Goal: Task Accomplishment & Management: Use online tool/utility

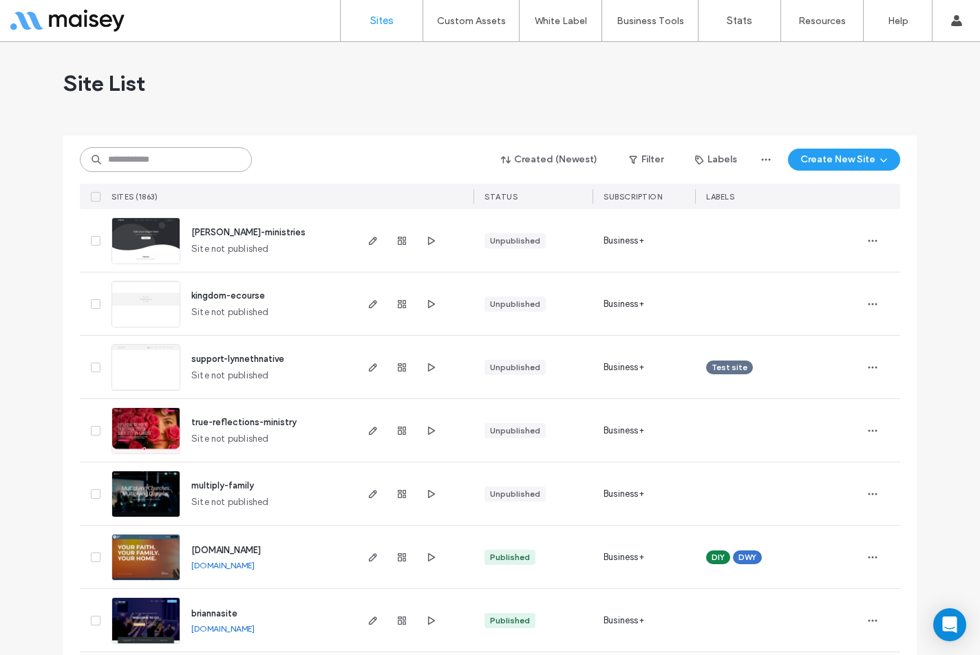
click at [204, 162] on input at bounding box center [166, 159] width 172 height 25
click at [197, 150] on input at bounding box center [166, 159] width 172 height 25
paste input "**********"
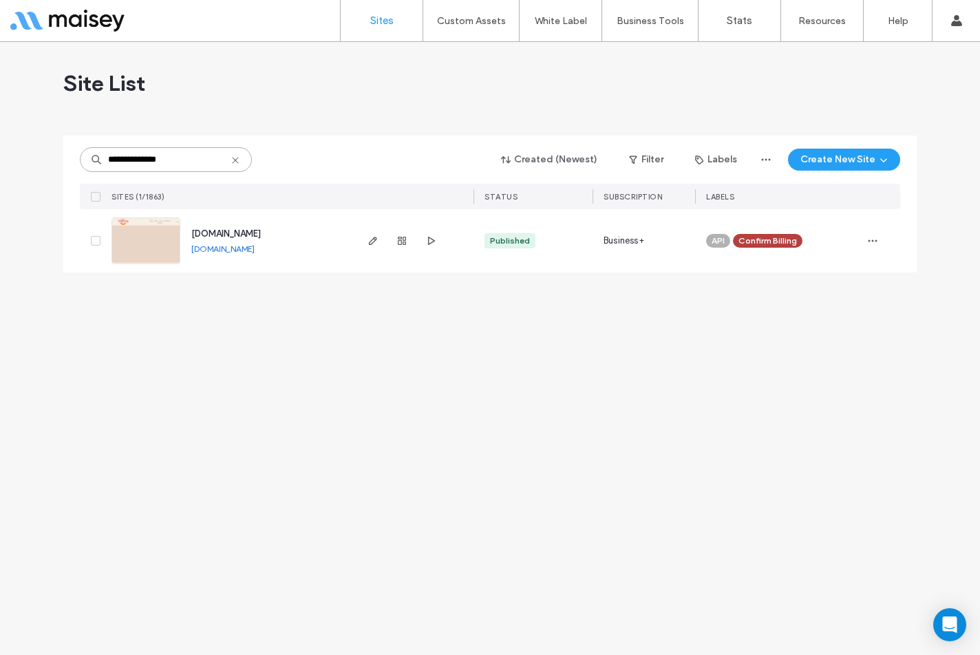
type input "**********"
click at [243, 230] on span "[DOMAIN_NAME]" at bounding box center [226, 234] width 70 height 10
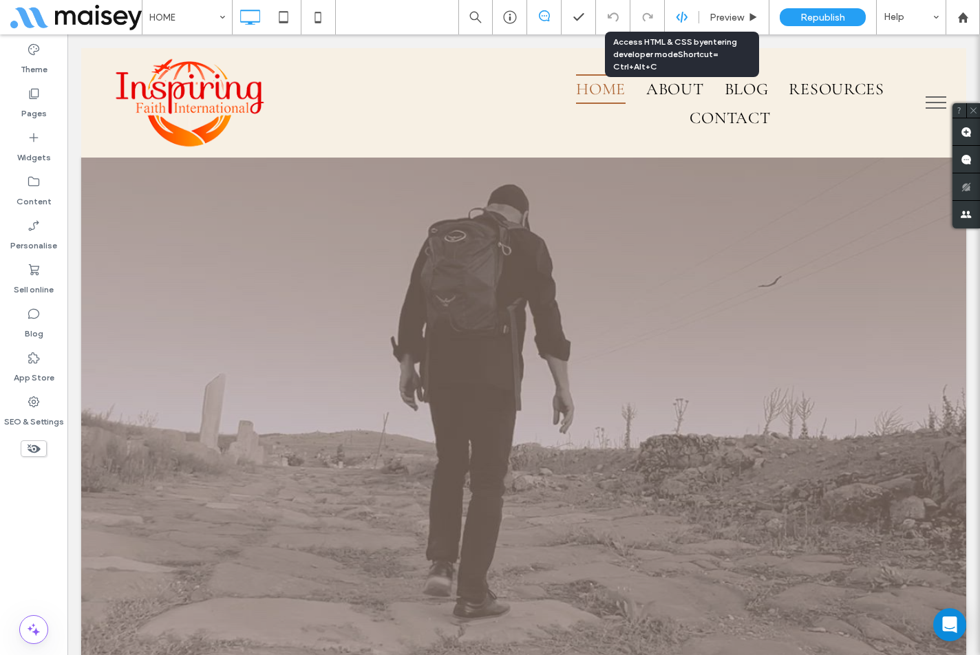
click at [676, 19] on icon at bounding box center [682, 17] width 12 height 12
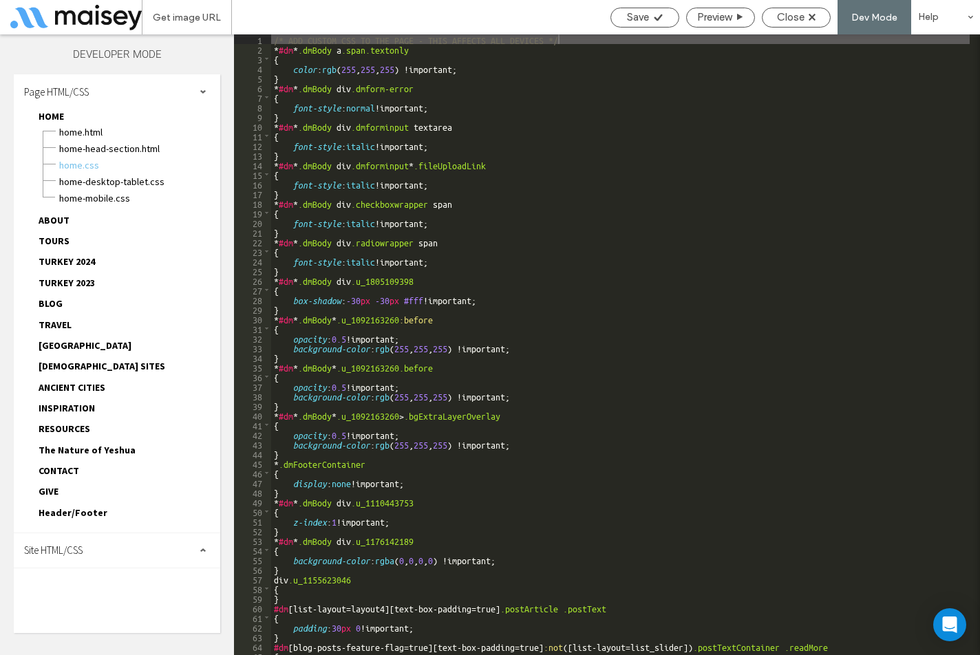
click at [87, 547] on div "Site HTML/CSS" at bounding box center [117, 551] width 207 height 34
click at [89, 592] on span "body-end.html" at bounding box center [142, 594] width 156 height 14
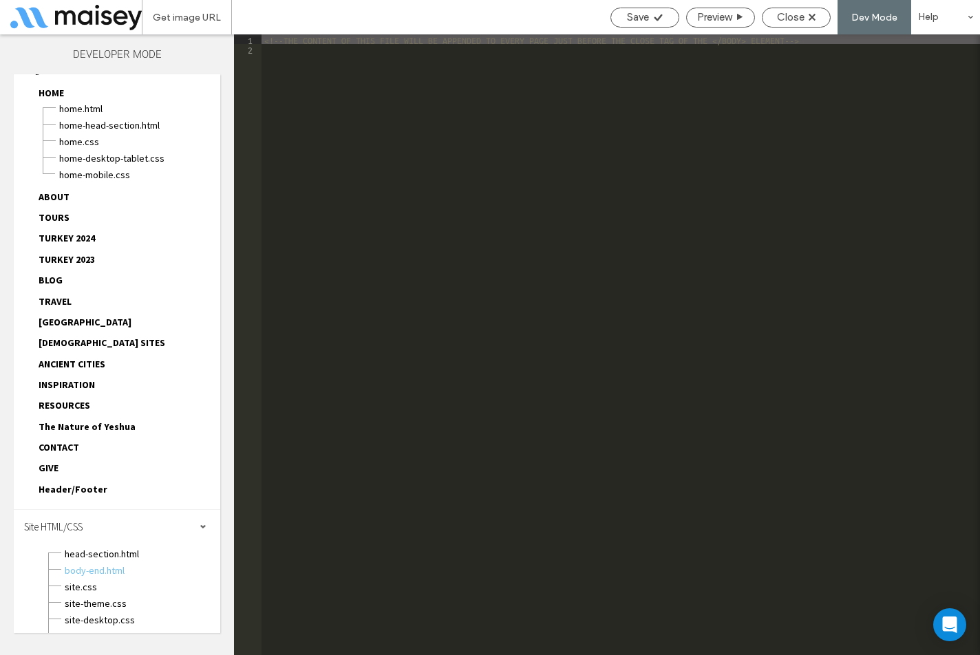
scroll to position [43, 0]
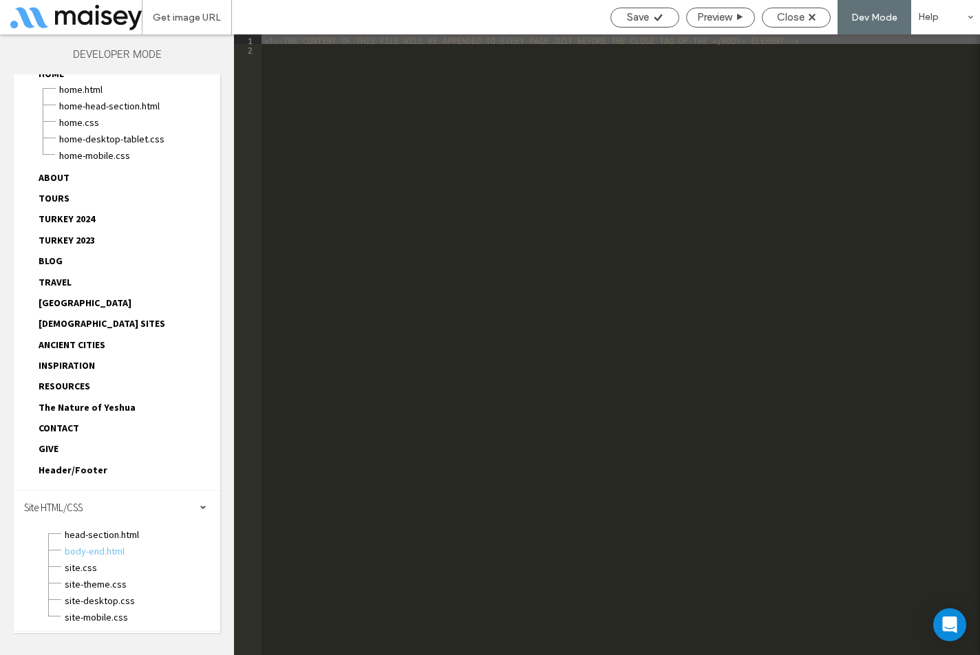
click at [107, 472] on div "Header/Footer header.html footer.html header-footer.css header-footer-desktop-t…" at bounding box center [124, 472] width 193 height 21
click at [81, 471] on span "Header/Footer" at bounding box center [73, 470] width 69 height 12
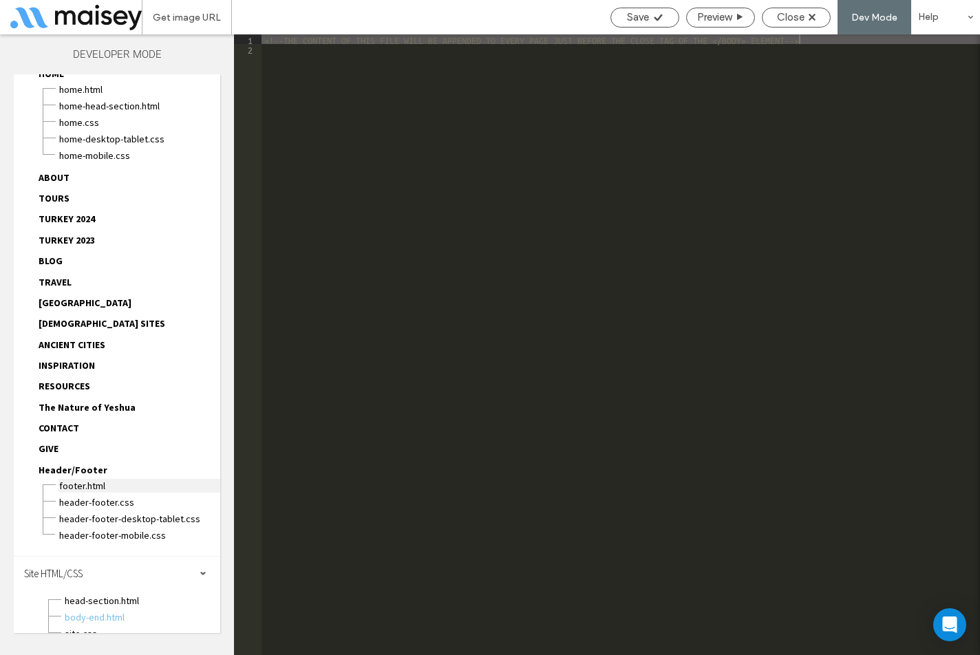
click at [99, 489] on span "footer.html" at bounding box center [140, 486] width 162 height 14
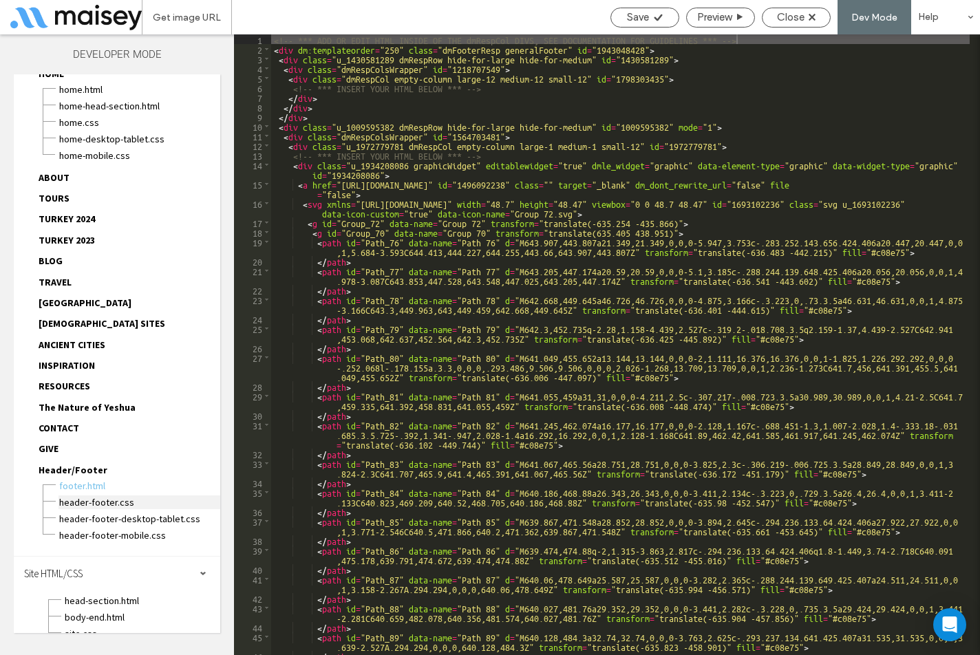
click at [108, 503] on span "header-footer.css" at bounding box center [140, 503] width 162 height 14
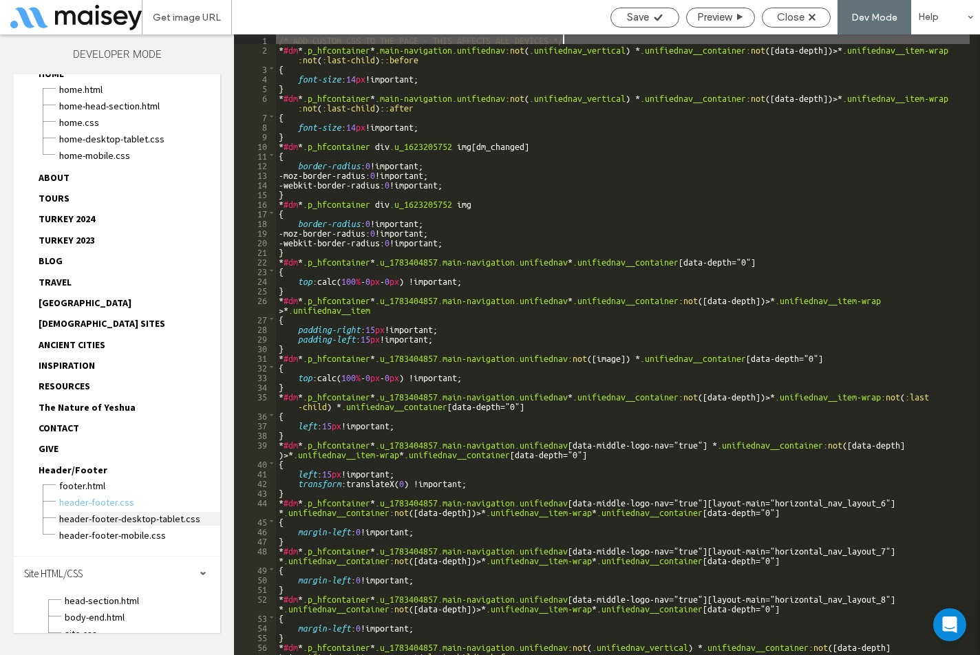
click at [143, 518] on span "header-footer-desktop-tablet.css" at bounding box center [140, 519] width 162 height 14
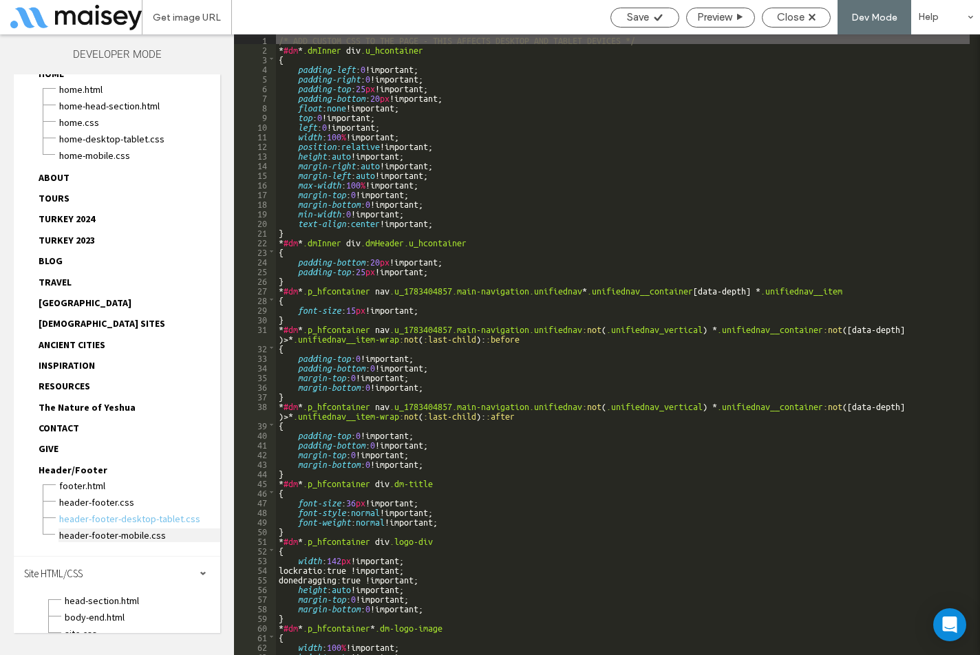
click at [140, 532] on span "header-footer-mobile.css" at bounding box center [140, 536] width 162 height 14
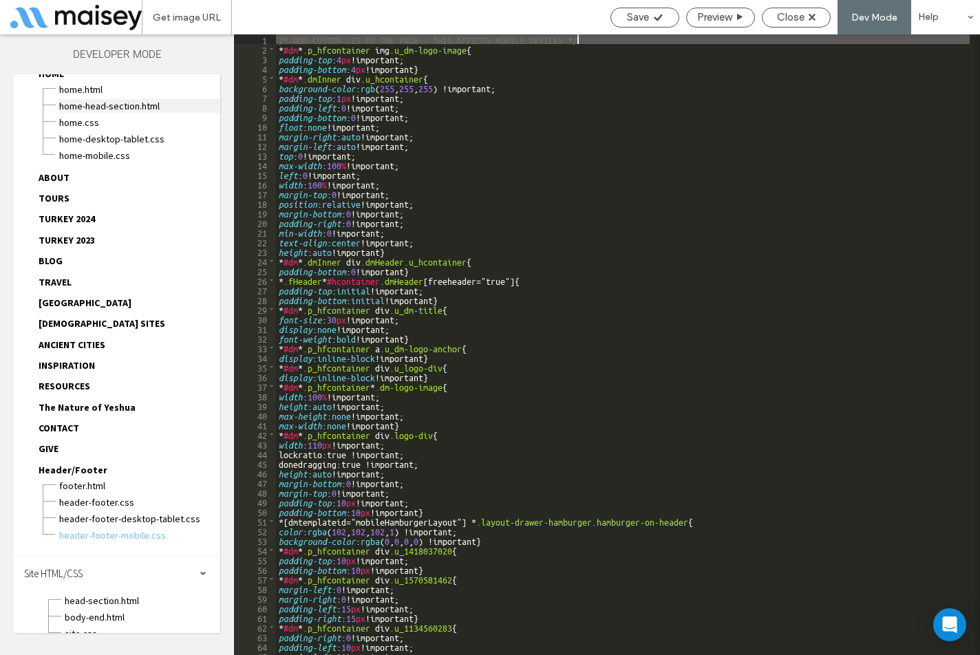
click at [140, 112] on span "HOME-head-section.html" at bounding box center [140, 106] width 162 height 14
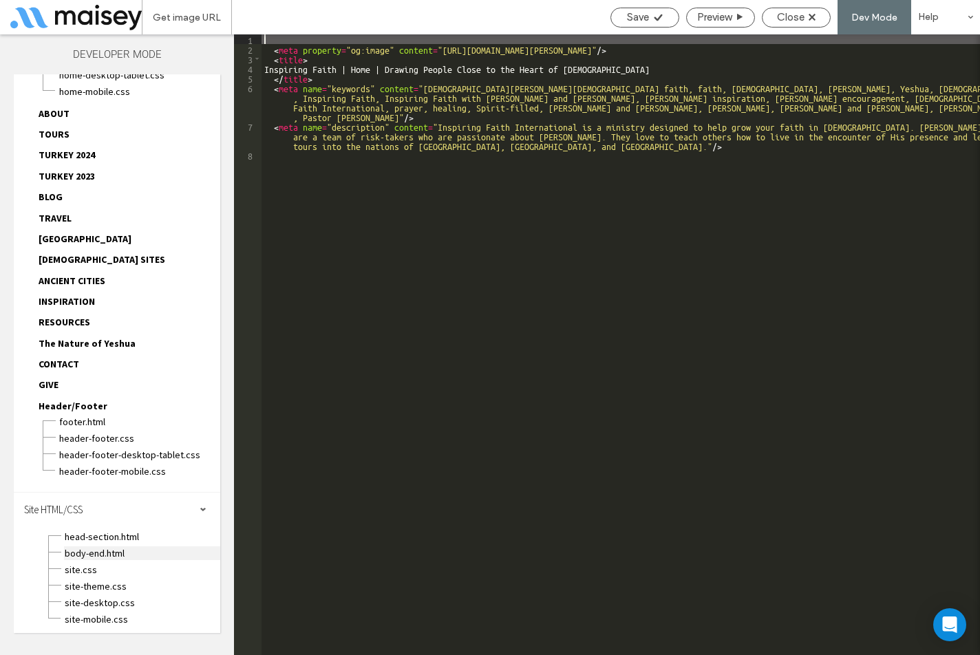
scroll to position [109, 0]
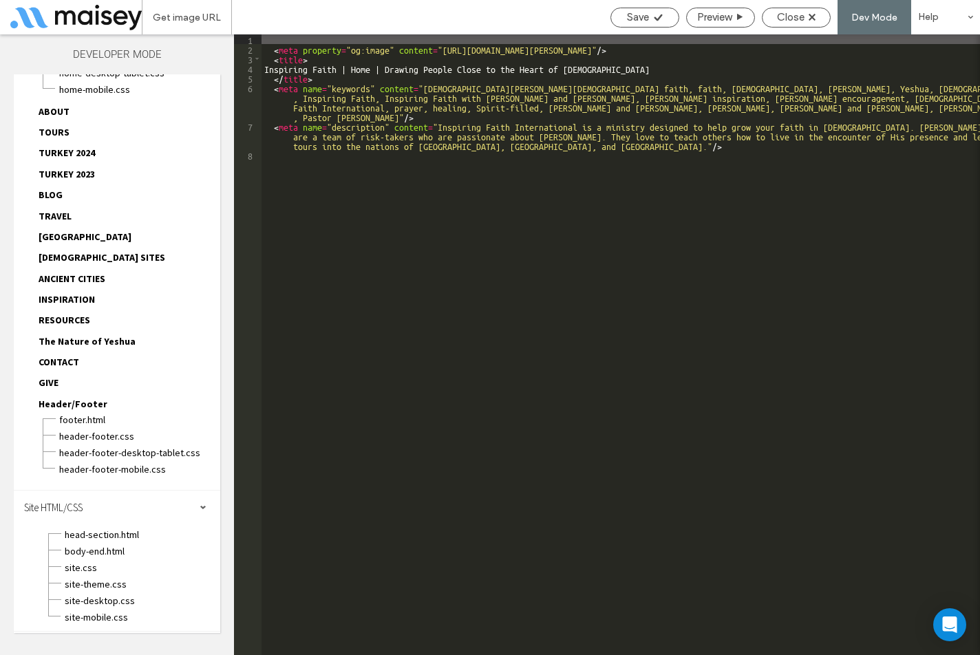
click at [118, 559] on div "site.css" at bounding box center [142, 566] width 156 height 17
click at [124, 553] on span "body-end.html" at bounding box center [142, 552] width 156 height 14
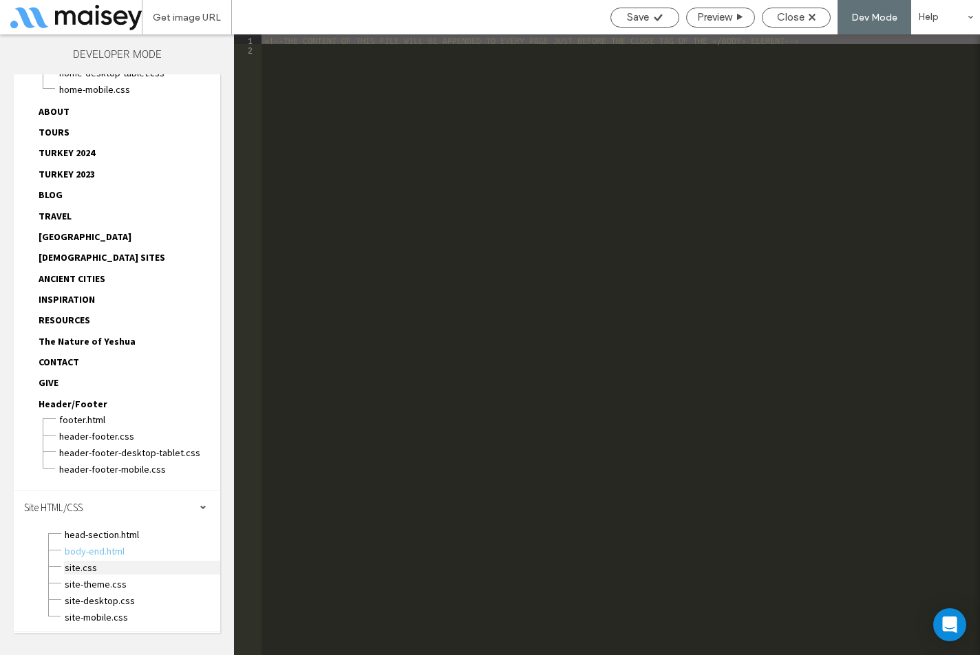
click at [105, 563] on span "site.css" at bounding box center [142, 568] width 156 height 14
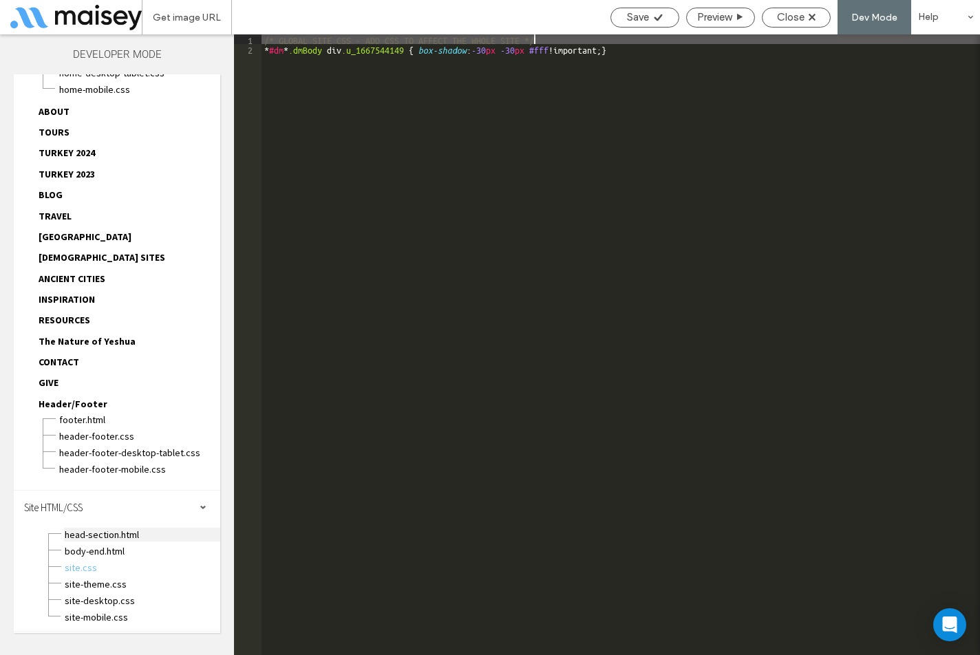
click at [122, 538] on span "head-section.html" at bounding box center [142, 535] width 156 height 14
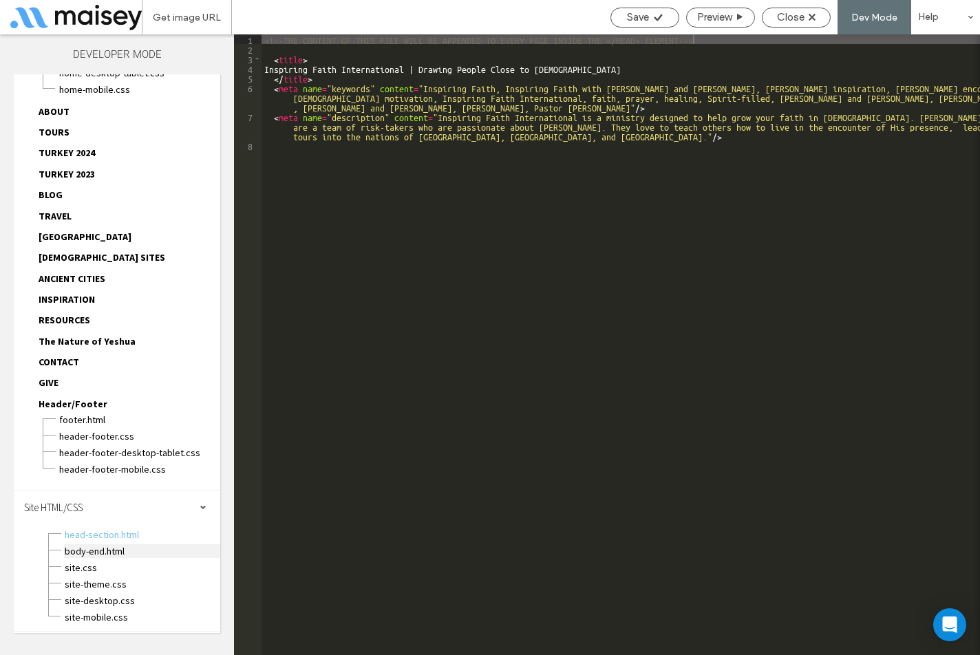
click at [115, 547] on span "body-end.html" at bounding box center [142, 552] width 156 height 14
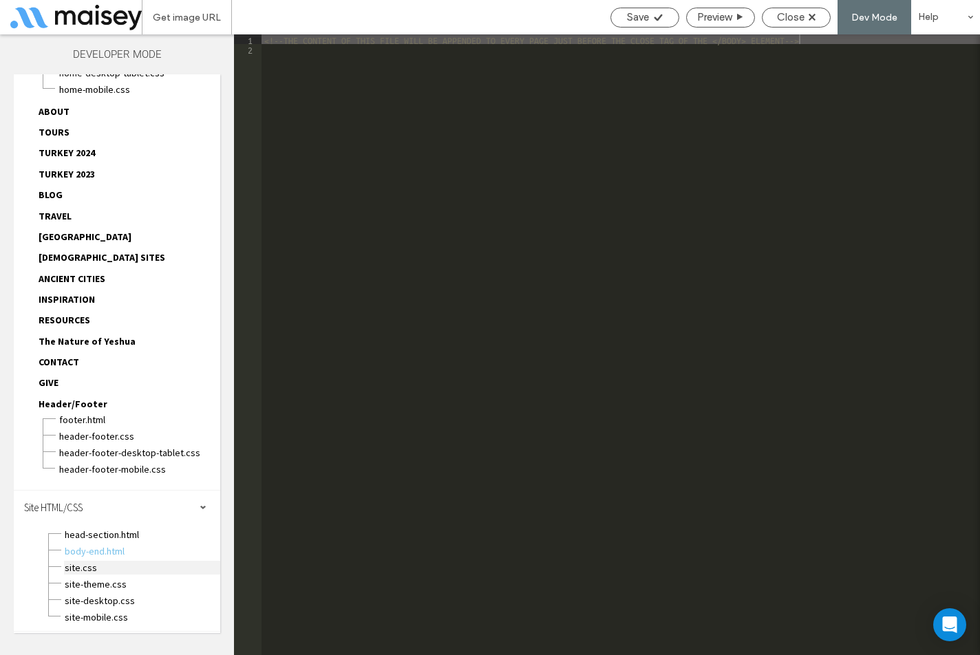
click at [102, 567] on span "site.css" at bounding box center [142, 568] width 156 height 14
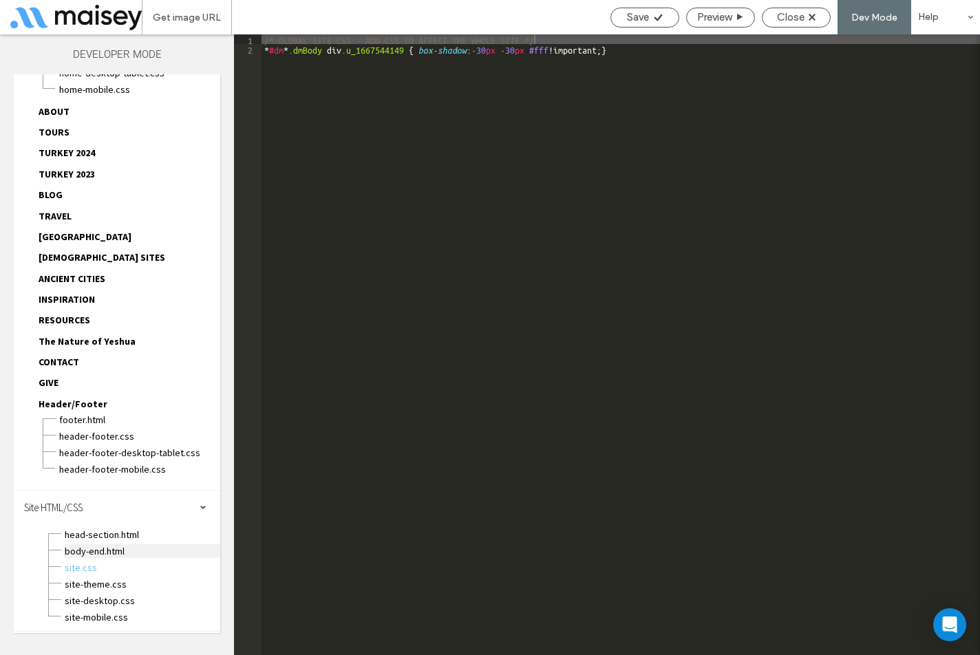
click at [114, 555] on span "body-end.html" at bounding box center [142, 552] width 156 height 14
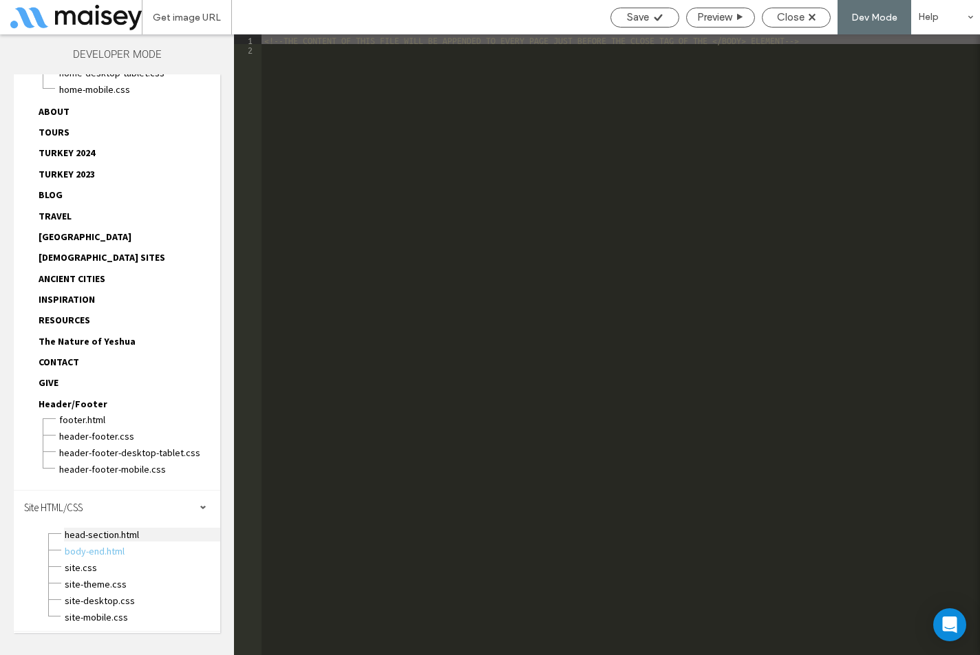
click at [124, 540] on span "head-section.html" at bounding box center [142, 535] width 156 height 14
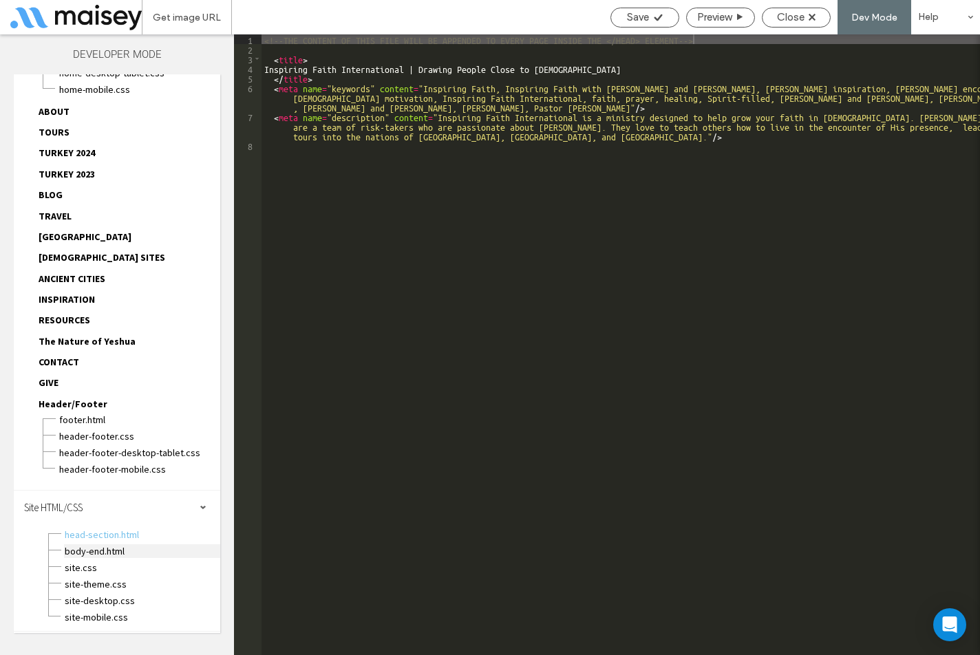
click at [105, 553] on span "body-end.html" at bounding box center [142, 552] width 156 height 14
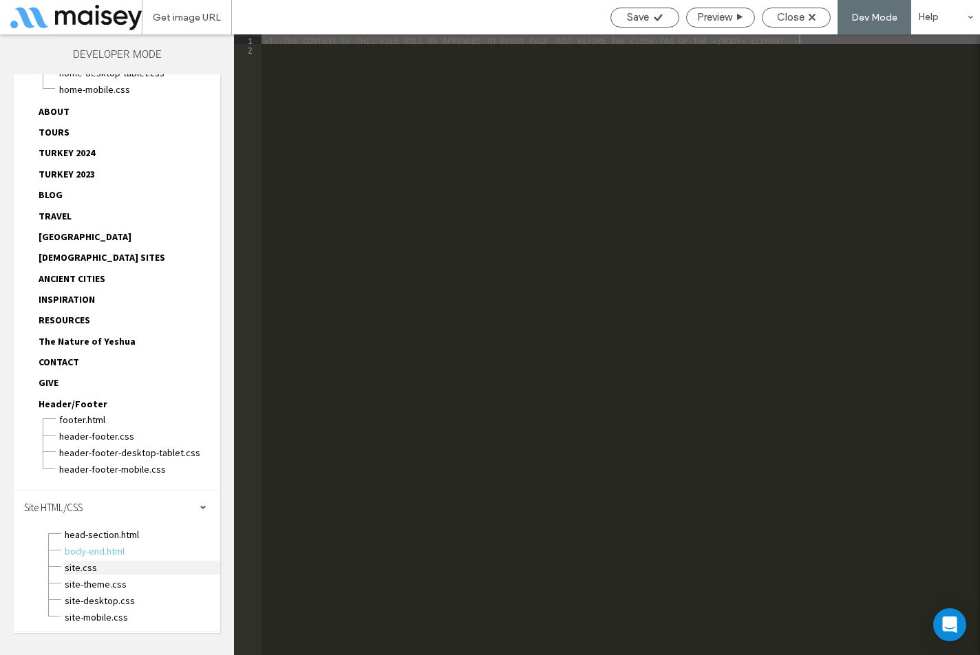
click at [92, 568] on span "site.css" at bounding box center [142, 568] width 156 height 14
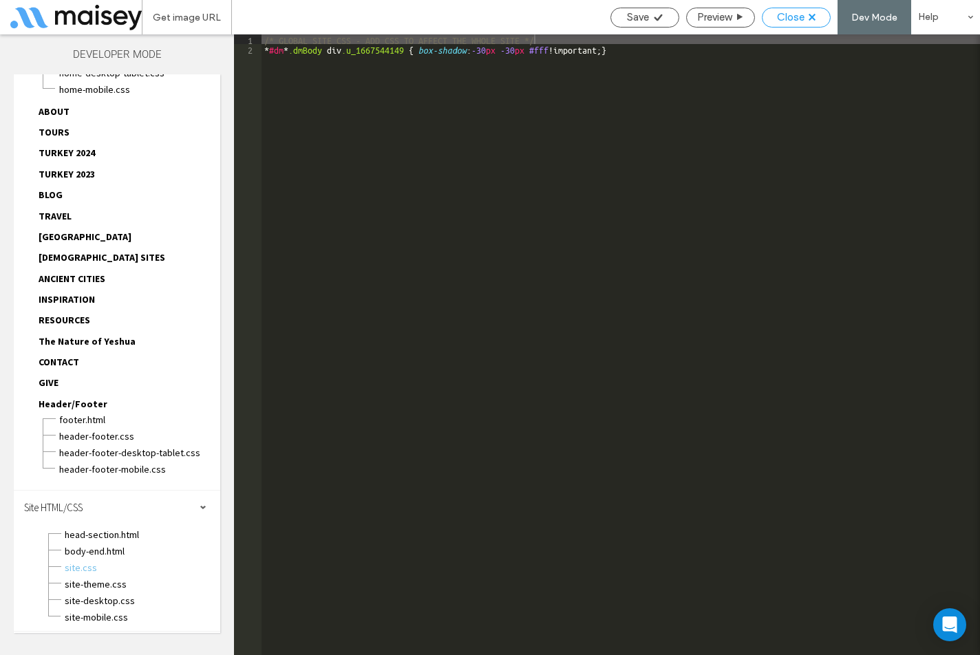
click at [786, 22] on span "Close" at bounding box center [791, 17] width 28 height 12
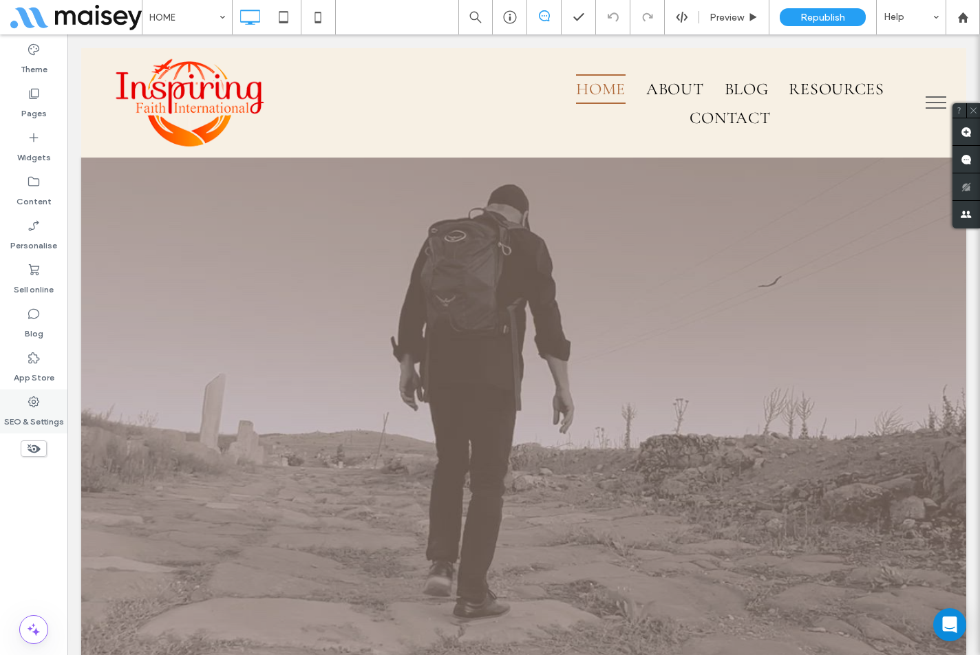
click at [44, 399] on div "SEO & Settings" at bounding box center [33, 412] width 67 height 44
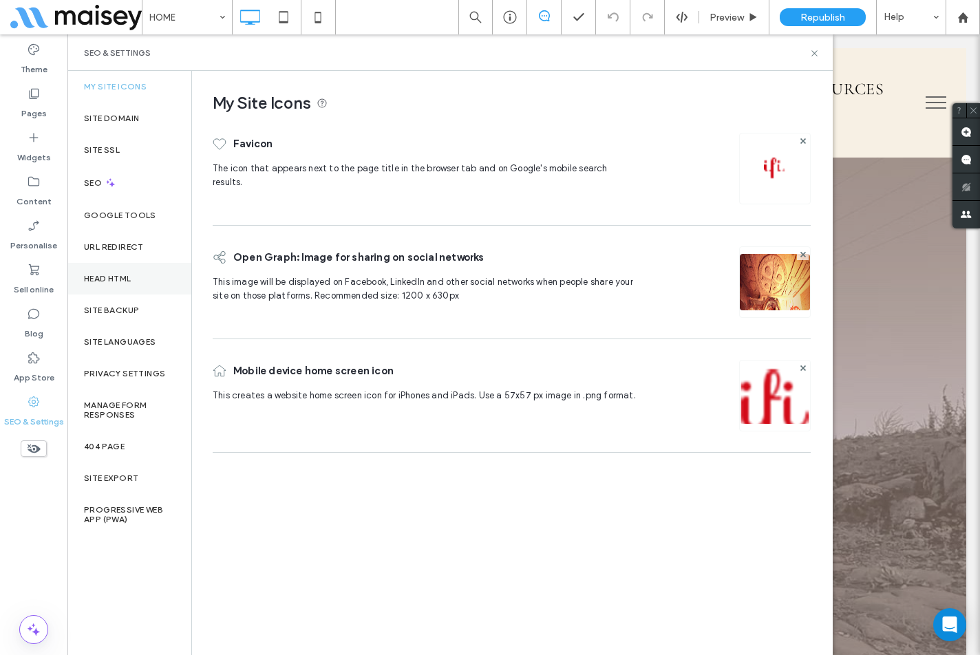
click at [140, 283] on div "Head HTML" at bounding box center [129, 279] width 124 height 32
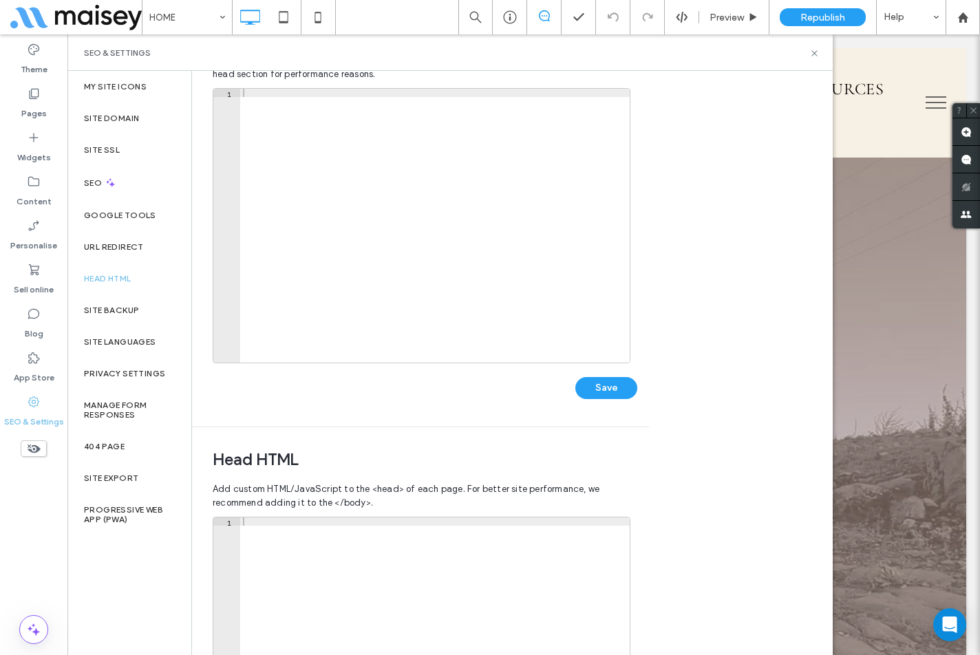
scroll to position [207, 0]
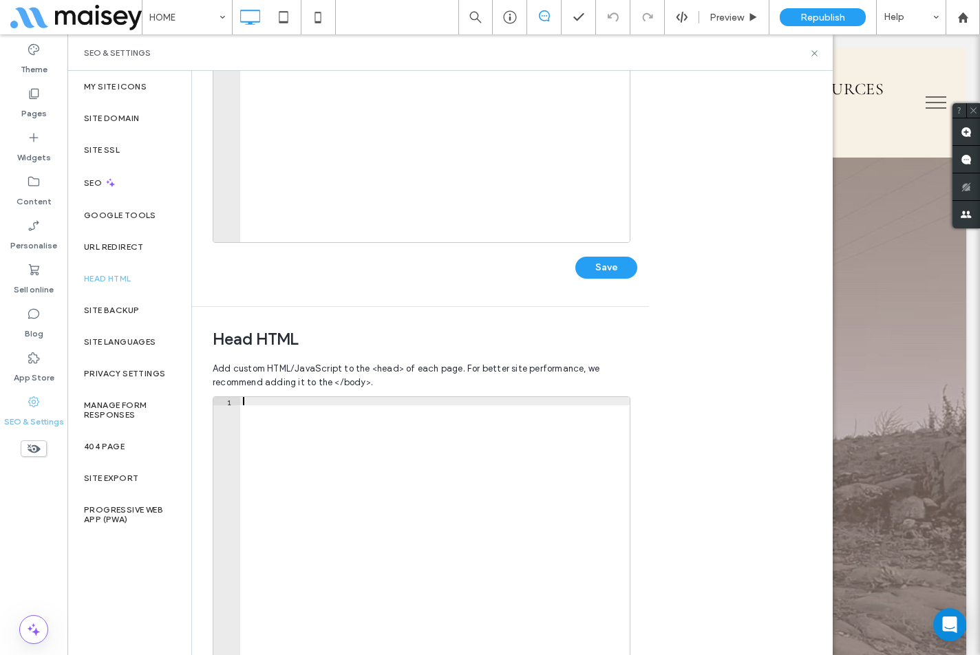
click at [317, 471] on div at bounding box center [435, 542] width 390 height 291
click at [671, 452] on div "Body end HTML Enter your own custom HTML/​JavaScript to be added just before th…" at bounding box center [512, 363] width 641 height 584
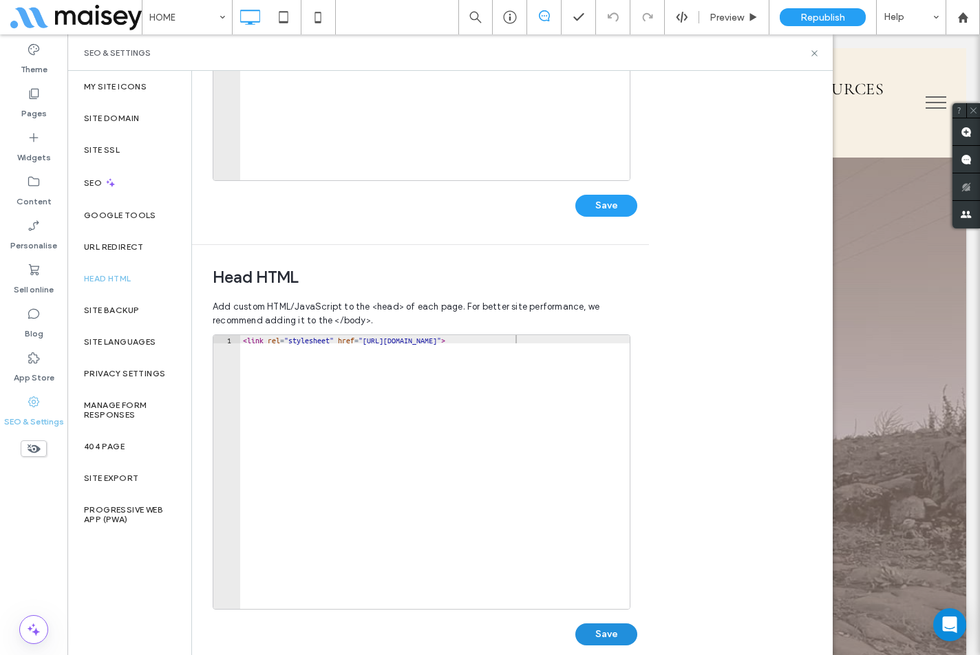
scroll to position [288, 0]
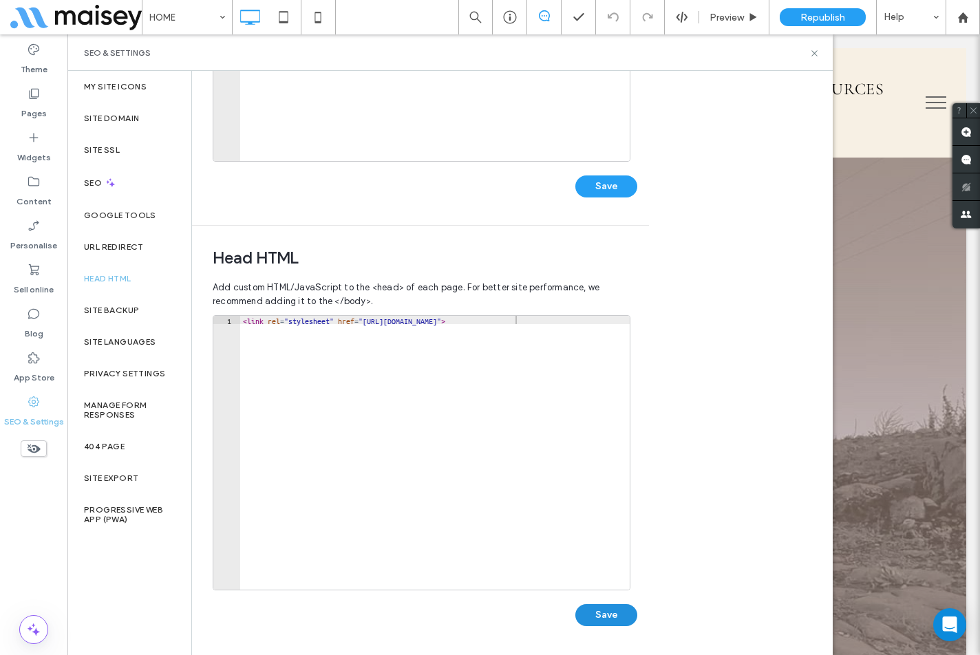
click at [604, 615] on button "Save" at bounding box center [607, 615] width 62 height 22
click at [812, 53] on icon at bounding box center [815, 53] width 10 height 10
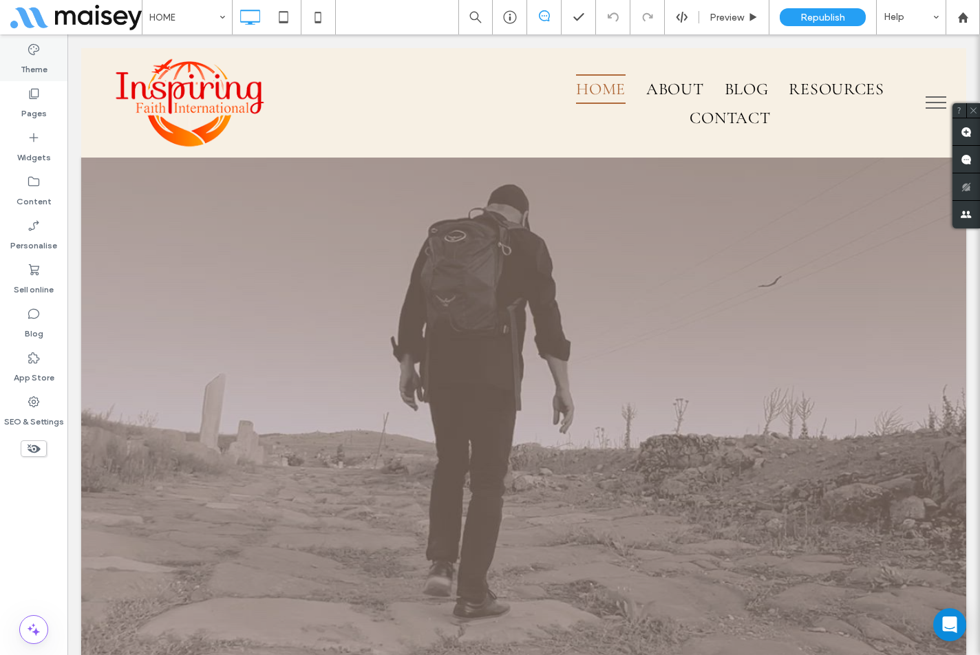
click at [36, 54] on icon at bounding box center [34, 50] width 14 height 14
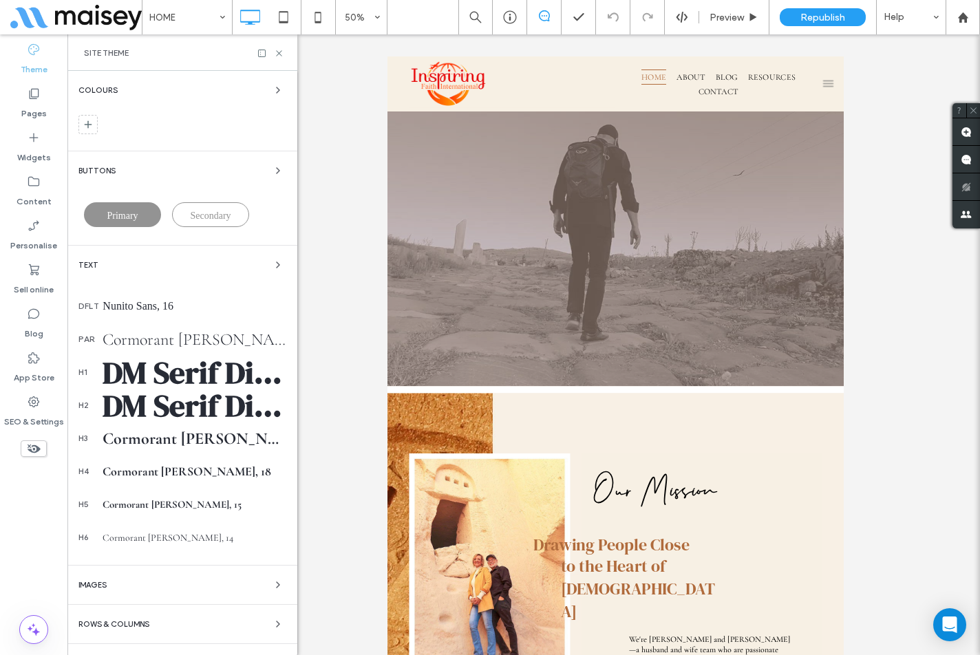
click at [173, 342] on div "Cormorant [PERSON_NAME], 24" at bounding box center [195, 340] width 184 height 20
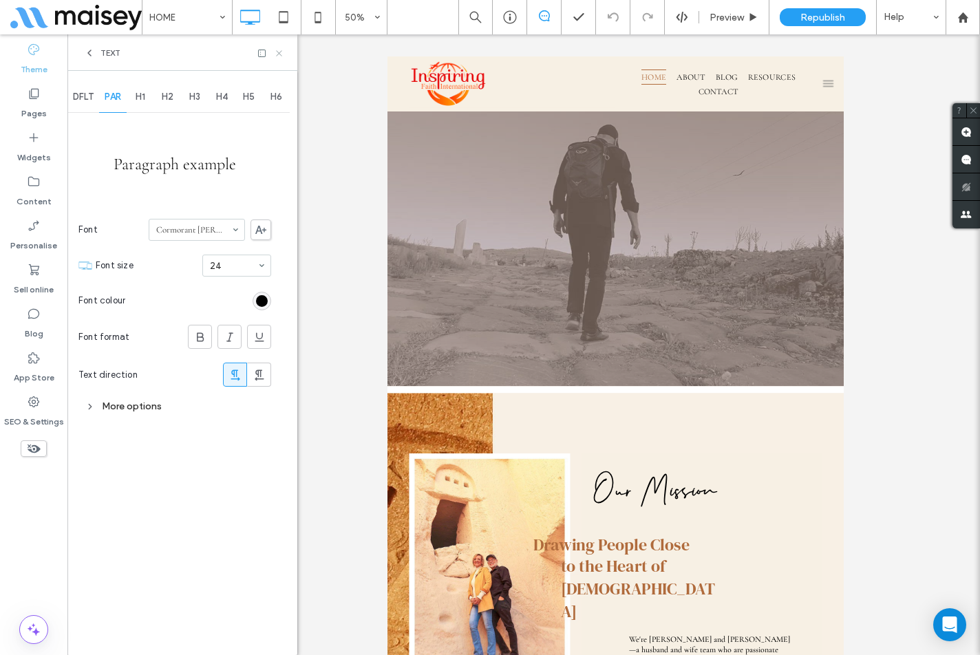
click at [280, 52] on icon at bounding box center [279, 53] width 10 height 10
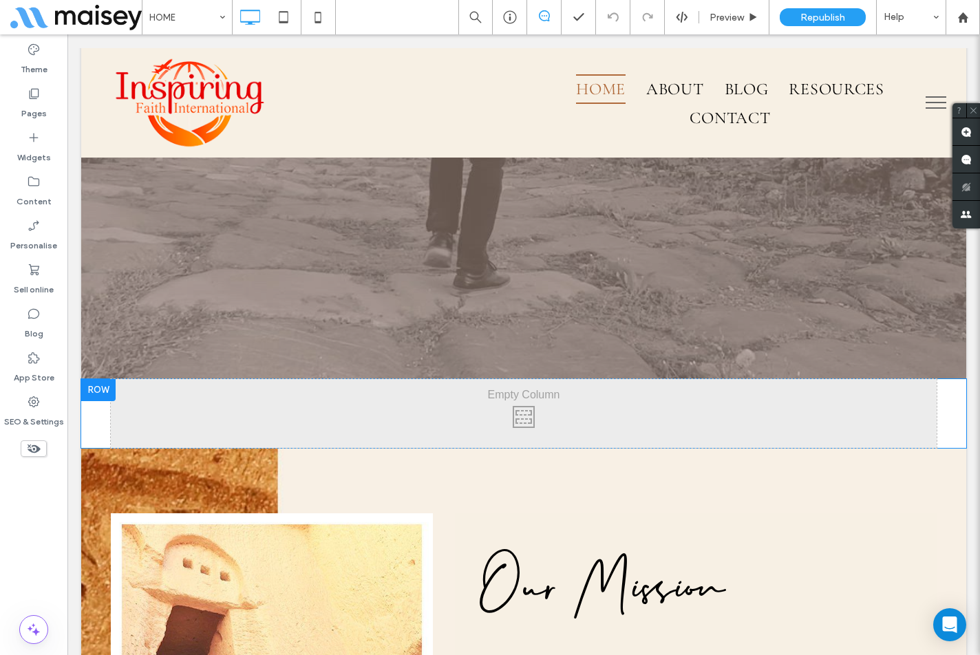
scroll to position [344, 0]
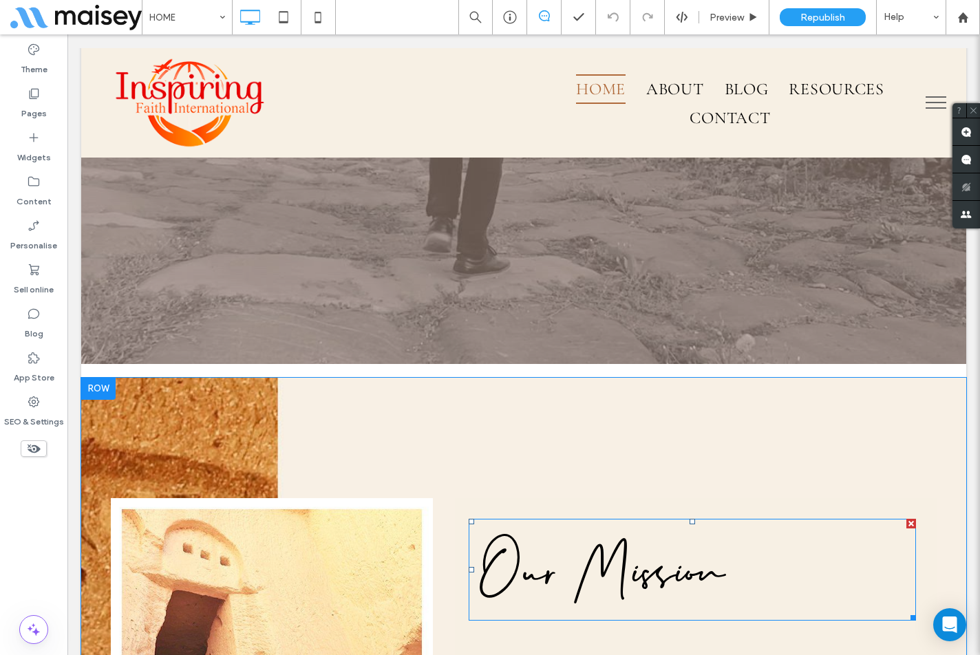
click at [577, 560] on span "Our Mission" at bounding box center [602, 569] width 246 height 99
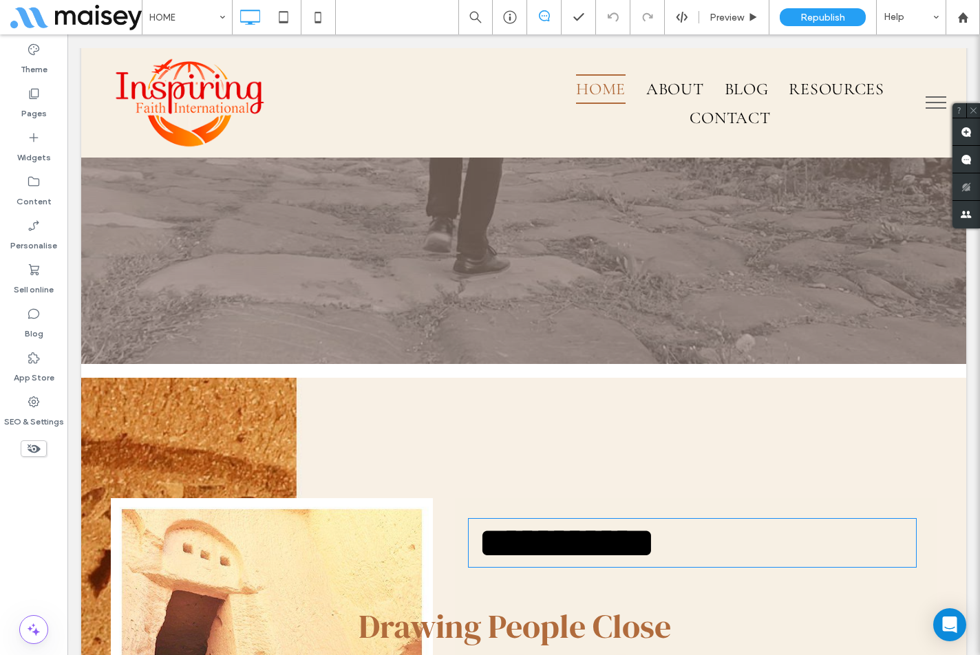
type input "*********"
type input "**"
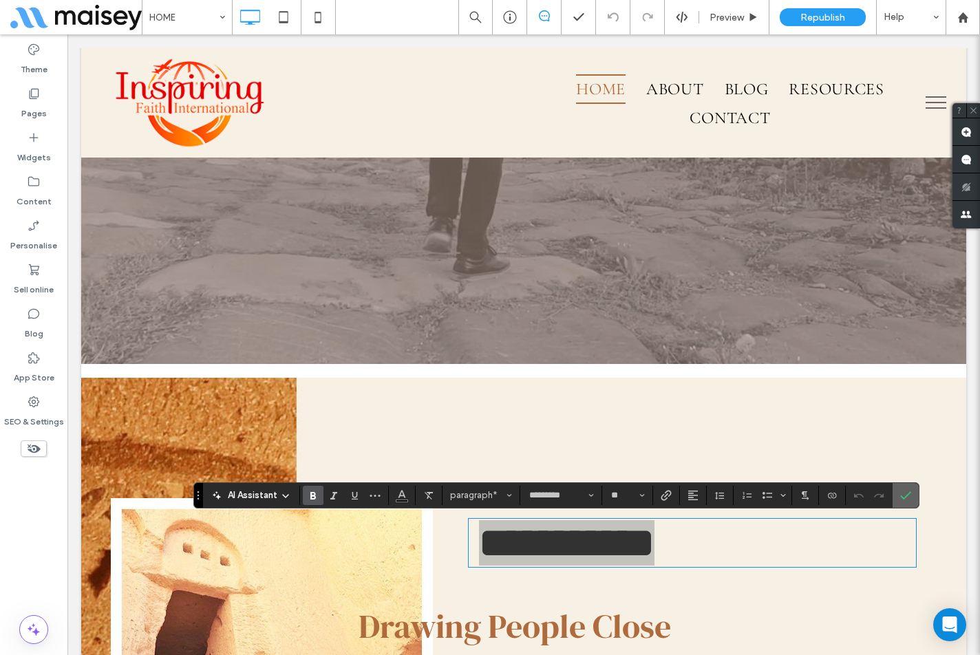
click at [905, 501] on icon "Confirm" at bounding box center [905, 495] width 11 height 11
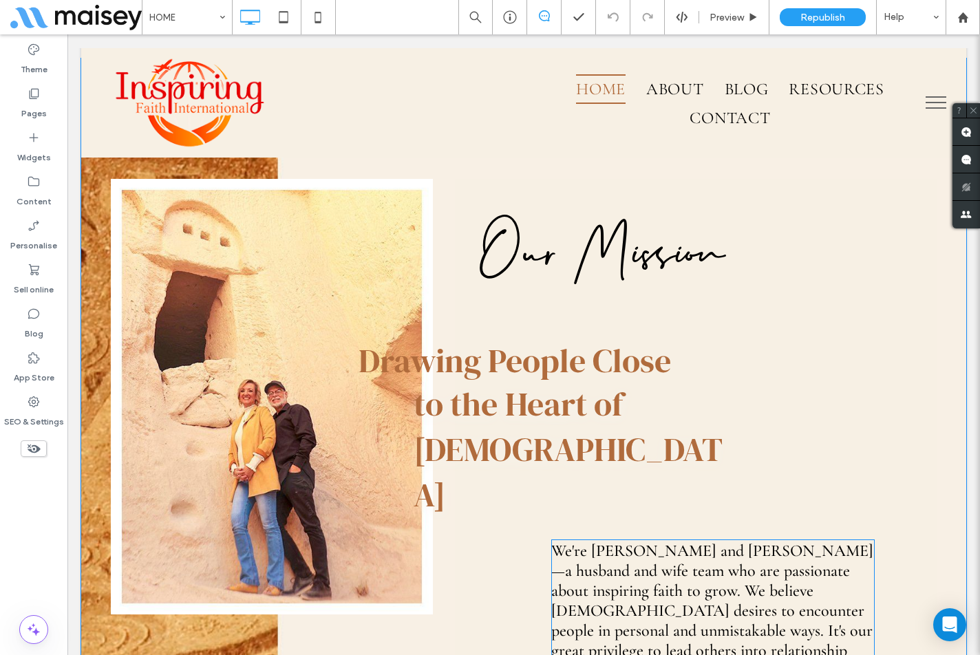
scroll to position [757, 0]
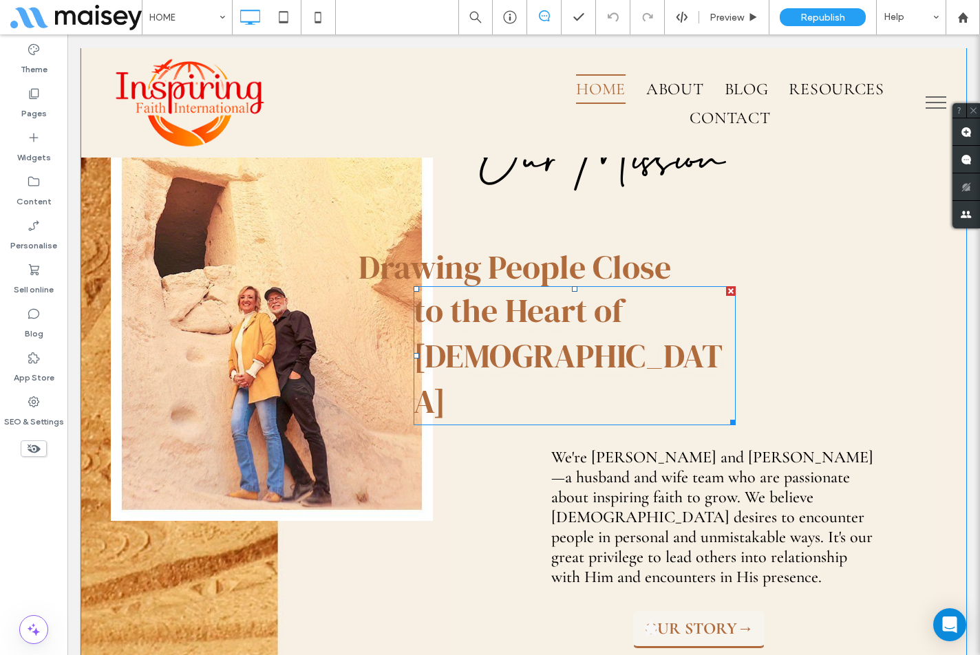
click at [564, 295] on span "Heart of [DEMOGRAPHIC_DATA]" at bounding box center [568, 356] width 309 height 136
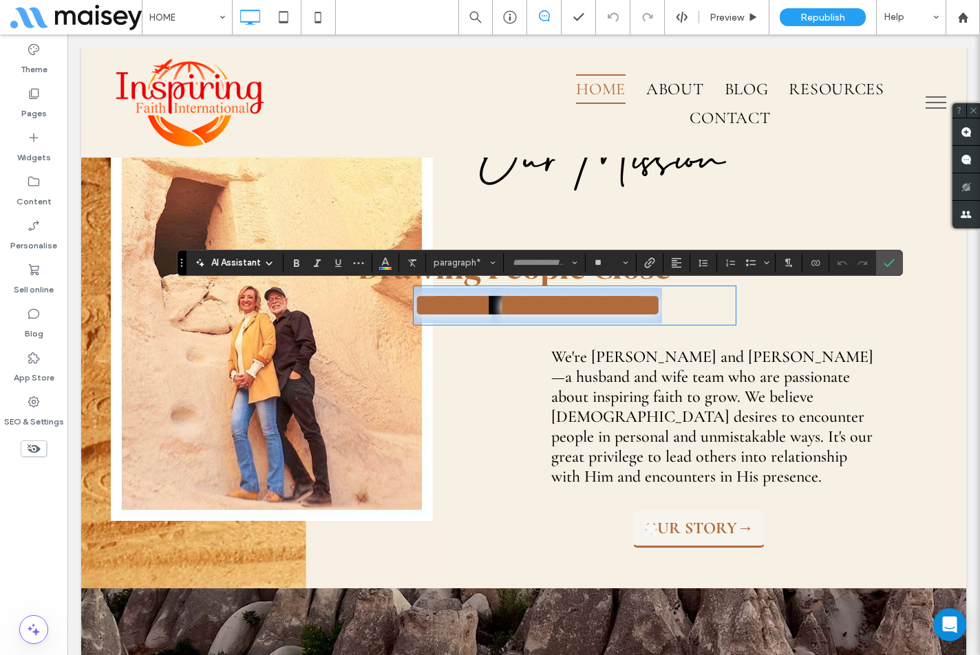
click at [547, 310] on span "**********" at bounding box center [583, 305] width 157 height 32
type input "**********"
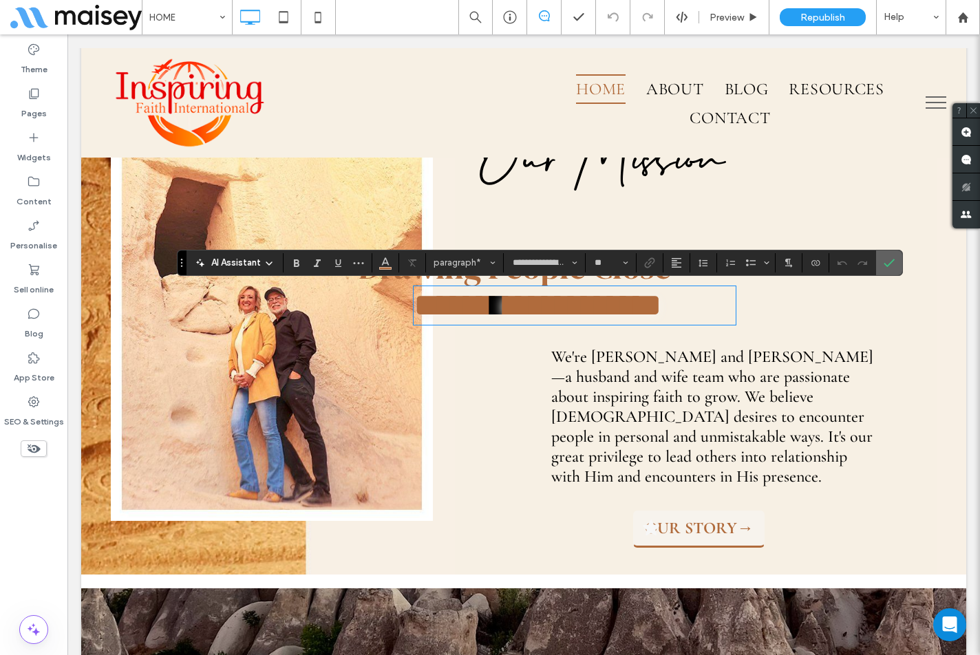
click at [892, 264] on icon "Confirm" at bounding box center [889, 262] width 11 height 11
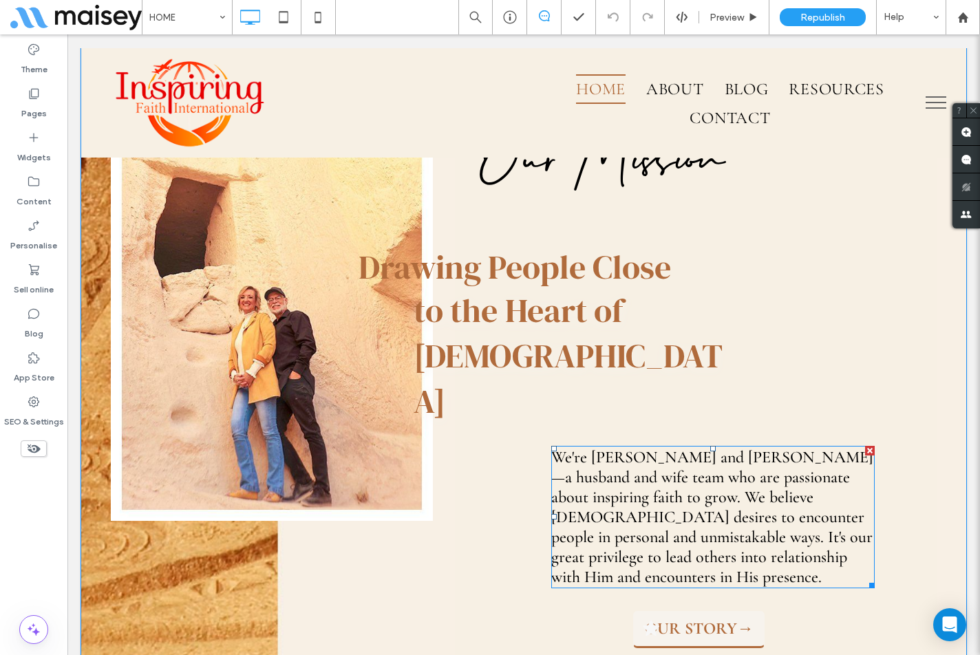
click at [710, 447] on span "We're [PERSON_NAME] and [PERSON_NAME]—a husband and wife team who are passionat…" at bounding box center [712, 517] width 322 height 140
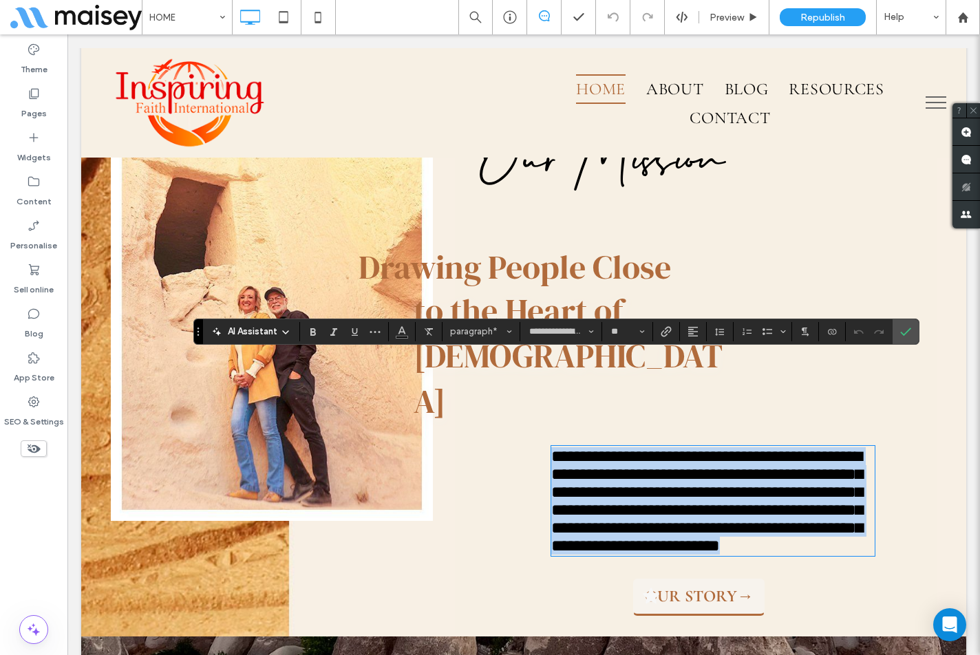
click at [688, 448] on span "**********" at bounding box center [706, 501] width 311 height 106
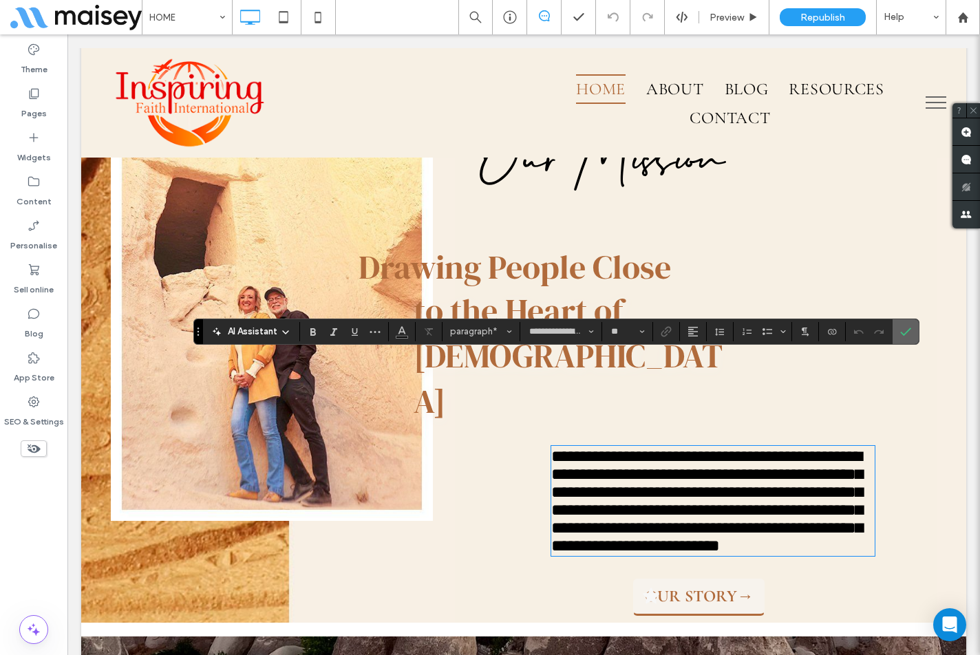
click at [903, 335] on icon "Confirm" at bounding box center [905, 331] width 11 height 11
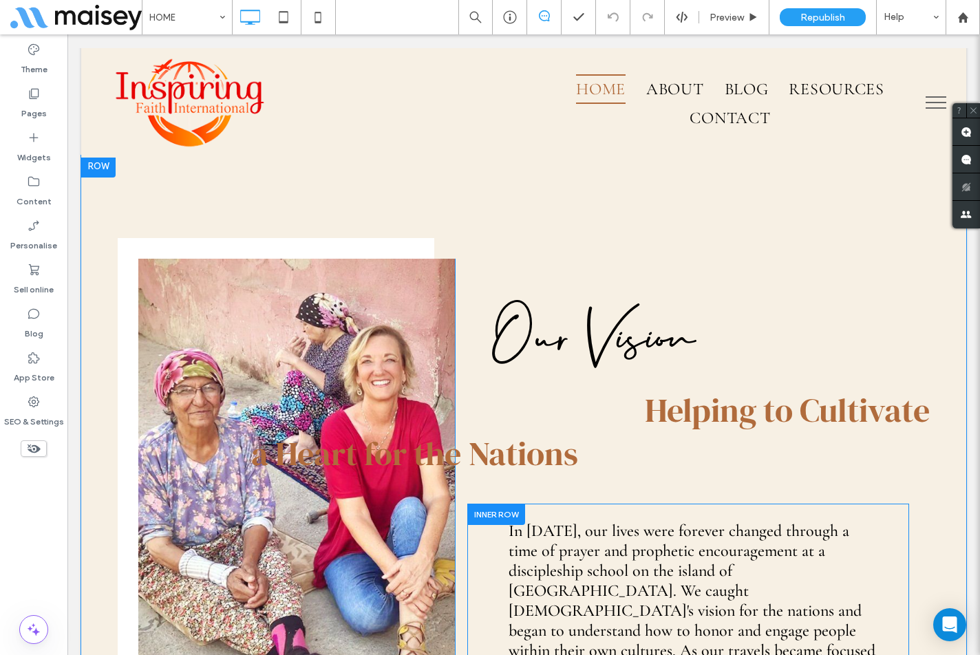
scroll to position [3167, 0]
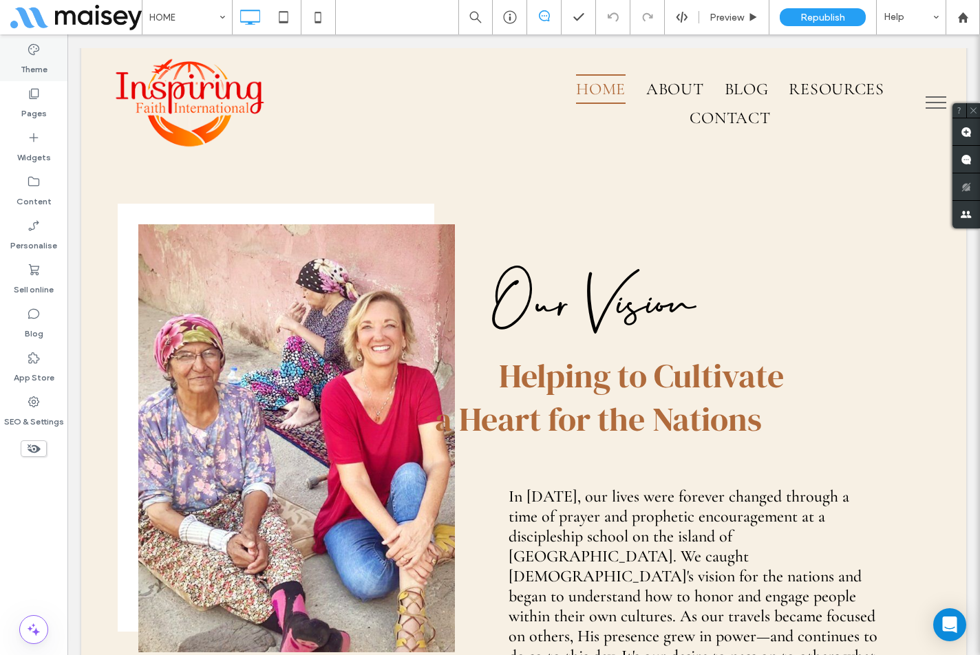
click at [37, 74] on label "Theme" at bounding box center [34, 65] width 27 height 19
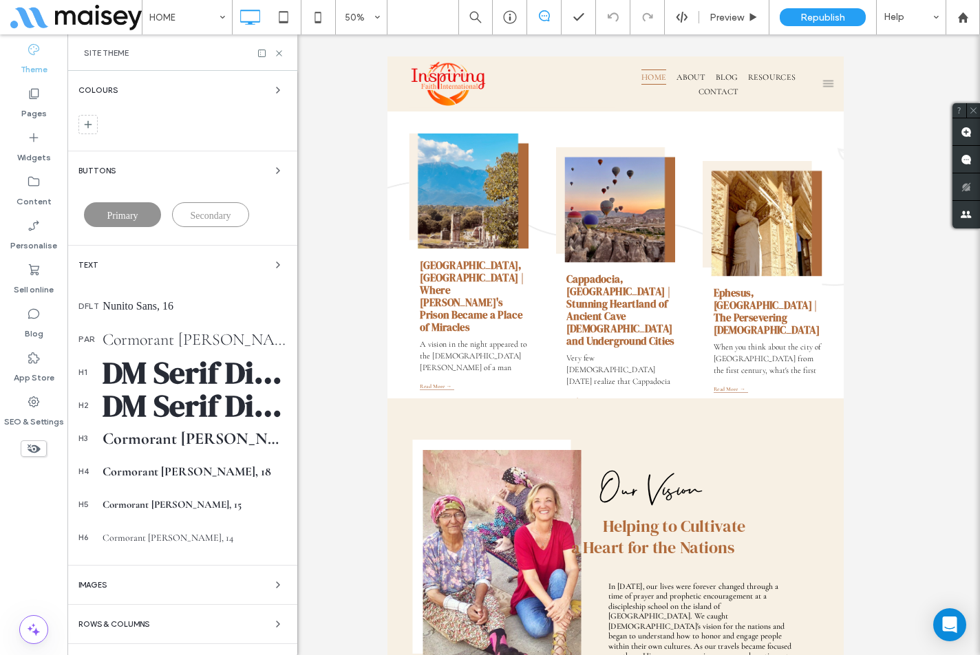
scroll to position [2450, 0]
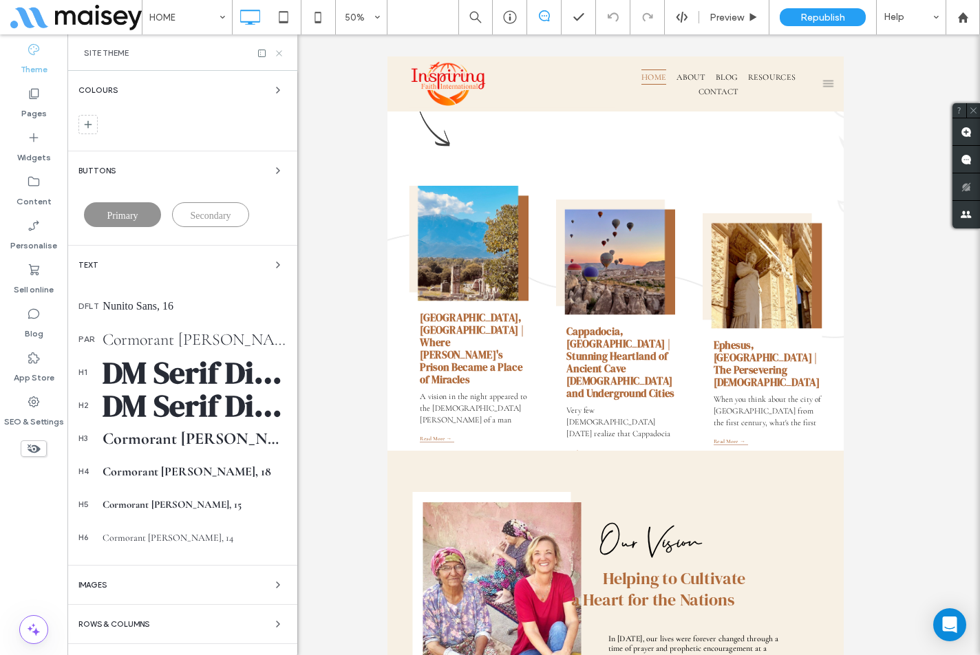
click at [282, 56] on icon at bounding box center [279, 53] width 10 height 10
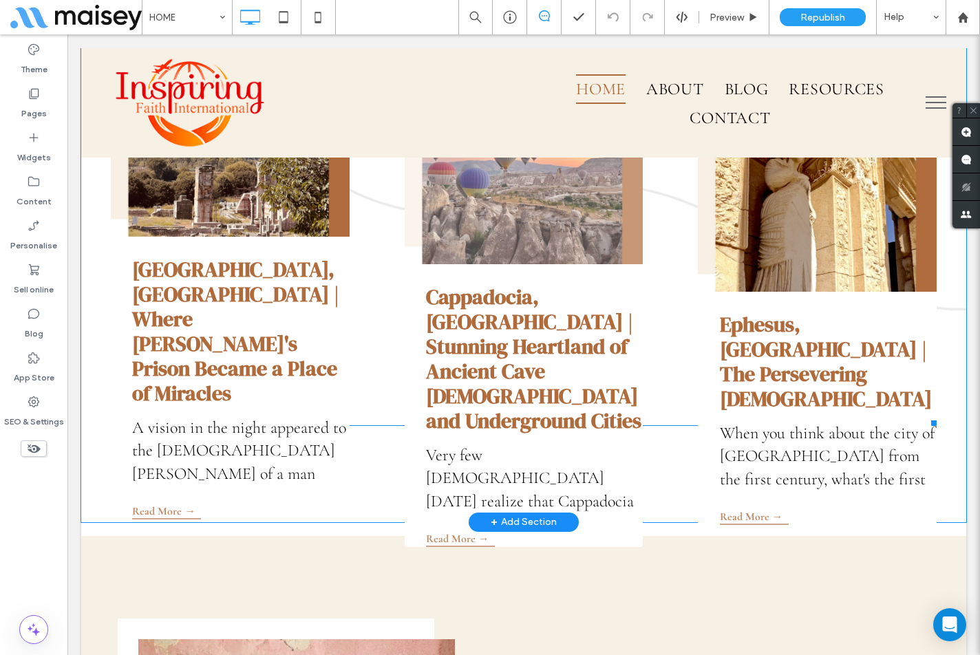
scroll to position [2863, 0]
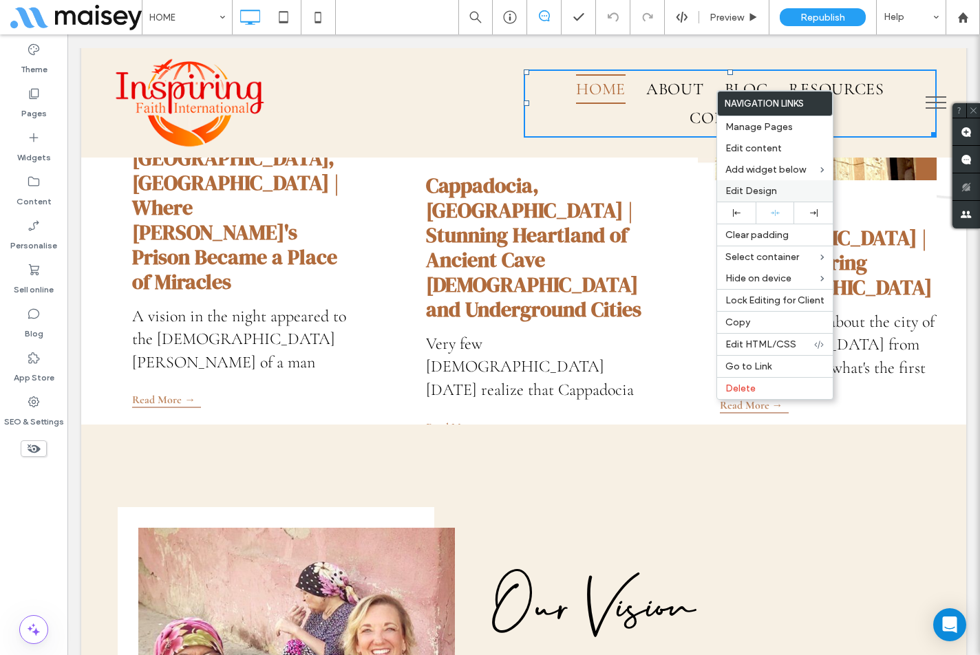
click at [752, 190] on span "Edit Design" at bounding box center [752, 191] width 52 height 12
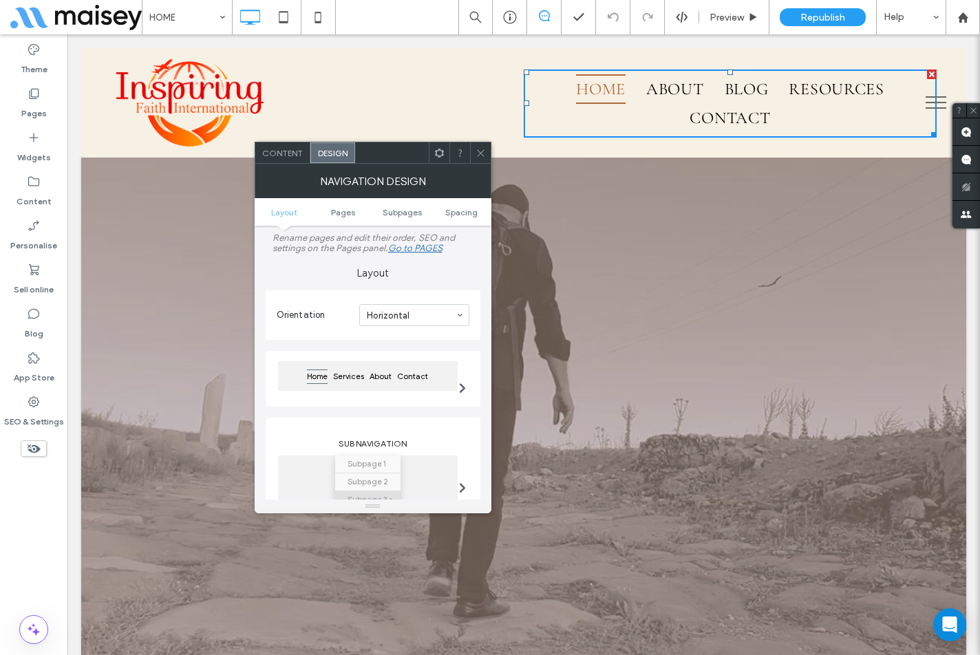
scroll to position [138, 0]
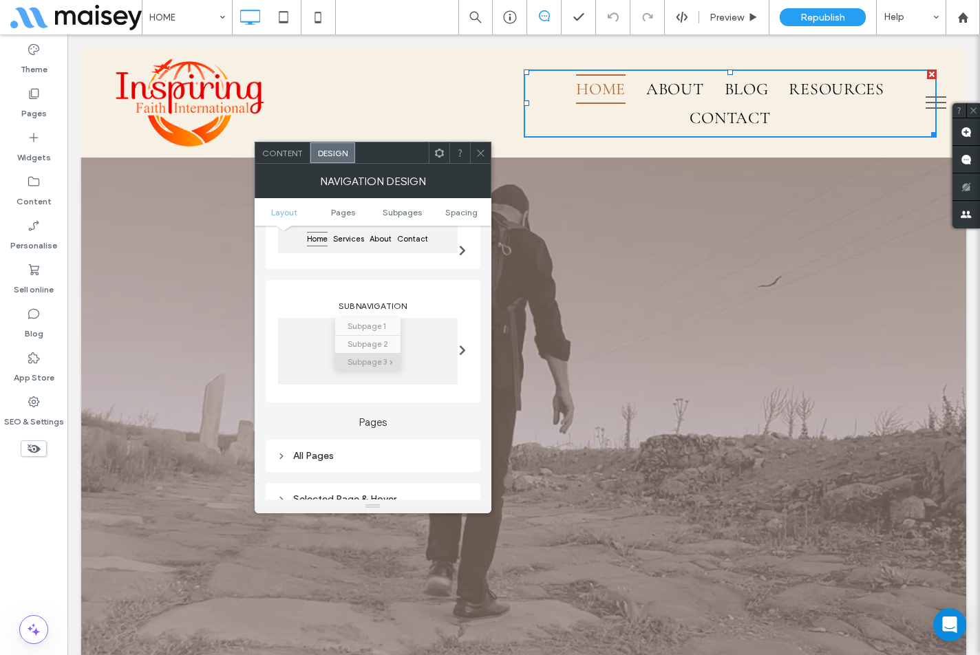
click at [478, 148] on icon at bounding box center [481, 153] width 10 height 10
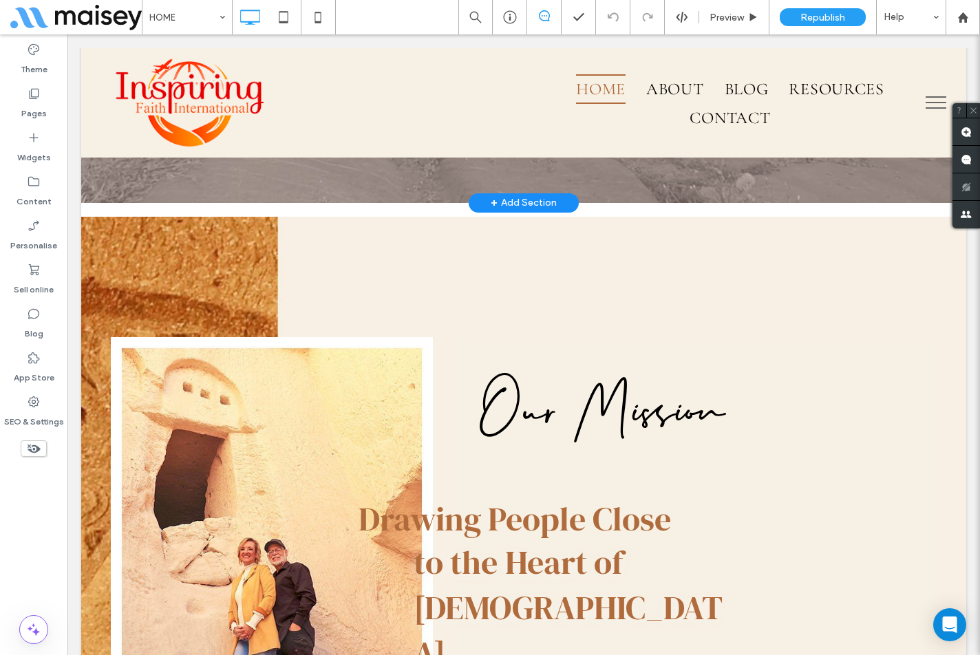
scroll to position [688, 0]
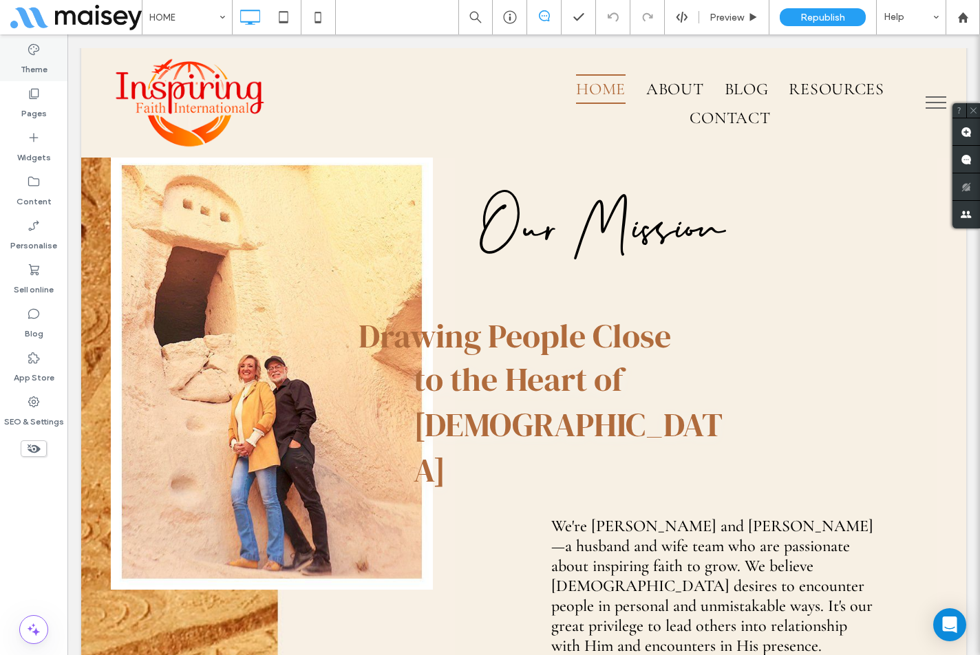
click at [41, 72] on label "Theme" at bounding box center [34, 65] width 27 height 19
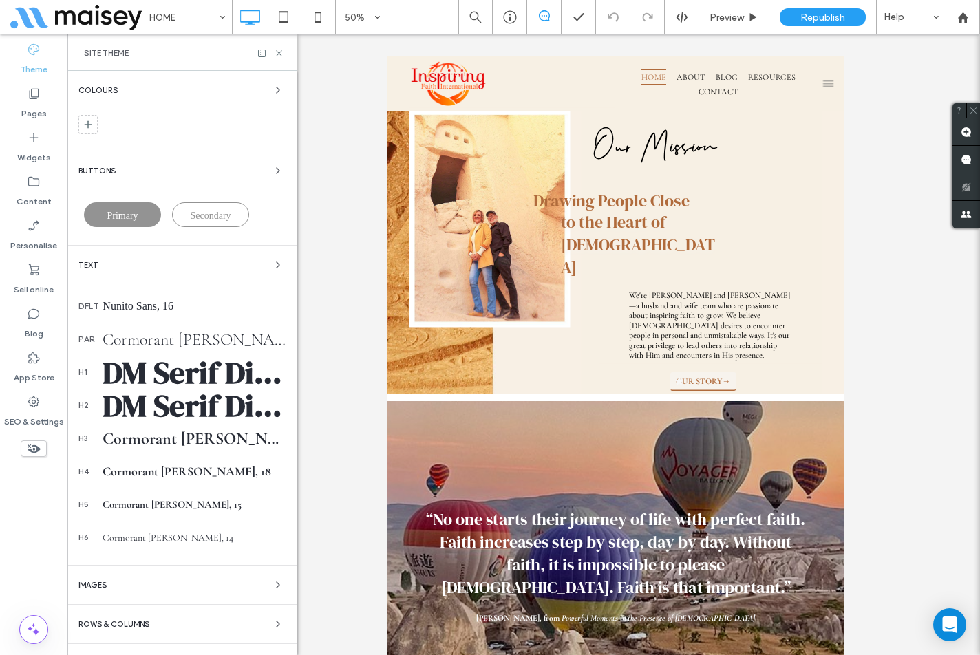
click at [193, 344] on div "Cormorant [PERSON_NAME], 24" at bounding box center [195, 340] width 184 height 20
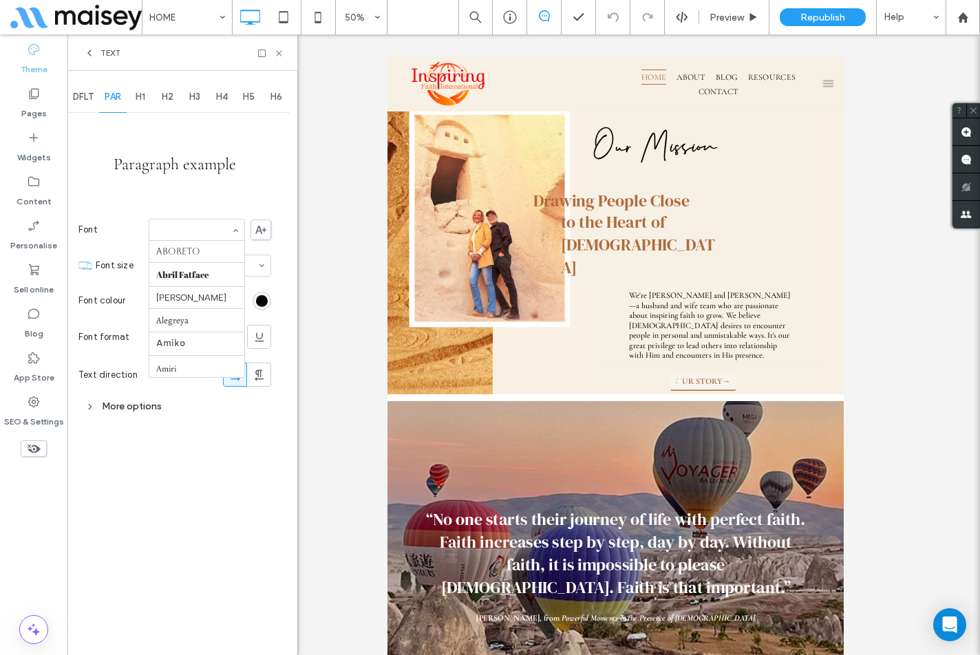
scroll to position [302, 0]
paste input "*********"
type input "*********"
drag, startPoint x: 214, startPoint y: 229, endPoint x: 128, endPoint y: 227, distance: 86.1
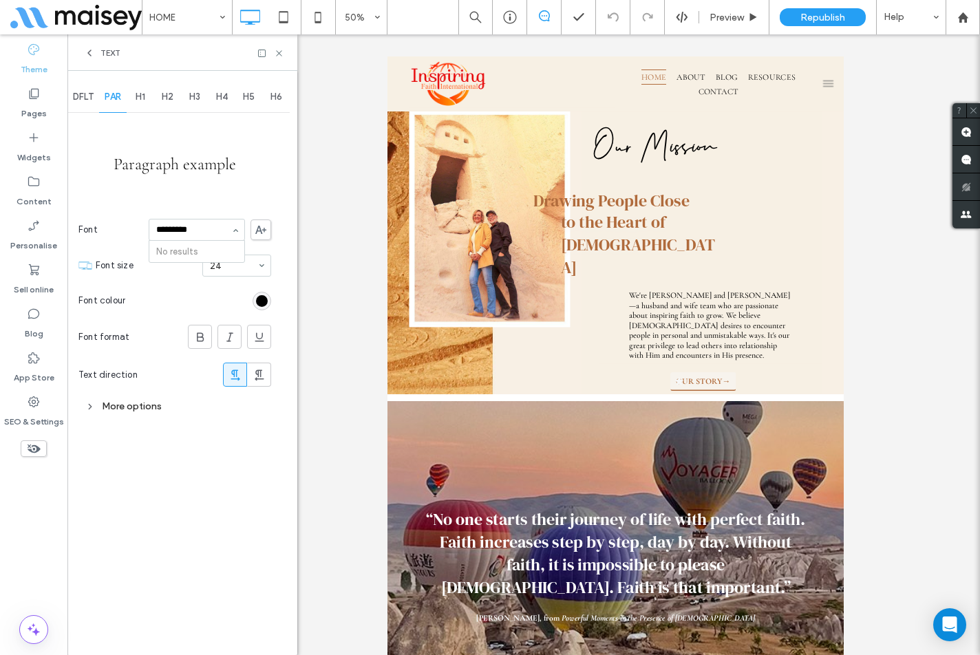
click at [128, 227] on section "Font ********* No results" at bounding box center [174, 230] width 193 height 36
click at [251, 187] on div "Paragraph example Font Cormorant Garamond Font size 24 Font colour Font format …" at bounding box center [174, 268] width 193 height 304
click at [282, 54] on icon at bounding box center [279, 53] width 10 height 10
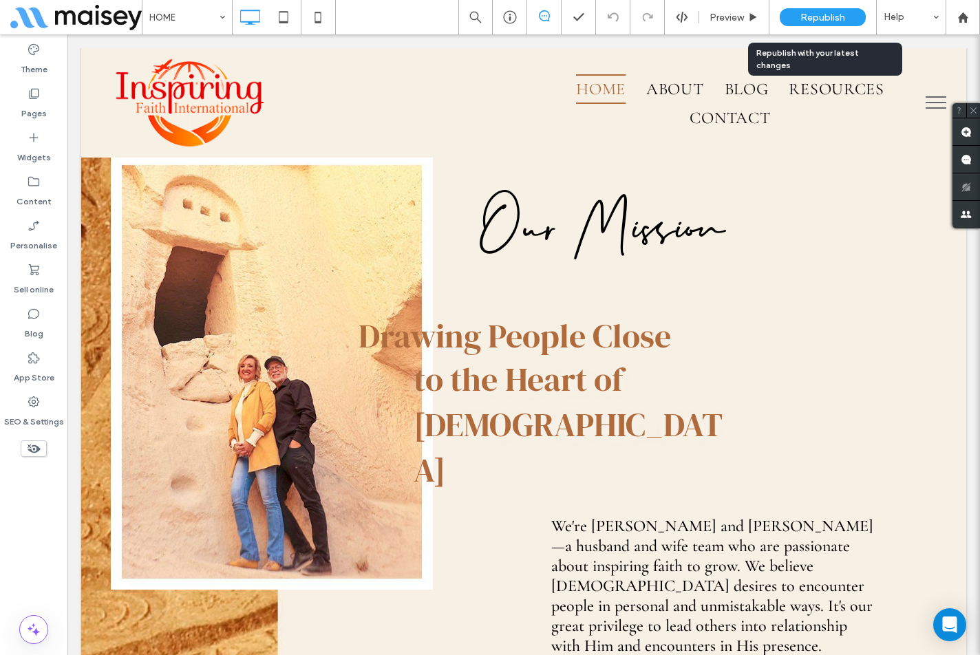
click at [821, 15] on span "Republish" at bounding box center [823, 18] width 45 height 12
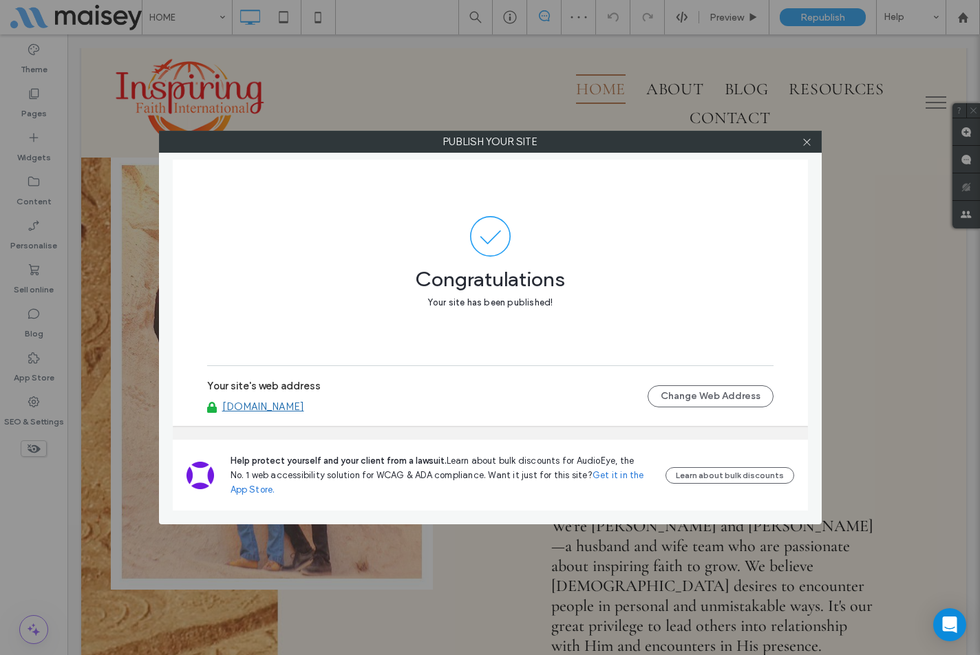
click at [290, 408] on link "[DOMAIN_NAME]" at bounding box center [263, 407] width 82 height 12
click at [805, 147] on icon at bounding box center [807, 142] width 10 height 10
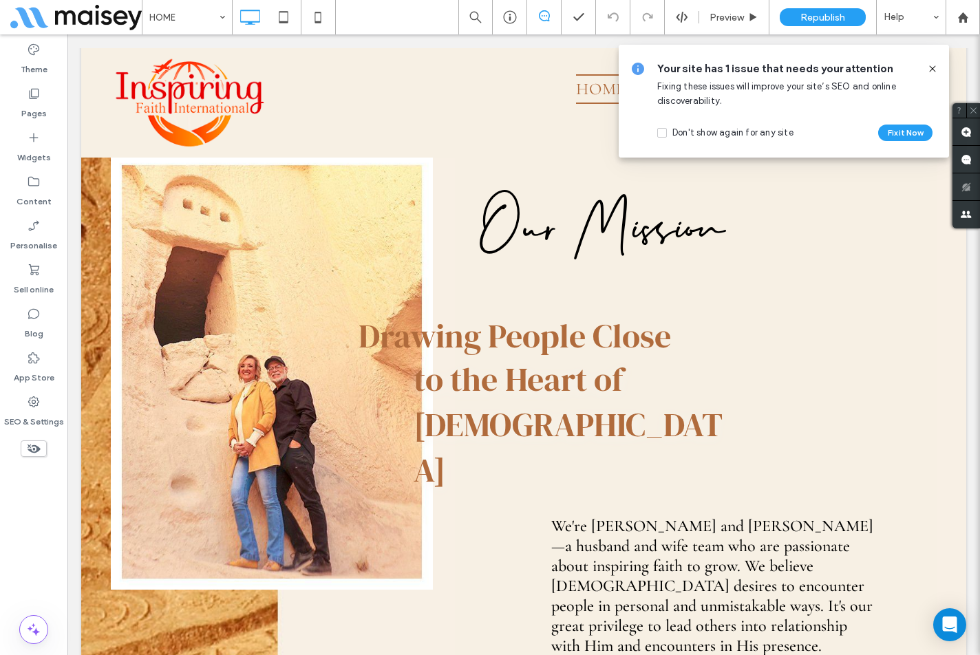
click at [935, 70] on icon at bounding box center [932, 68] width 11 height 11
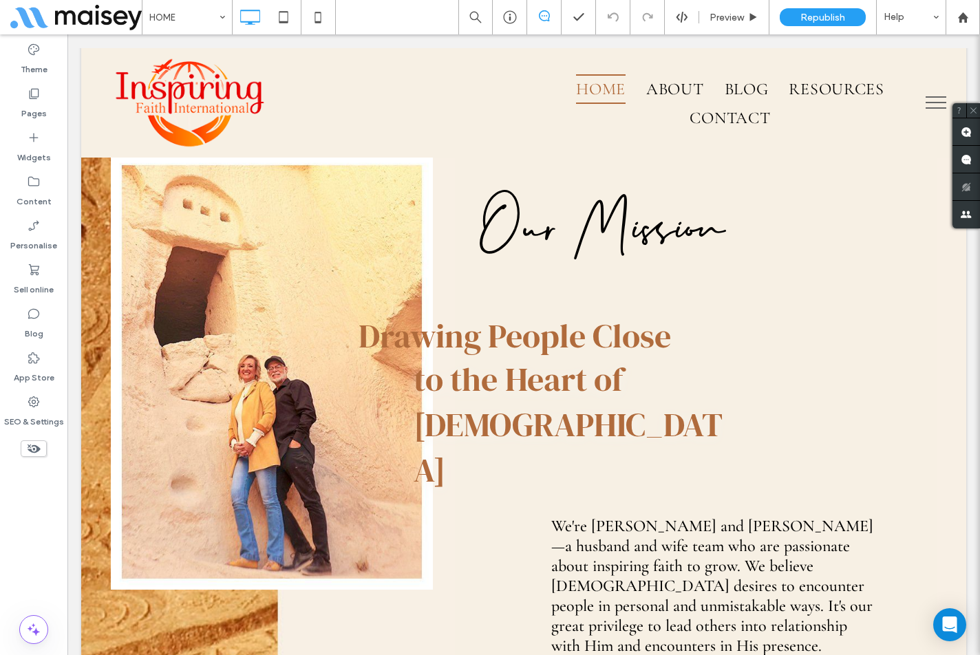
click at [28, 516] on div "Theme Pages Widgets Content Personalise Sell online Blog App Store SEO & Settin…" at bounding box center [33, 344] width 67 height 621
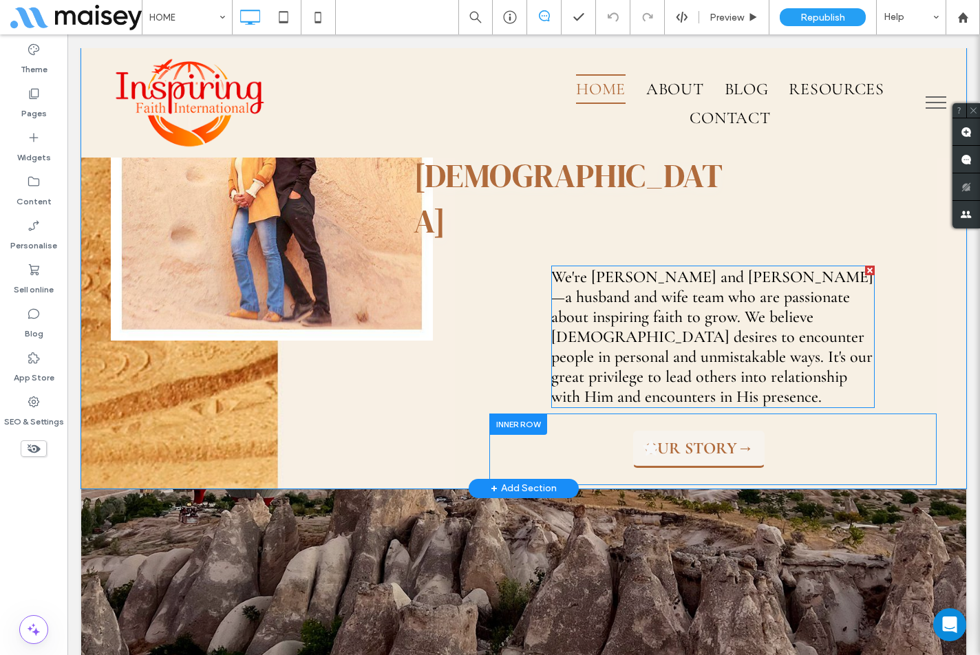
scroll to position [964, 0]
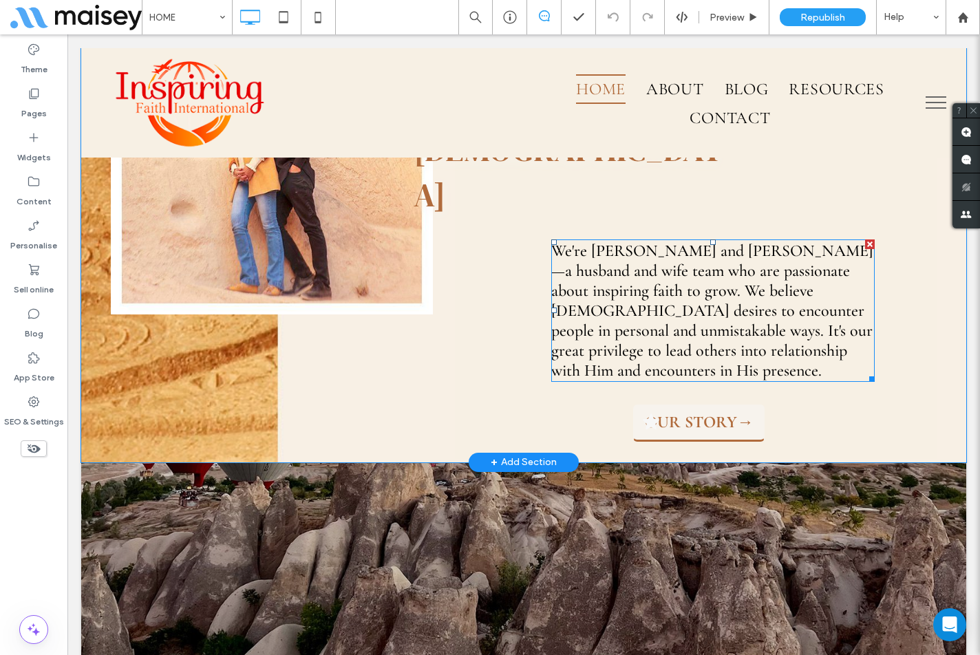
click at [695, 241] on span "We're [PERSON_NAME] and [PERSON_NAME]—a husband and wife team who are passionat…" at bounding box center [712, 311] width 322 height 140
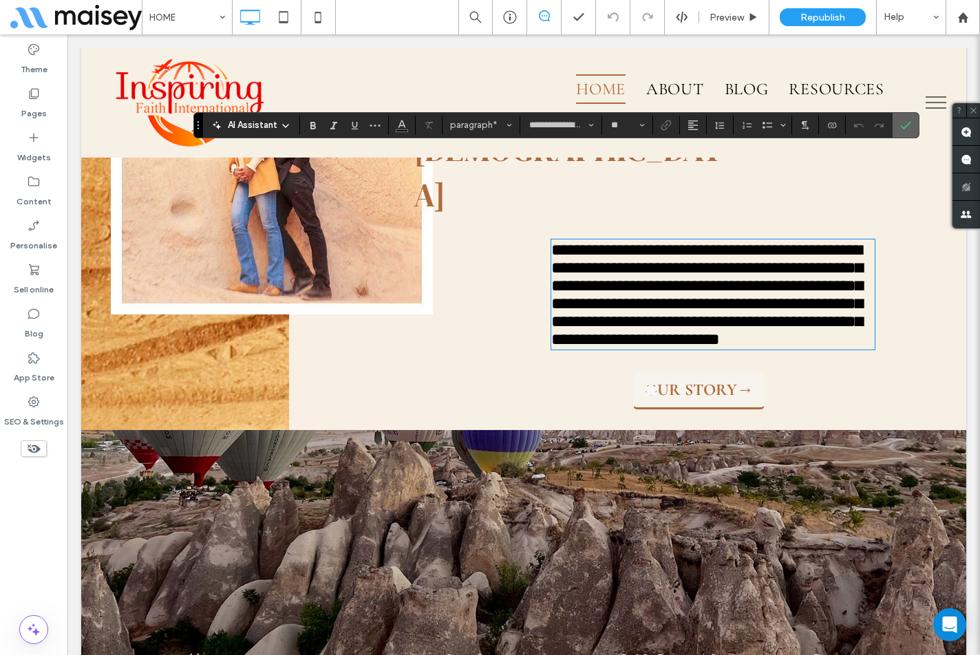
click at [905, 129] on icon "Confirm" at bounding box center [905, 125] width 11 height 11
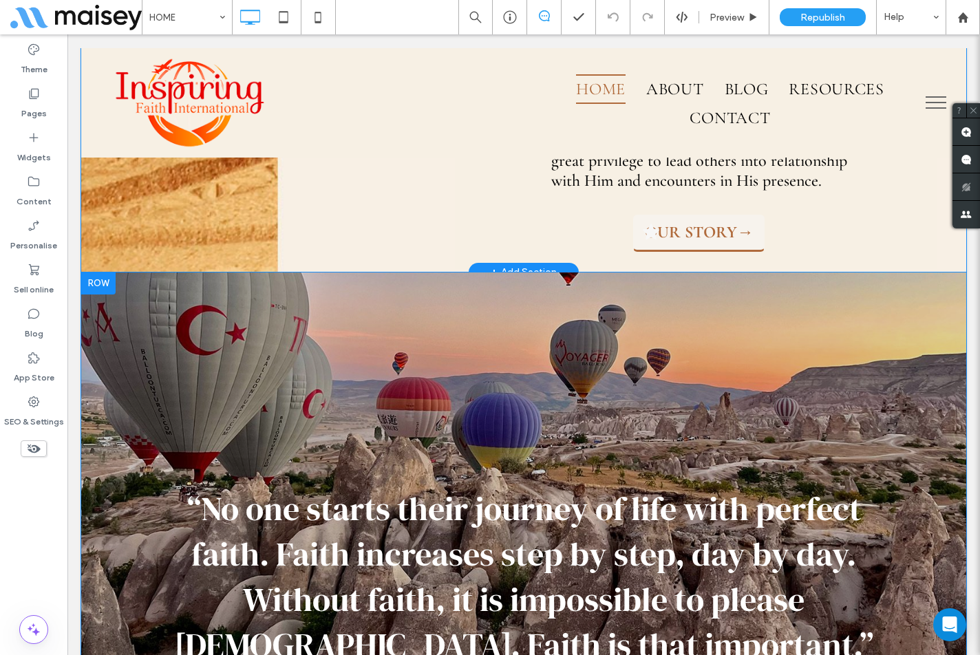
scroll to position [1170, 0]
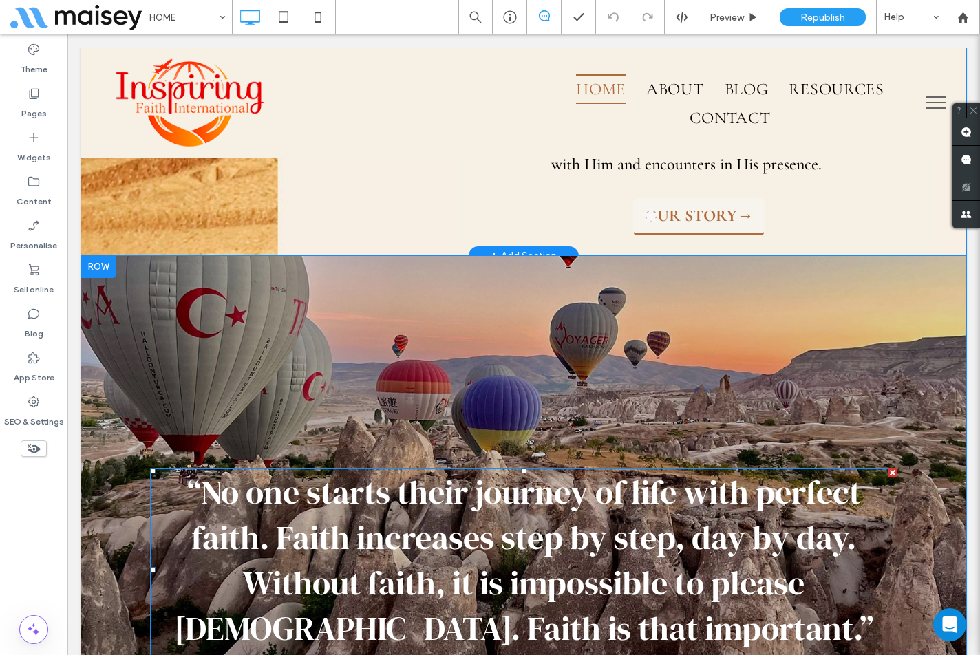
click at [537, 470] on span "“No one starts their journey of life with perfect faith. Faith increases step b…" at bounding box center [523, 561] width 699 height 182
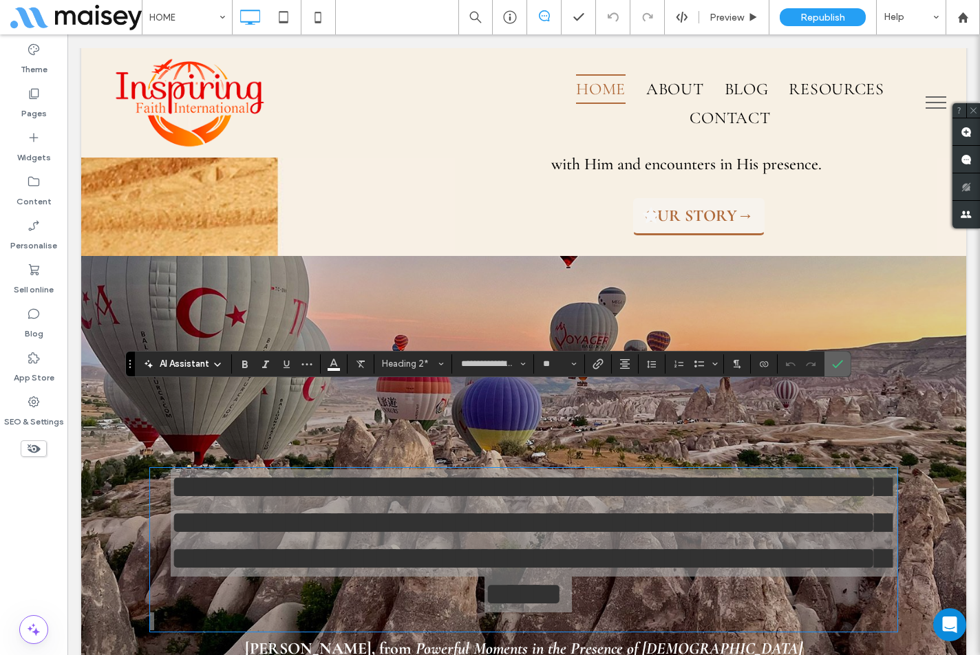
click at [830, 369] on label "Confirm" at bounding box center [838, 364] width 21 height 25
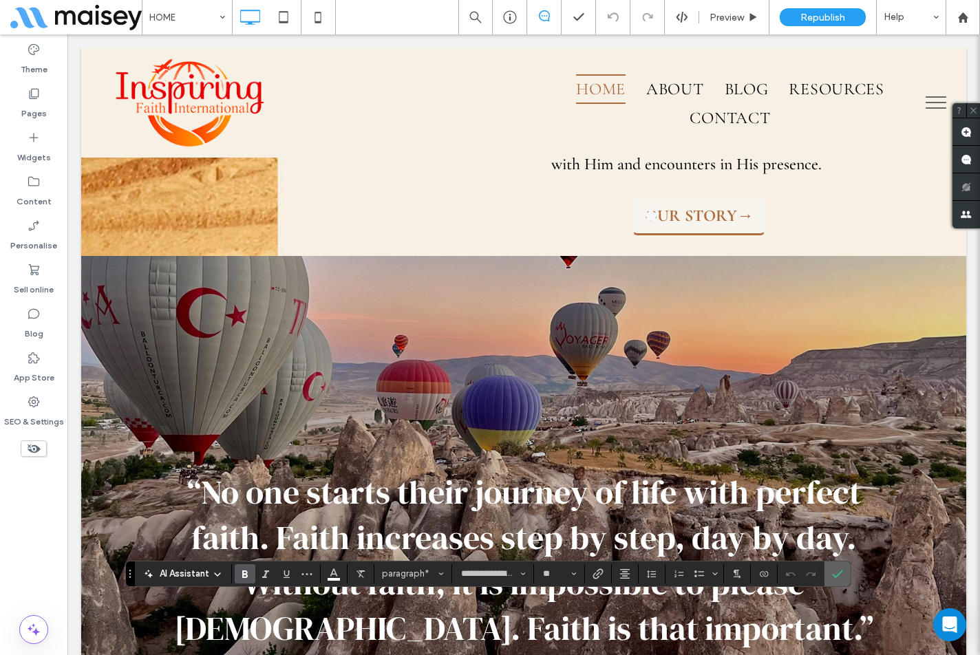
click at [841, 578] on icon "Confirm" at bounding box center [837, 574] width 11 height 11
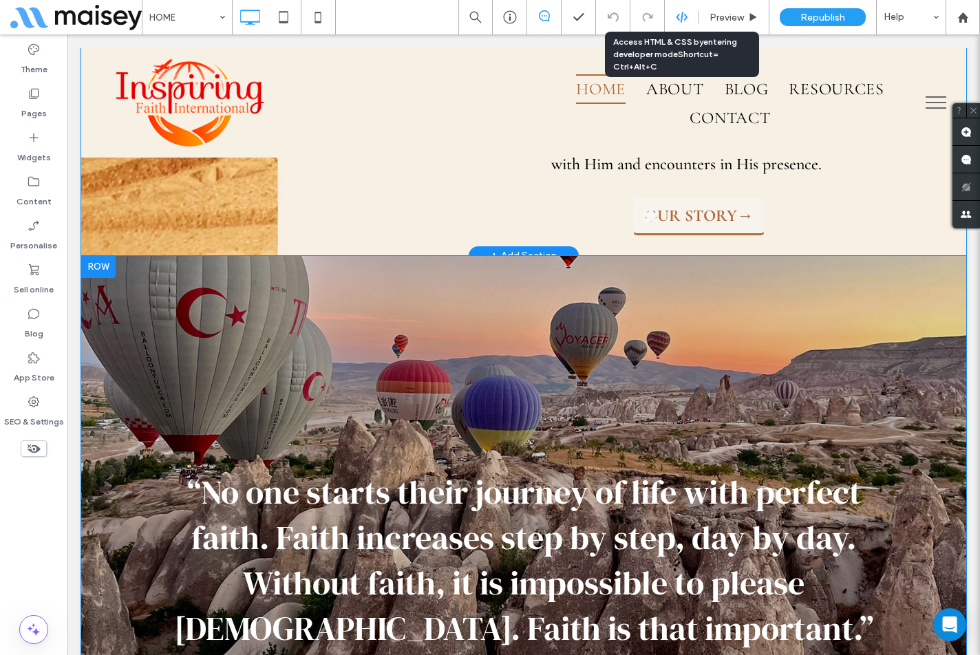
click at [673, 18] on div at bounding box center [682, 17] width 34 height 12
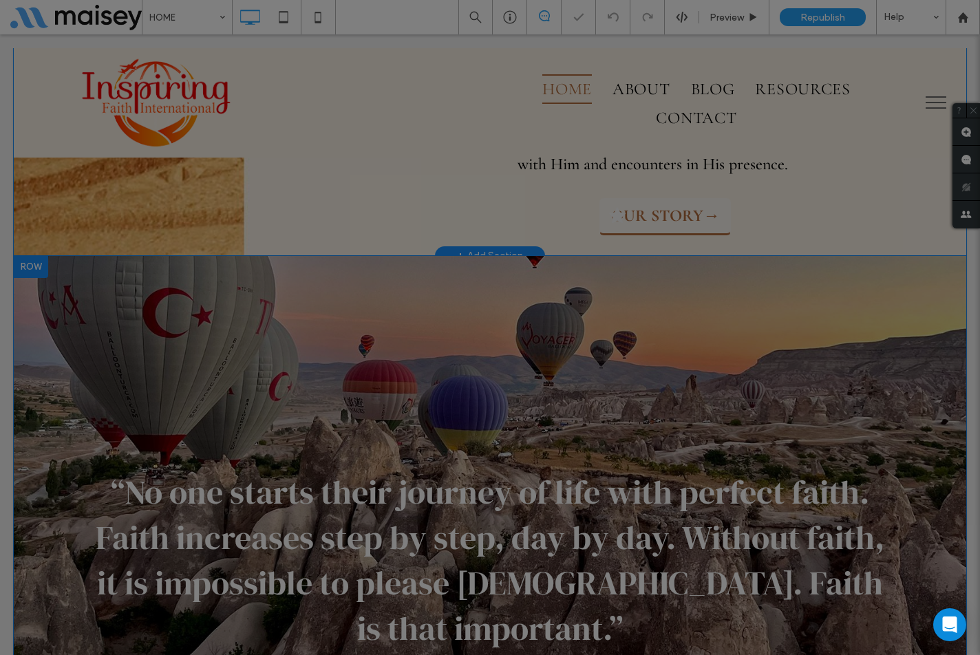
scroll to position [0, 0]
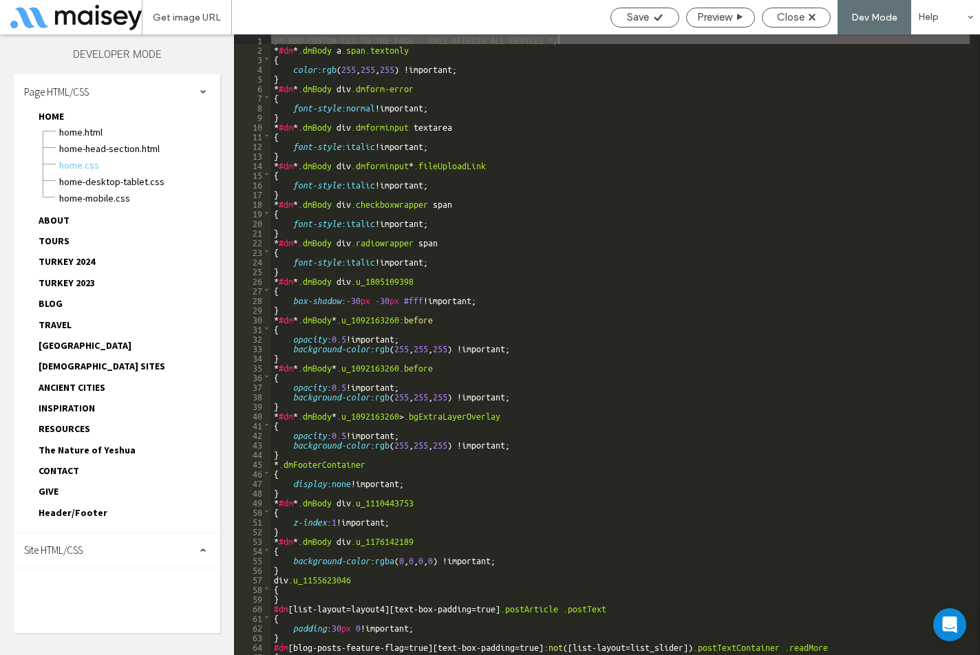
click at [79, 545] on span "Site HTML/CSS" at bounding box center [53, 550] width 59 height 13
click at [87, 607] on span "site.css" at bounding box center [142, 611] width 156 height 14
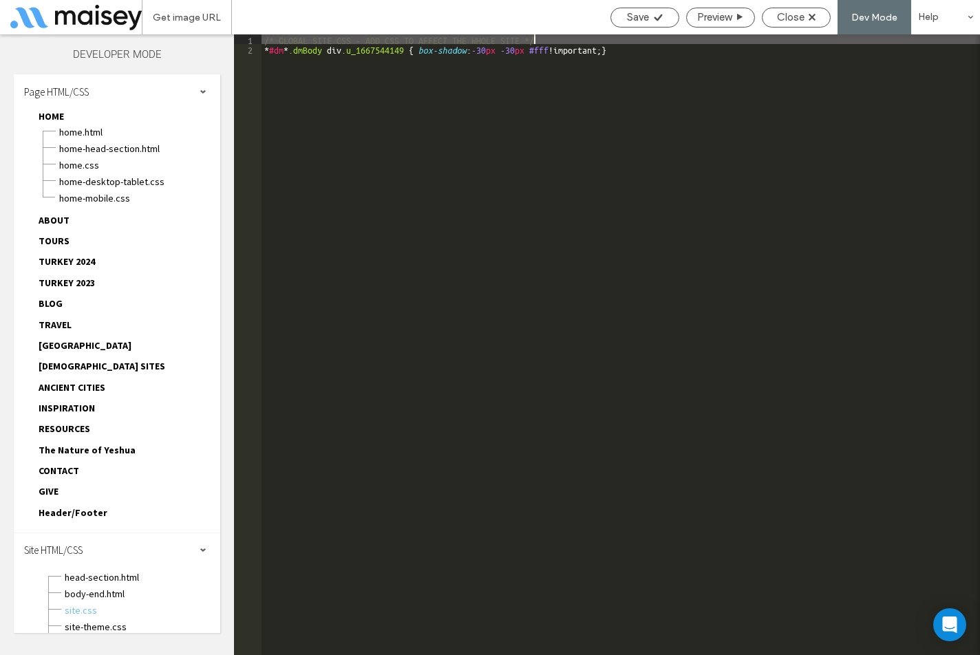
click at [445, 188] on div "/* GLOBAL SITE CSS - ADD CSS TO AFFECT THE WHOLE SITE */ * #dm * .dmBody div .u…" at bounding box center [621, 354] width 719 height 640
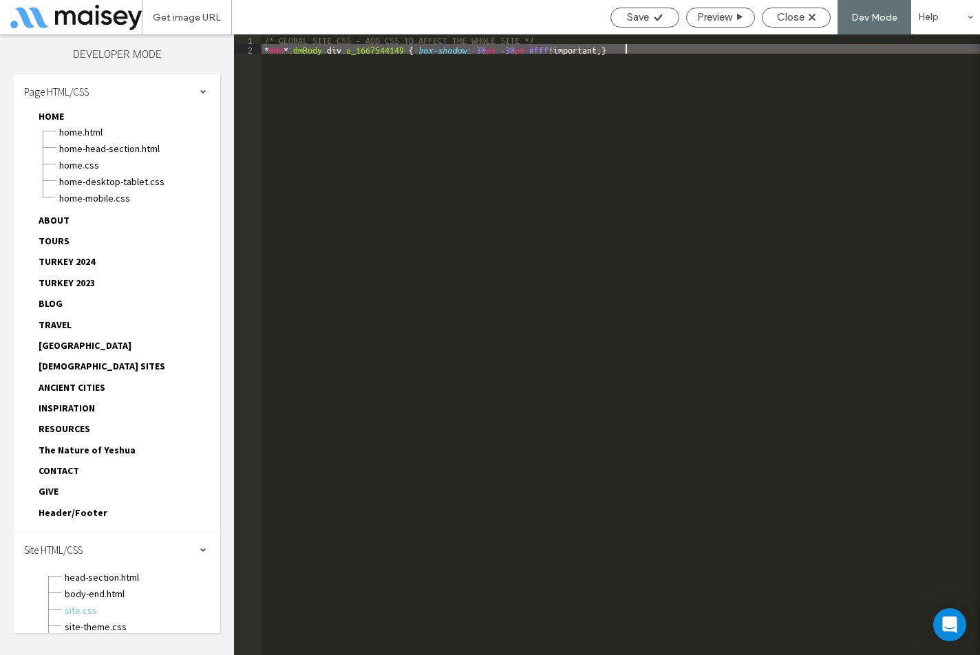
click at [649, 57] on div "/* GLOBAL SITE CSS - ADD CSS TO AFFECT THE WHOLE SITE */ * #dm * .dmBody div .u…" at bounding box center [621, 354] width 719 height 640
click at [649, 54] on div "/* GLOBAL SITE CSS - ADD CSS TO AFFECT THE WHOLE SITE */ * #dm * .dmBody div .u…" at bounding box center [621, 354] width 719 height 640
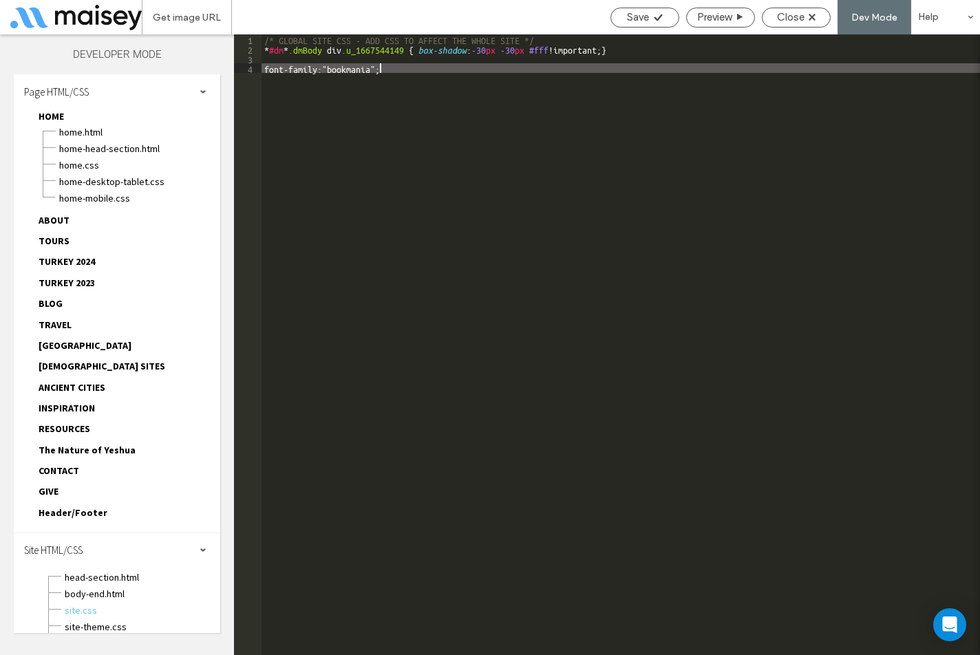
click at [436, 128] on div "/* GLOBAL SITE CSS - ADD CSS TO AFFECT THE WHOLE SITE */ * #dm * .dmBody div .u…" at bounding box center [621, 354] width 719 height 640
drag, startPoint x: 323, startPoint y: 166, endPoint x: 324, endPoint y: 155, distance: 11.1
click at [324, 165] on div "/* GLOBAL SITE CSS - ADD CSS TO AFFECT THE WHOLE SITE */ * #dm * .dmBody div .u…" at bounding box center [621, 354] width 719 height 640
drag, startPoint x: 392, startPoint y: 69, endPoint x: 262, endPoint y: 68, distance: 129.4
click at [262, 68] on div "/* GLOBAL SITE CSS - ADD CSS TO AFFECT THE WHOLE SITE */ * #dm * .dmBody div .u…" at bounding box center [621, 354] width 719 height 640
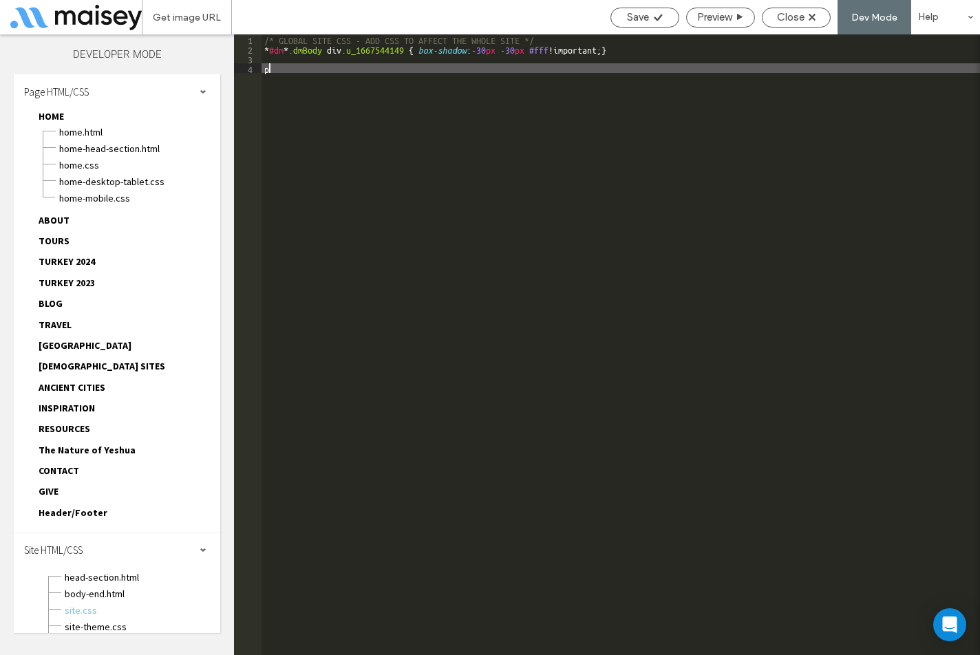
paste textarea
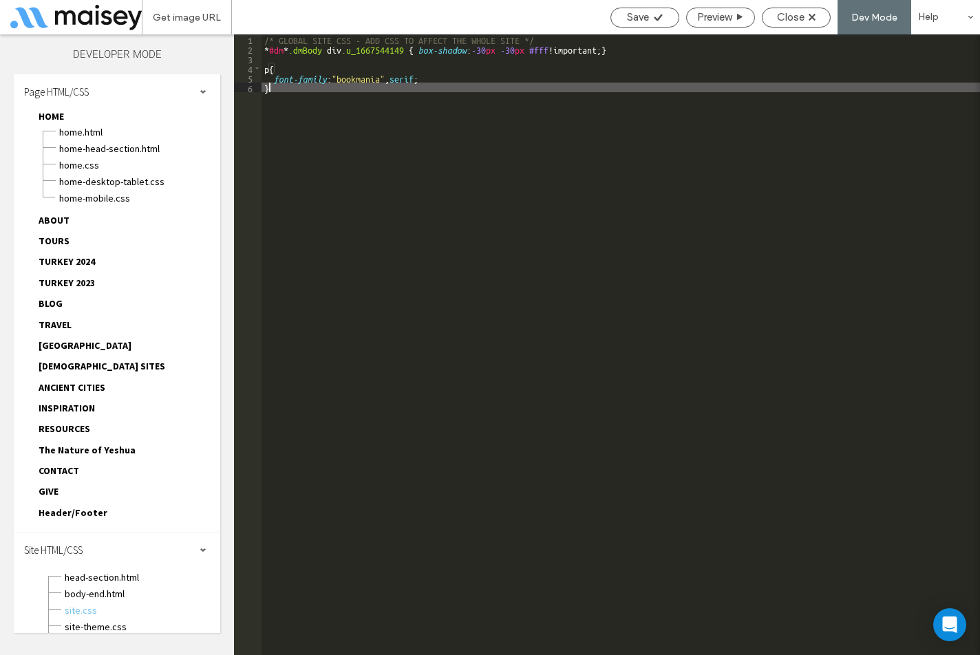
click at [268, 67] on div "/* GLOBAL SITE CSS - ADD CSS TO AFFECT THE WHOLE SITE */ * #dm * .dmBody div .u…" at bounding box center [621, 354] width 719 height 640
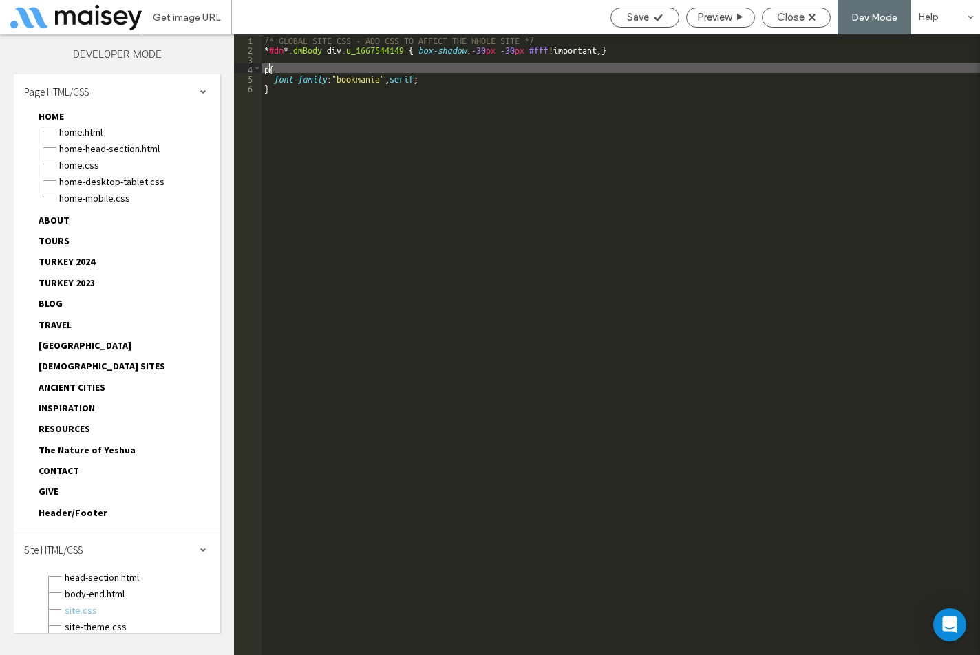
type textarea "**"
click at [633, 18] on span "Save" at bounding box center [638, 17] width 22 height 12
click at [793, 17] on span "Close" at bounding box center [791, 17] width 28 height 12
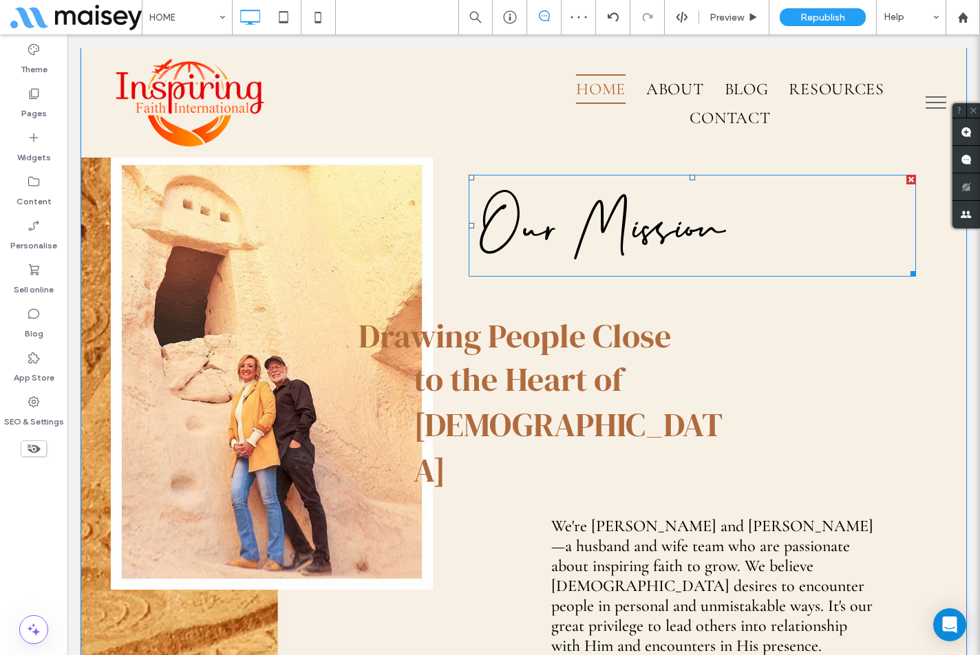
scroll to position [757, 0]
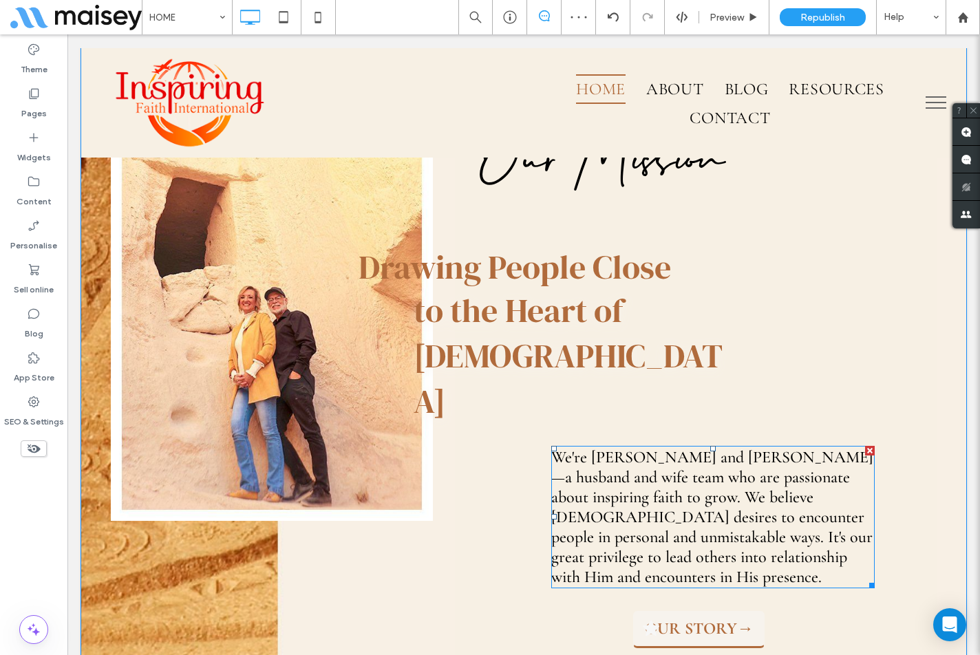
click at [657, 447] on span "We're [PERSON_NAME] and [PERSON_NAME]—a husband and wife team who are passionat…" at bounding box center [712, 517] width 322 height 140
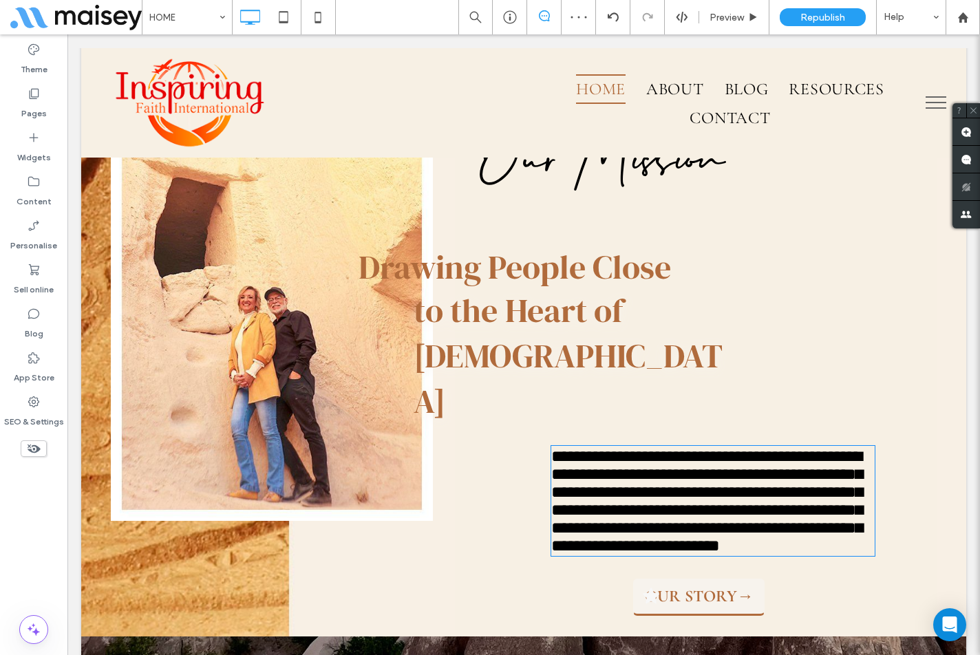
type input "**********"
type input "**"
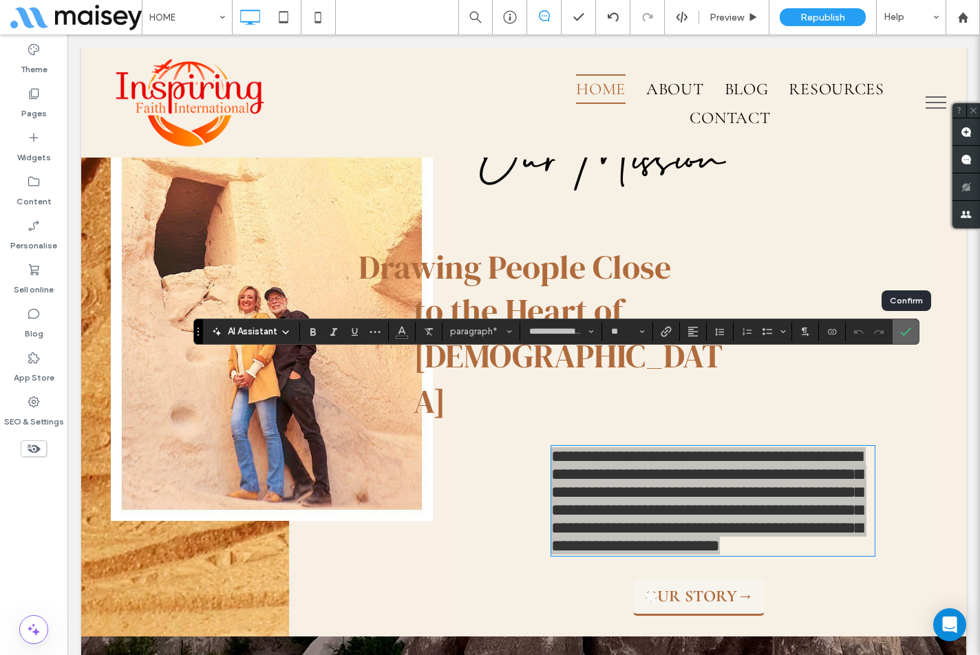
drag, startPoint x: 901, startPoint y: 334, endPoint x: 812, endPoint y: 295, distance: 96.8
click at [901, 334] on icon "Confirm" at bounding box center [905, 331] width 11 height 11
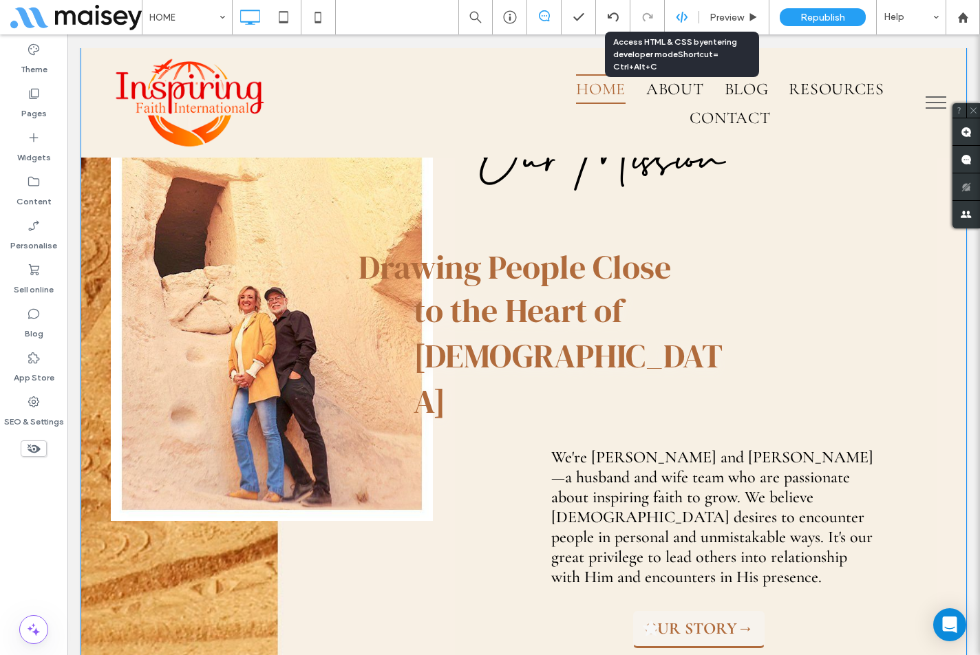
click at [674, 14] on div at bounding box center [682, 17] width 34 height 12
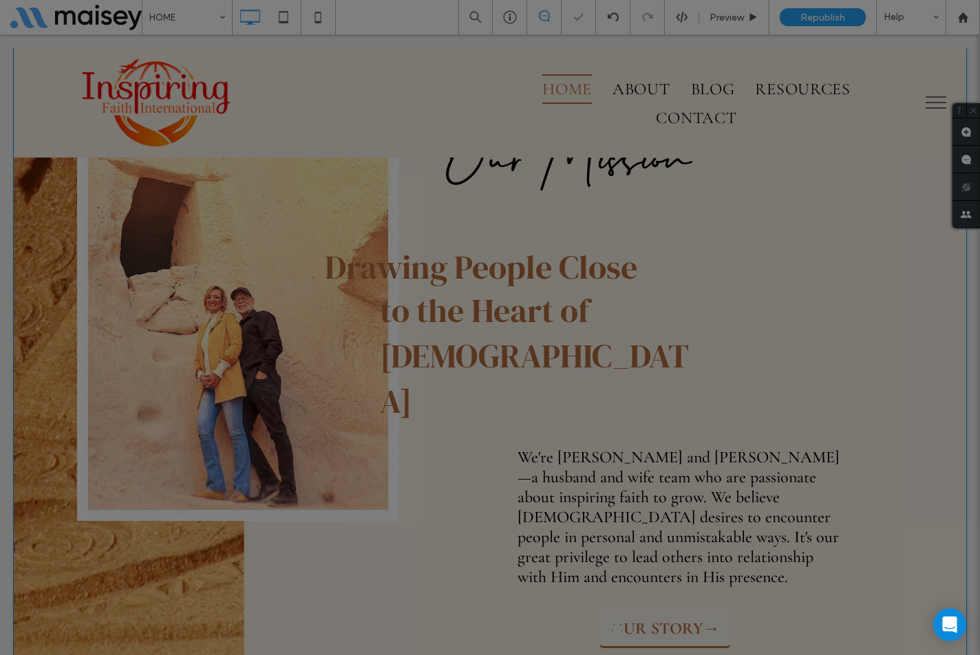
scroll to position [0, 0]
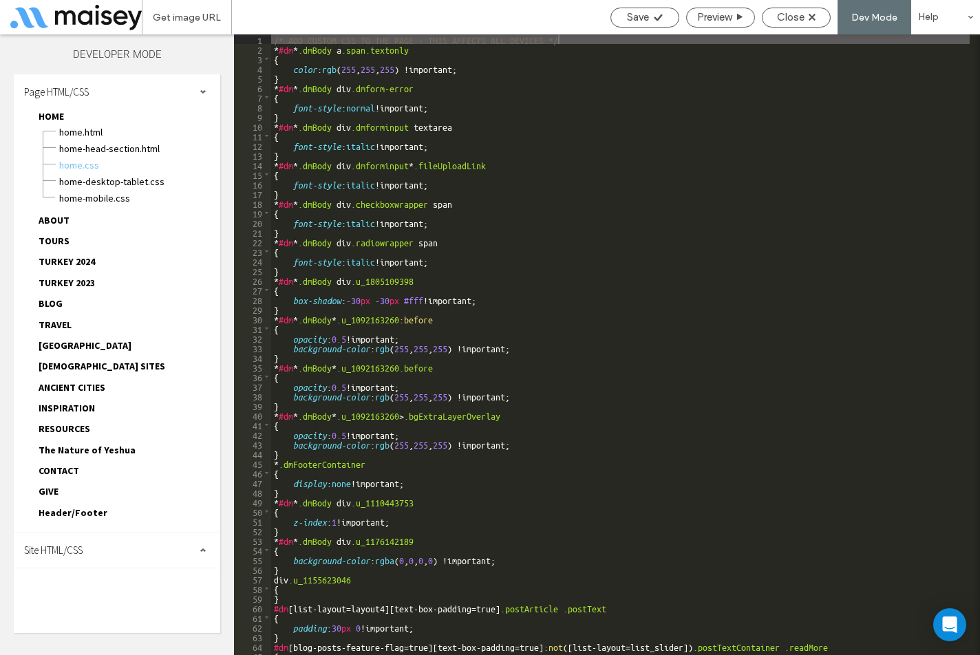
click at [106, 547] on div "Site HTML/CSS" at bounding box center [117, 551] width 207 height 34
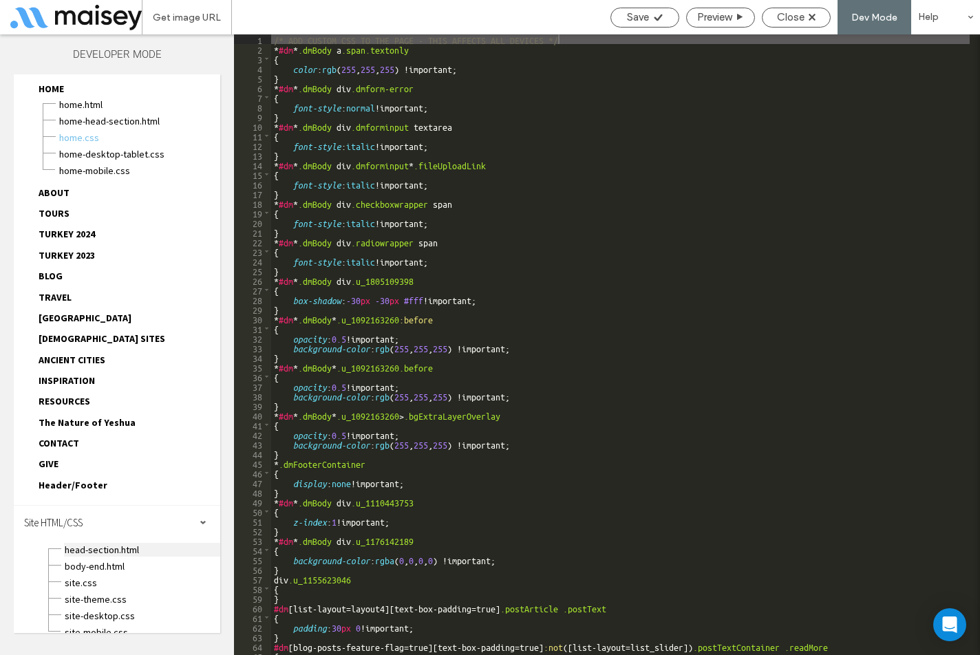
scroll to position [43, 0]
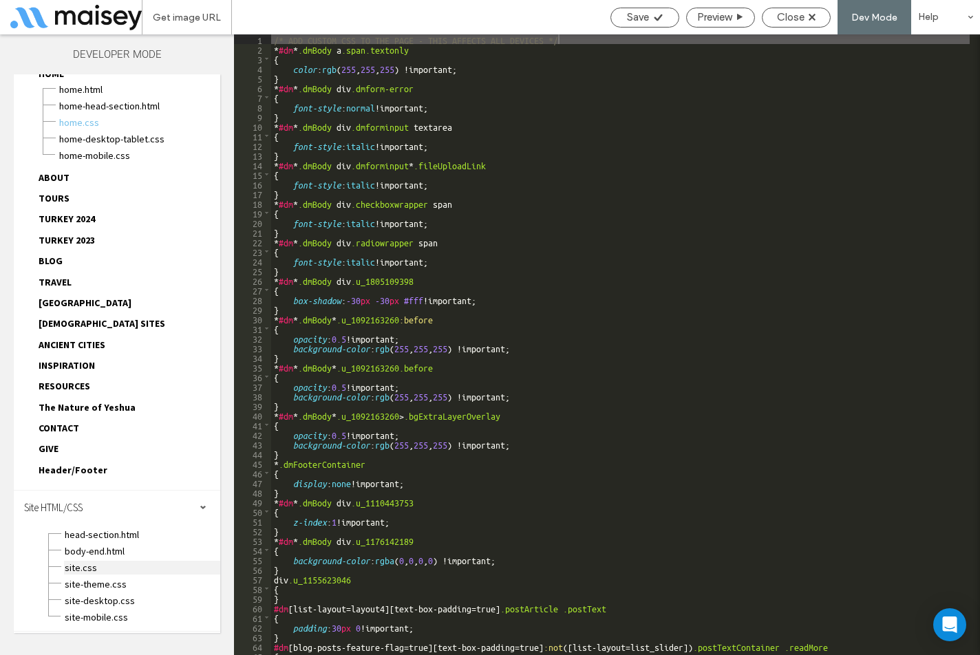
click at [85, 565] on span "site.css" at bounding box center [142, 568] width 156 height 14
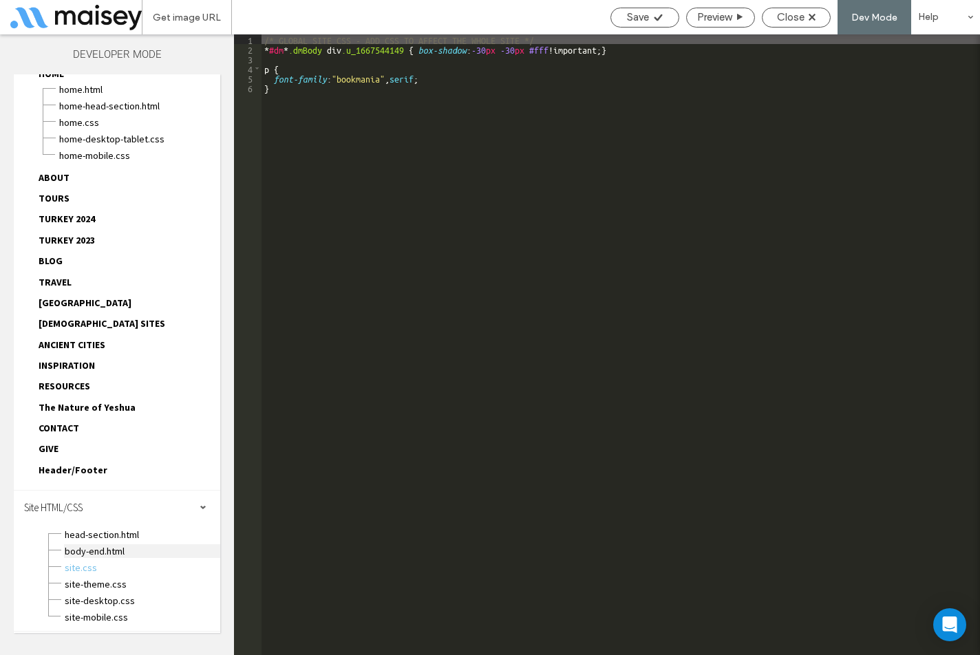
click at [121, 551] on span "body-end.html" at bounding box center [142, 552] width 156 height 14
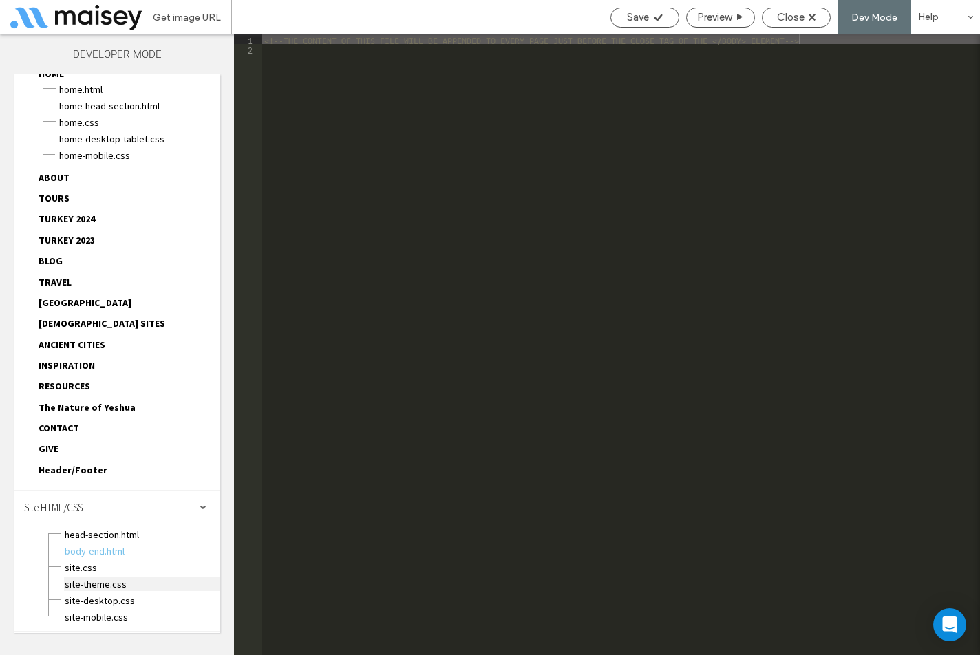
click at [123, 580] on span "site-theme.css" at bounding box center [142, 585] width 156 height 14
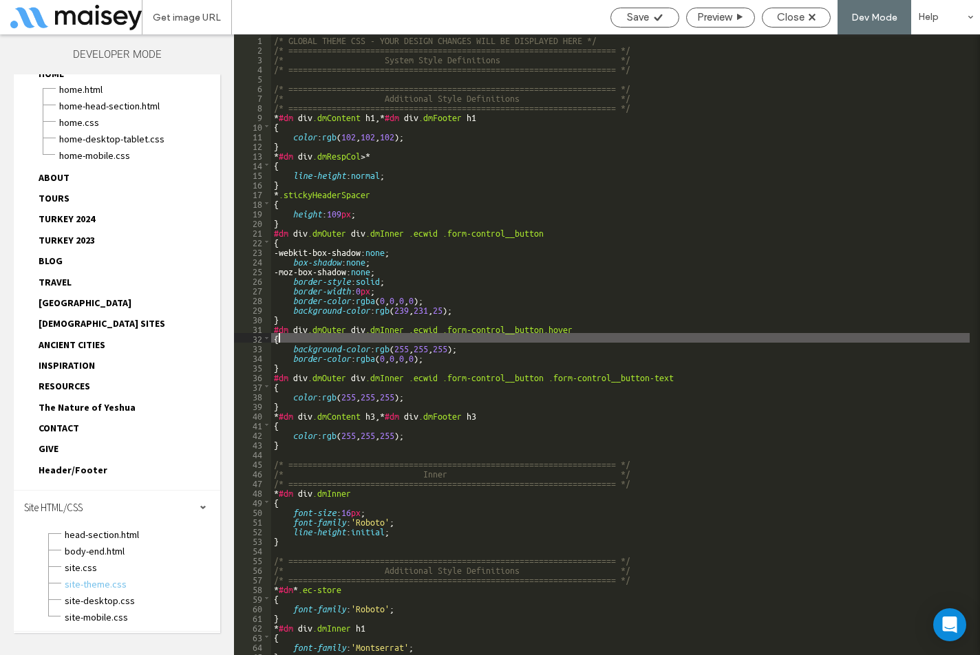
click at [618, 335] on div "/* GLOBAL THEME CSS - YOUR DESIGN CHANGES WILL BE DISPLAYED HERE */ /* ========…" at bounding box center [620, 354] width 699 height 640
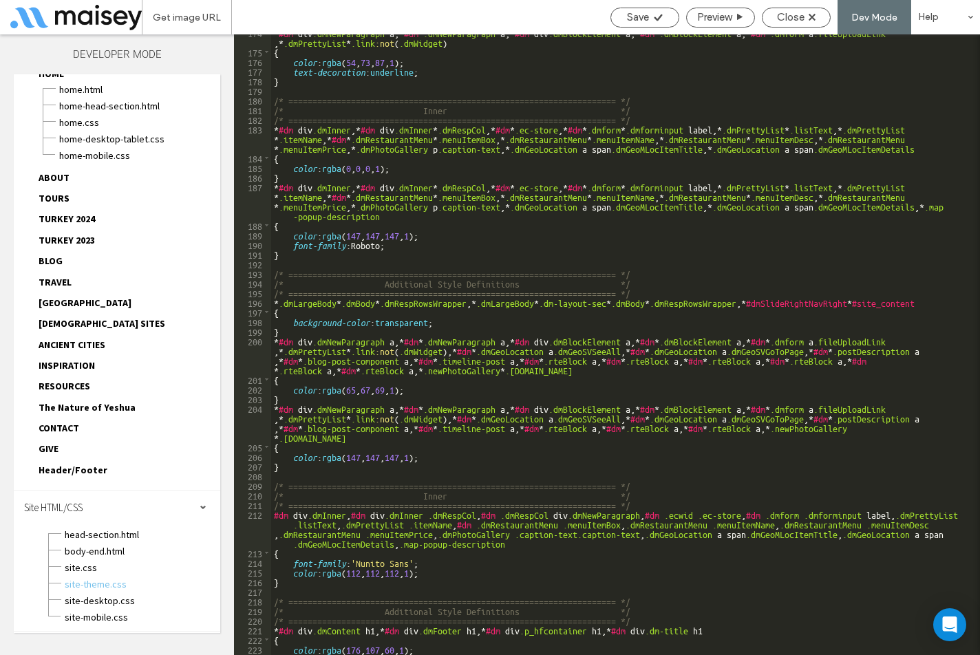
scroll to position [1694, 0]
click at [89, 573] on span "site.css" at bounding box center [142, 568] width 156 height 14
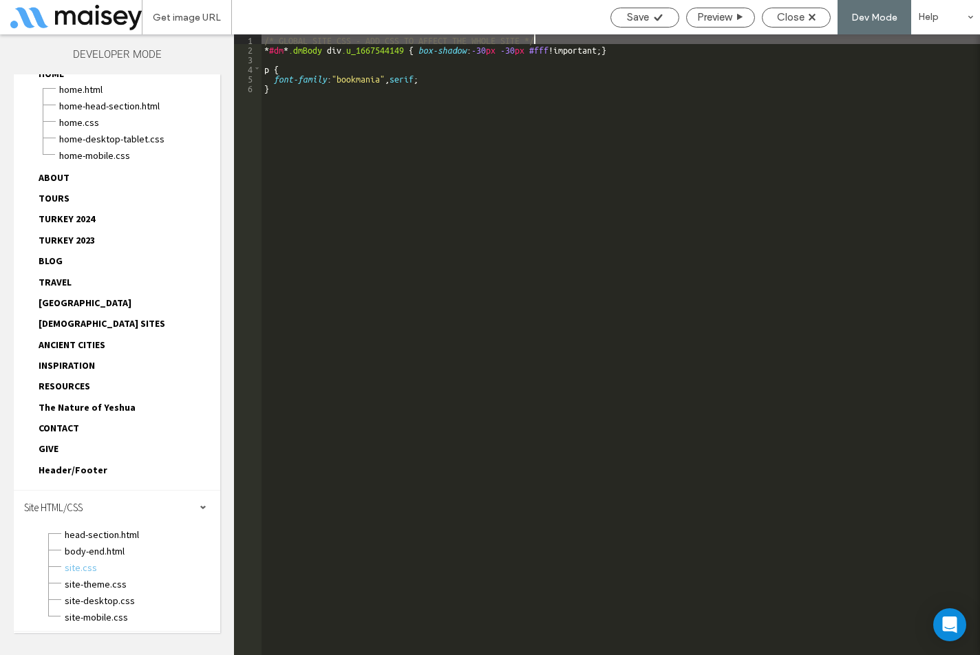
click at [409, 137] on div "/* GLOBAL SITE CSS - ADD CSS TO AFFECT THE WHOLE SITE */ * #dm * .dmBody div .u…" at bounding box center [621, 354] width 719 height 640
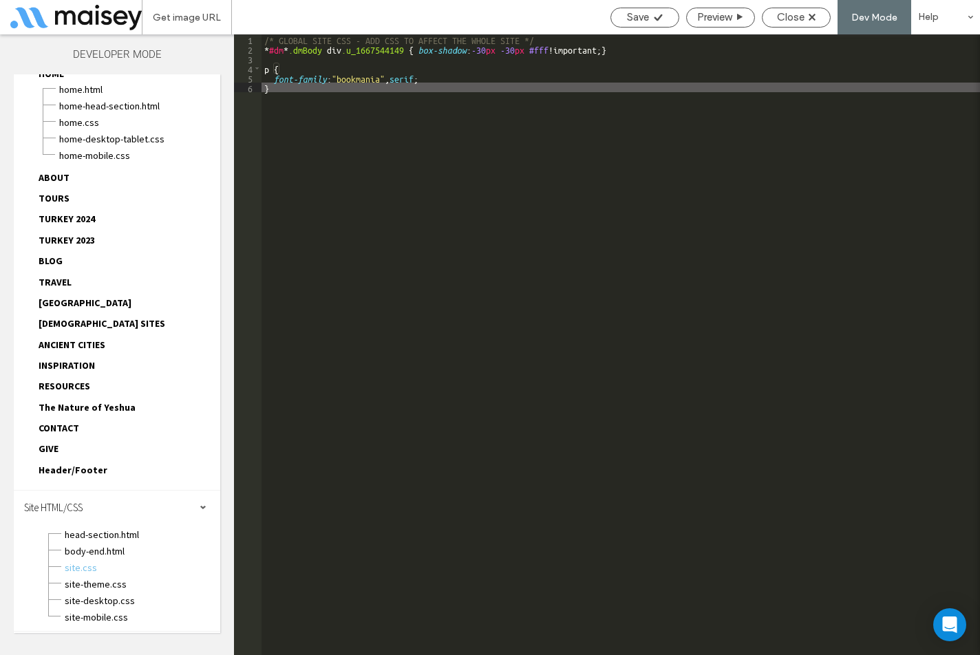
click at [424, 80] on div "/* GLOBAL SITE CSS - ADD CSS TO AFFECT THE WHOLE SITE */ * #dm * .dmBody div .u…" at bounding box center [621, 354] width 719 height 640
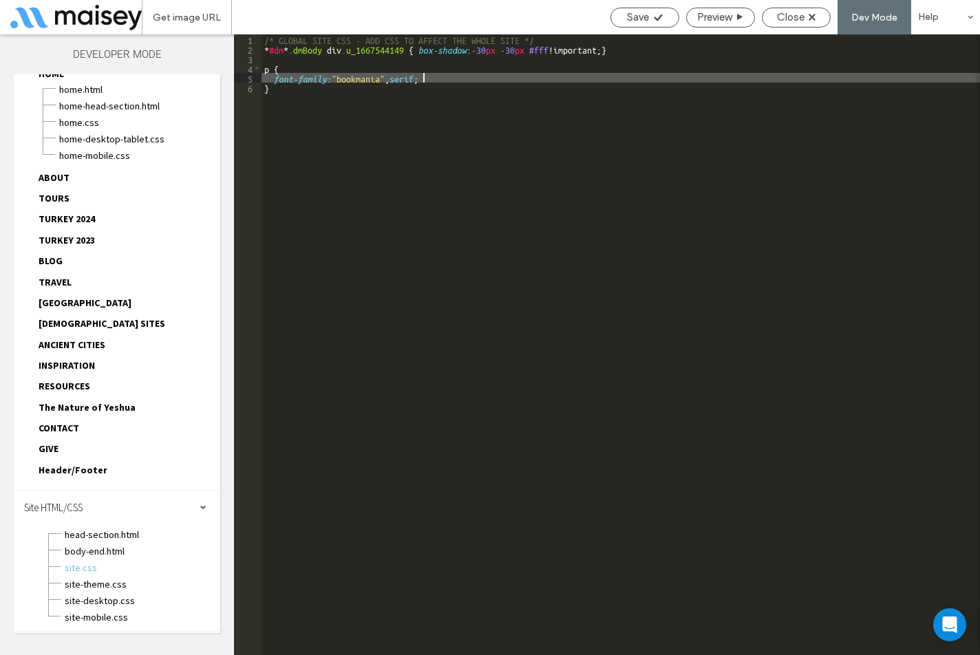
click at [394, 78] on div "/* GLOBAL SITE CSS - ADD CSS TO AFFECT THE WHOLE SITE */ * #dm * .dmBody div .u…" at bounding box center [621, 354] width 719 height 640
type textarea "**"
click at [478, 129] on div "/* GLOBAL SITE CSS - ADD CSS TO AFFECT THE WHOLE SITE */ * #dm * .dmBody div .u…" at bounding box center [621, 354] width 719 height 640
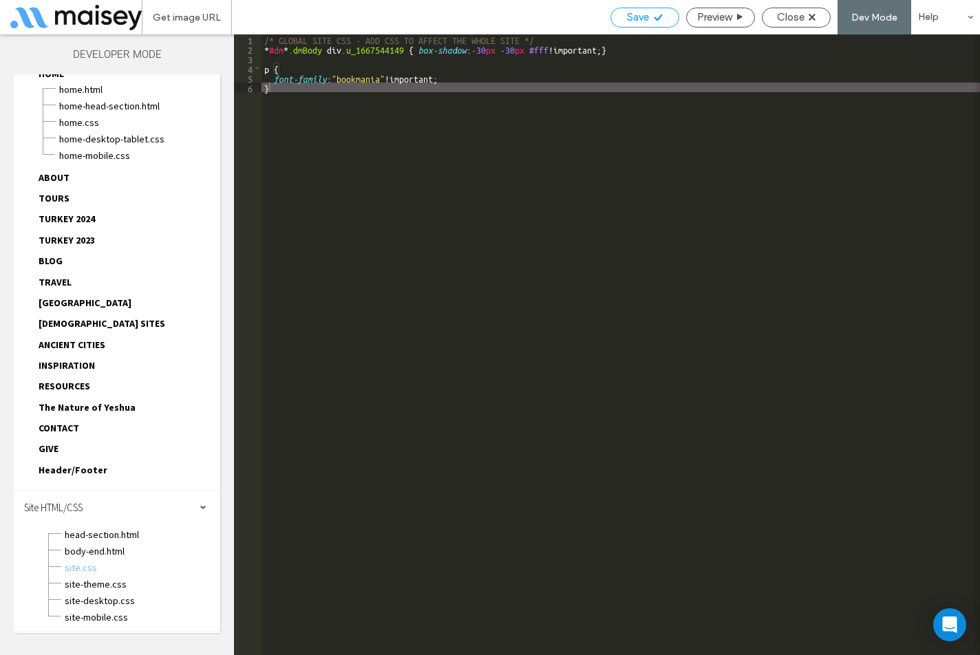
click at [638, 14] on span "Save" at bounding box center [638, 17] width 22 height 12
click at [803, 17] on span "Close" at bounding box center [791, 17] width 28 height 12
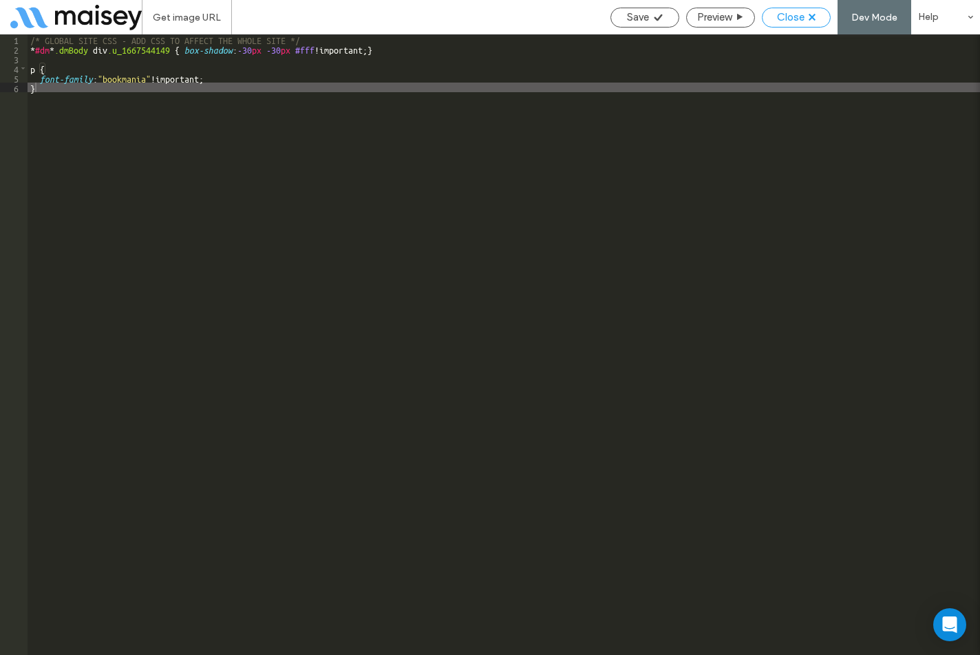
scroll to position [10, 0]
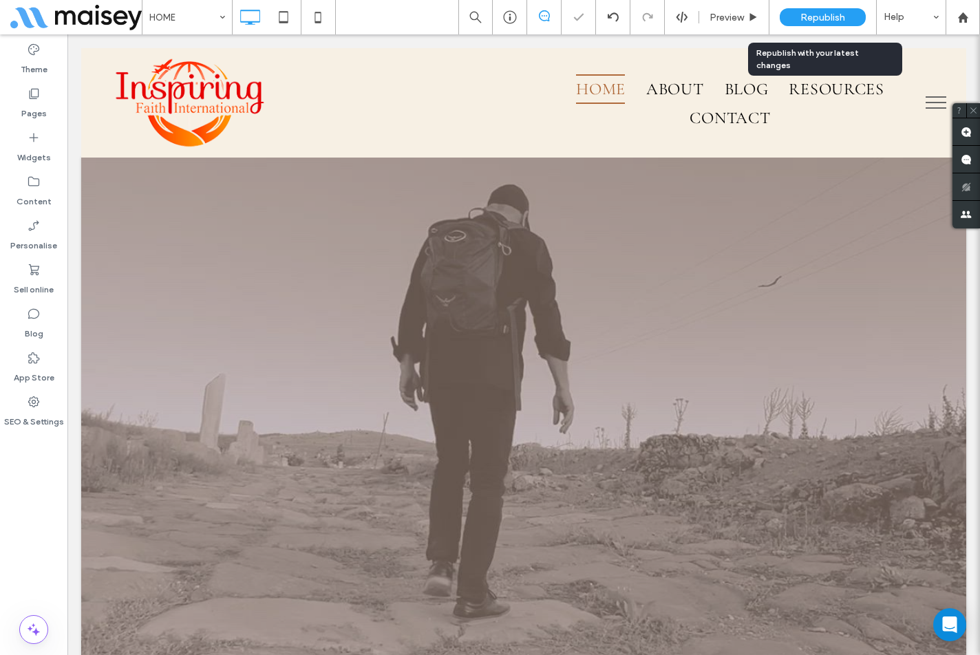
click at [834, 18] on span "Republish" at bounding box center [823, 18] width 45 height 12
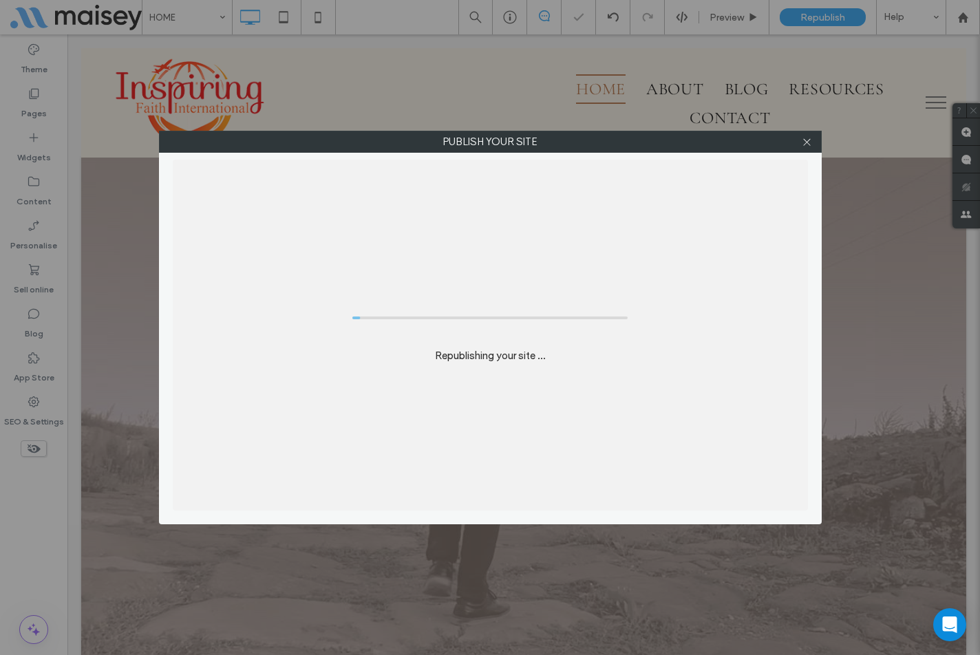
scroll to position [0, 0]
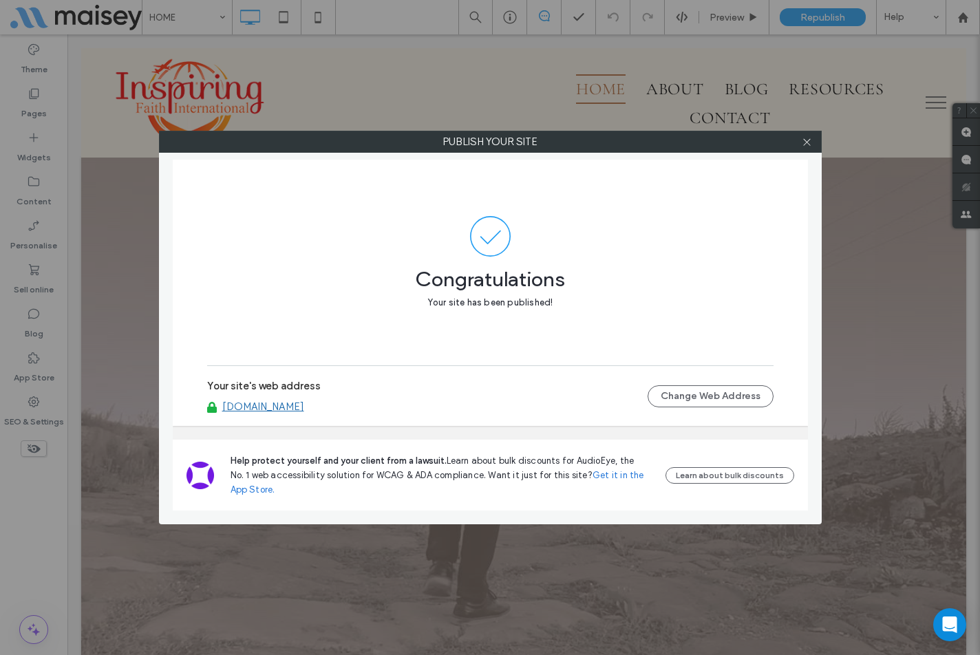
click at [281, 408] on link "[DOMAIN_NAME]" at bounding box center [263, 407] width 82 height 12
click at [810, 145] on icon at bounding box center [807, 142] width 10 height 10
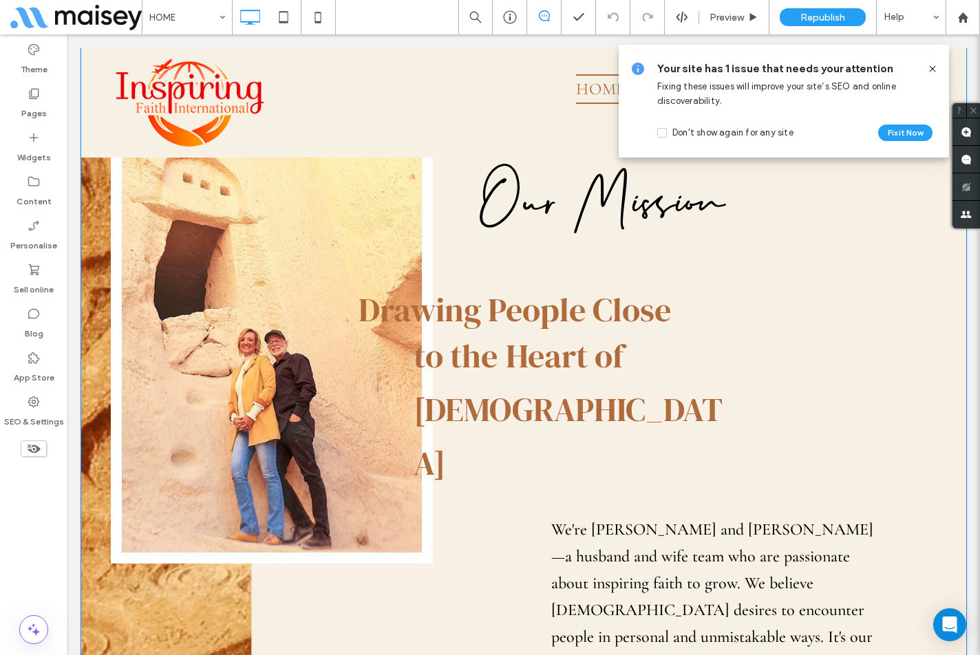
scroll to position [826, 0]
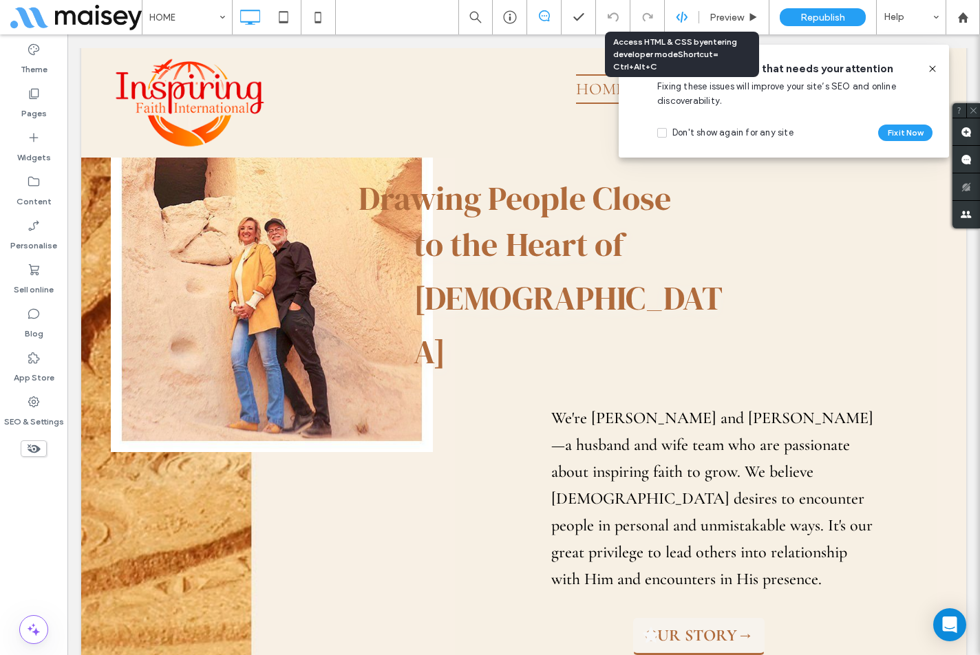
click at [683, 14] on icon at bounding box center [682, 17] width 12 height 12
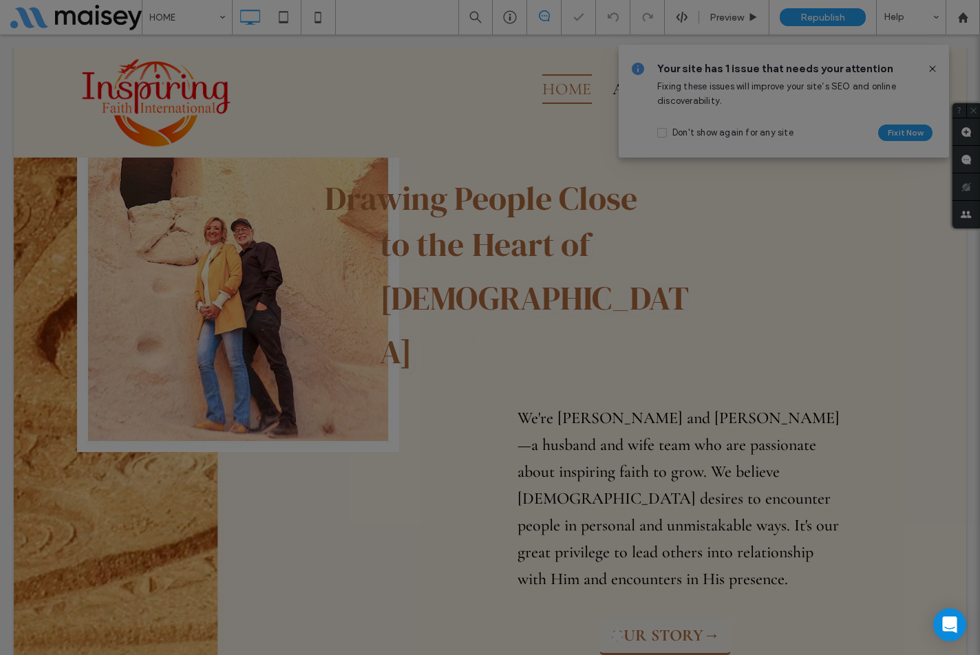
scroll to position [0, 0]
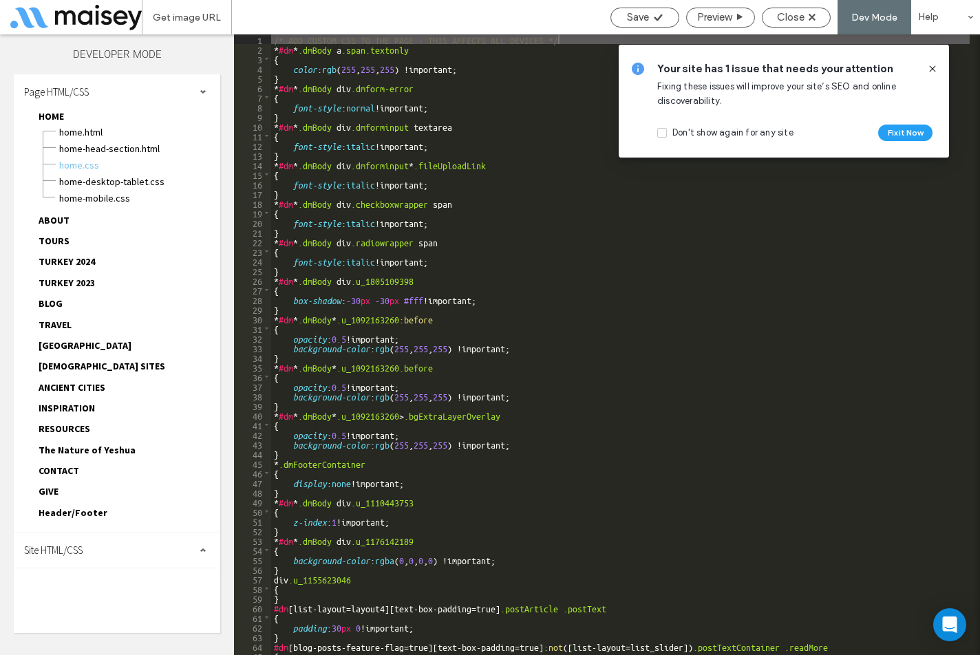
click at [142, 551] on div "Site HTML/CSS" at bounding box center [117, 551] width 207 height 34
click at [89, 602] on div "site.css" at bounding box center [142, 609] width 156 height 17
click at [89, 604] on span "site.css" at bounding box center [142, 611] width 156 height 14
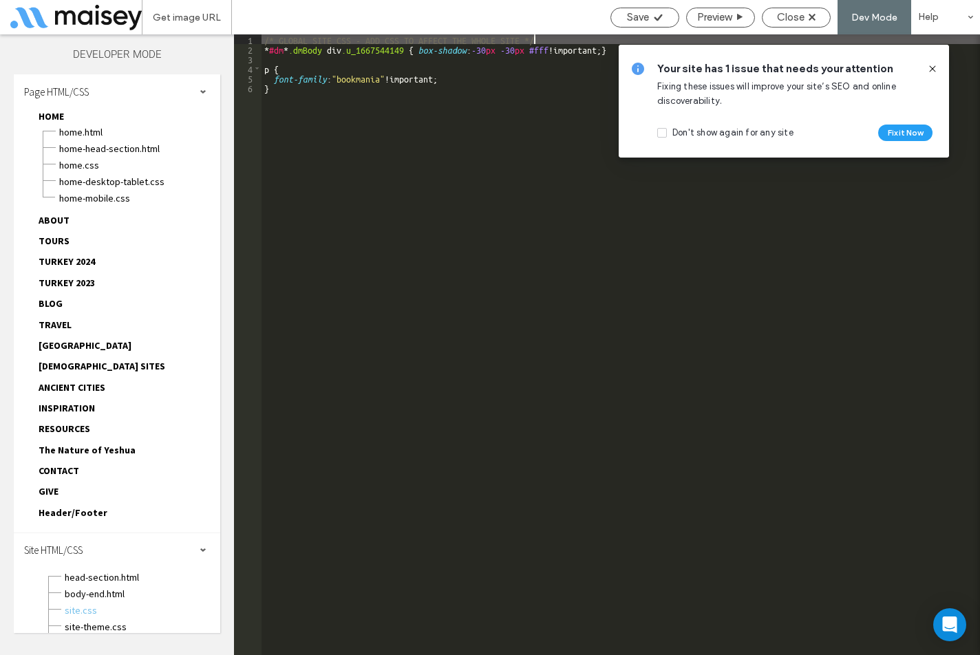
click at [398, 189] on div "/* GLOBAL SITE CSS - ADD CSS TO AFFECT THE WHOLE SITE */ * #dm * .dmBody div .u…" at bounding box center [621, 354] width 719 height 640
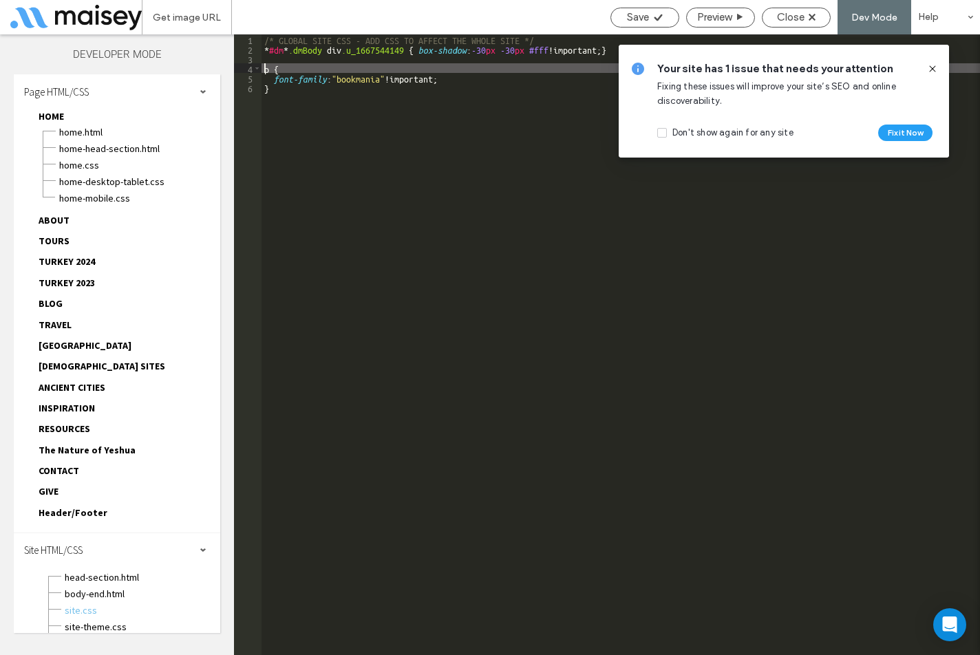
click at [264, 70] on div "/* GLOBAL SITE CSS - ADD CSS TO AFFECT THE WHOLE SITE */ * #dm * .dmBody div .u…" at bounding box center [621, 354] width 719 height 640
type textarea "**"
click at [631, 16] on span "Save" at bounding box center [638, 17] width 22 height 12
click at [799, 18] on span "Close" at bounding box center [791, 17] width 28 height 12
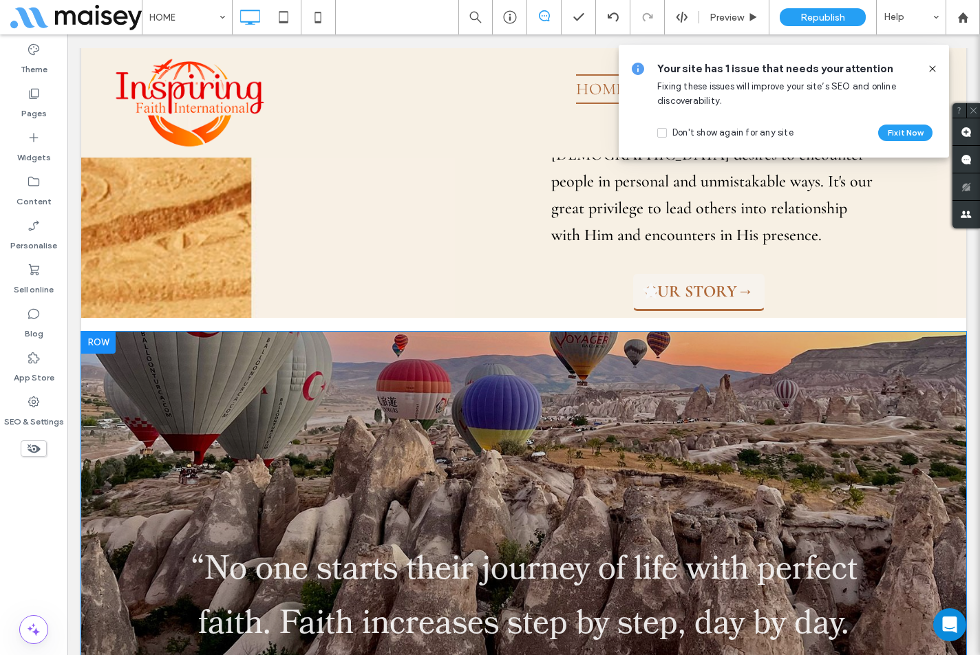
scroll to position [1446, 0]
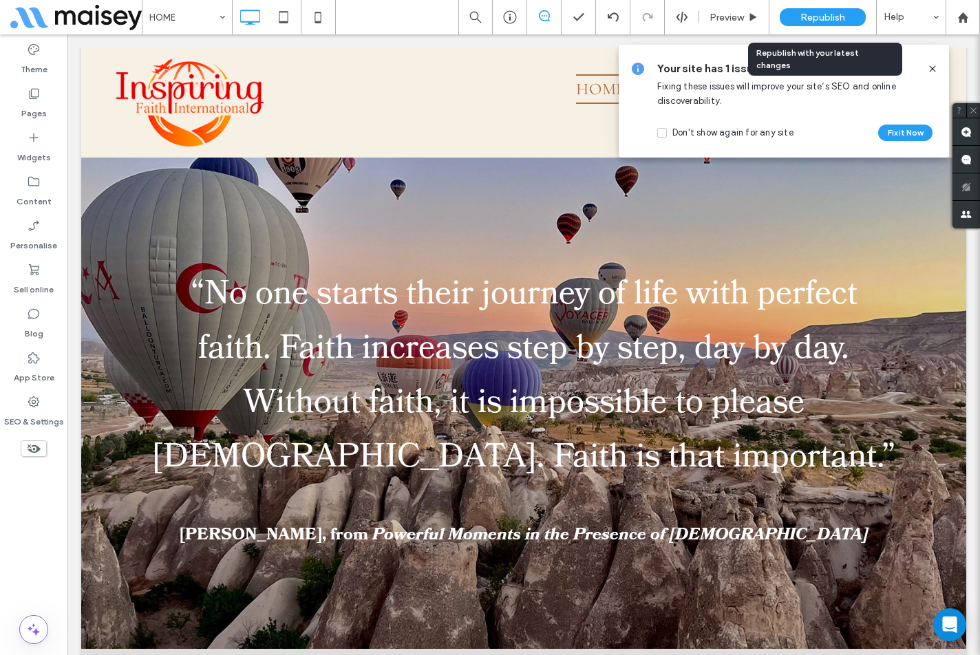
click at [805, 8] on div "Republish" at bounding box center [823, 17] width 86 height 18
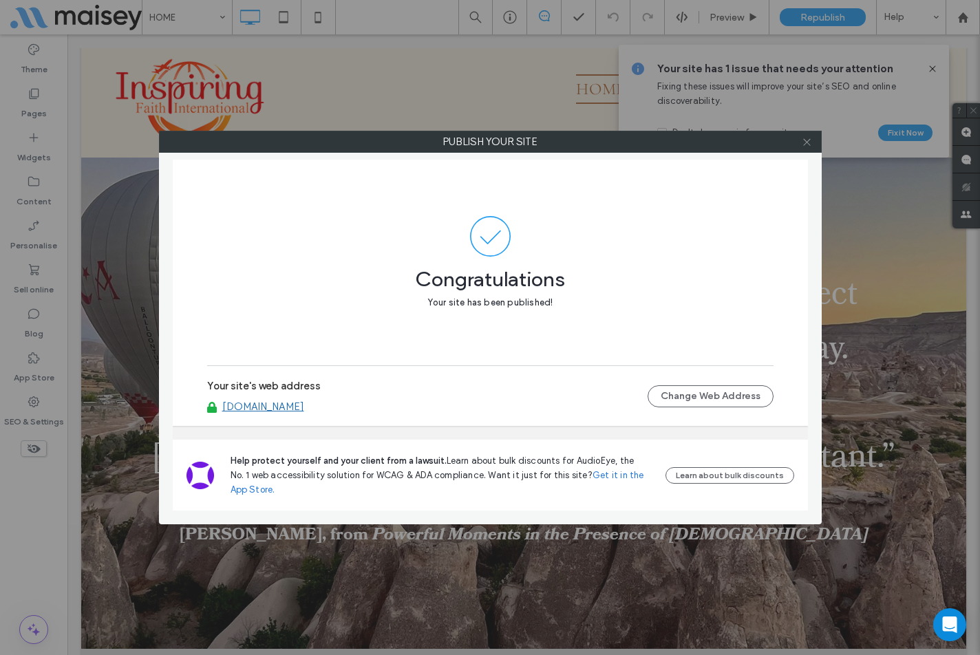
click at [803, 140] on icon at bounding box center [807, 142] width 10 height 10
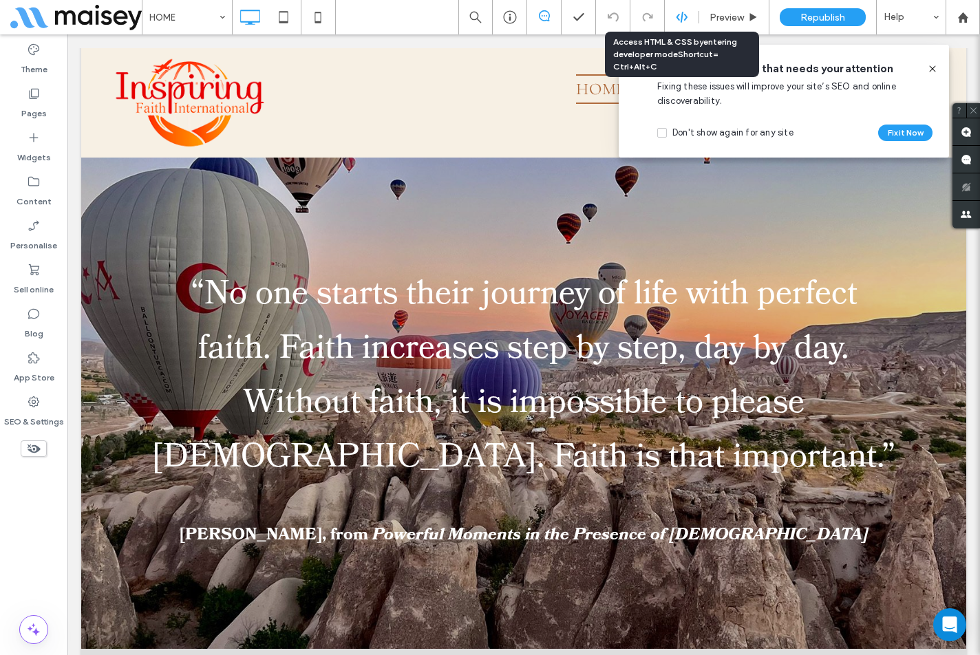
click at [680, 16] on icon at bounding box center [682, 17] width 12 height 12
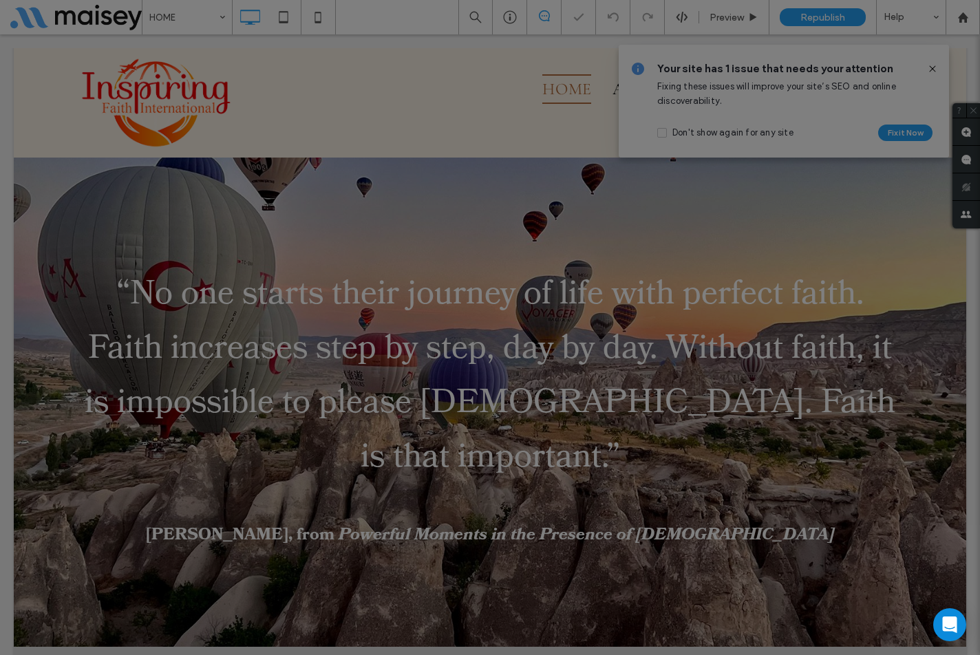
scroll to position [0, 0]
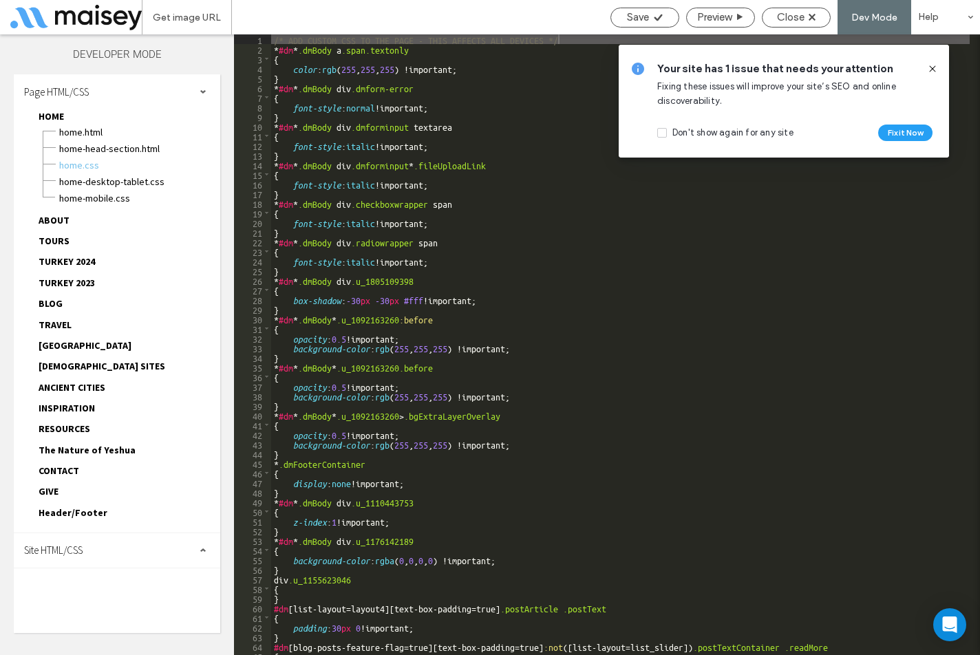
click at [85, 560] on div "Site HTML/CSS" at bounding box center [117, 551] width 207 height 34
click at [86, 607] on span "site.css" at bounding box center [142, 611] width 156 height 14
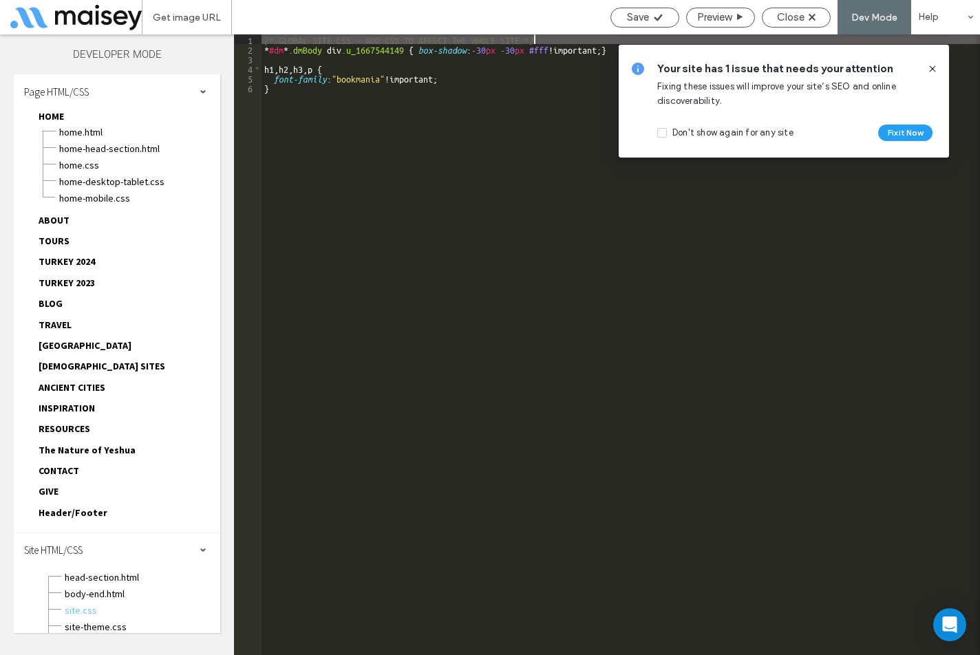
click at [414, 191] on div "/* GLOBAL SITE CSS - ADD CSS TO AFFECT THE WHOLE SITE */ * #dm * .dmBody div .u…" at bounding box center [621, 354] width 719 height 640
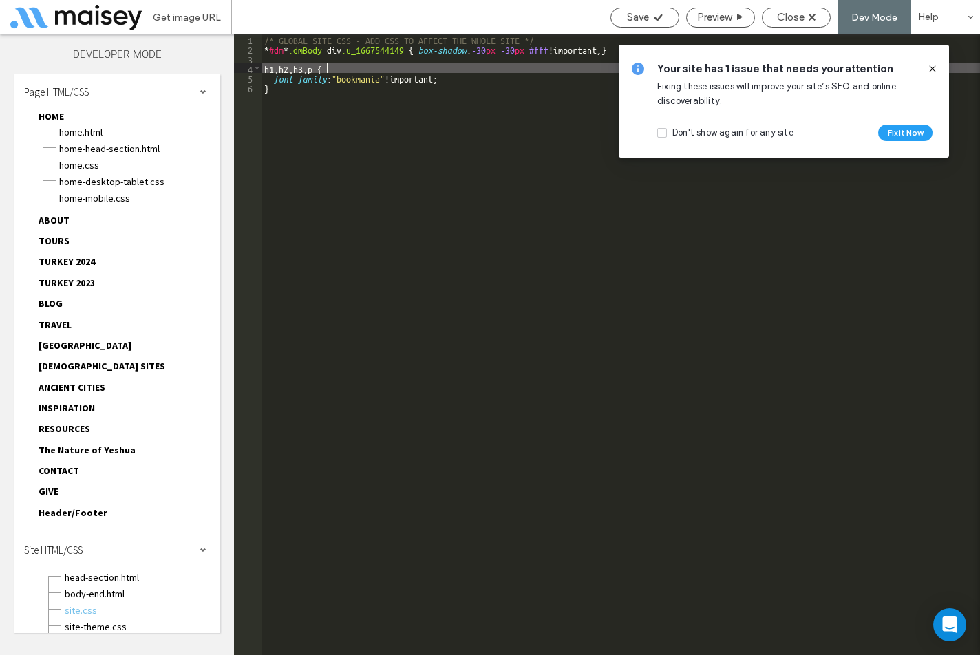
click at [325, 68] on div "/* GLOBAL SITE CSS - ADD CSS TO AFFECT THE WHOLE SITE */ * #dm * .dmBody div .u…" at bounding box center [621, 354] width 719 height 640
type textarea "**"
click at [631, 23] on span "Save" at bounding box center [638, 17] width 22 height 12
click at [635, 17] on span "Save" at bounding box center [638, 17] width 22 height 12
click at [808, 14] on div "Close" at bounding box center [796, 17] width 67 height 12
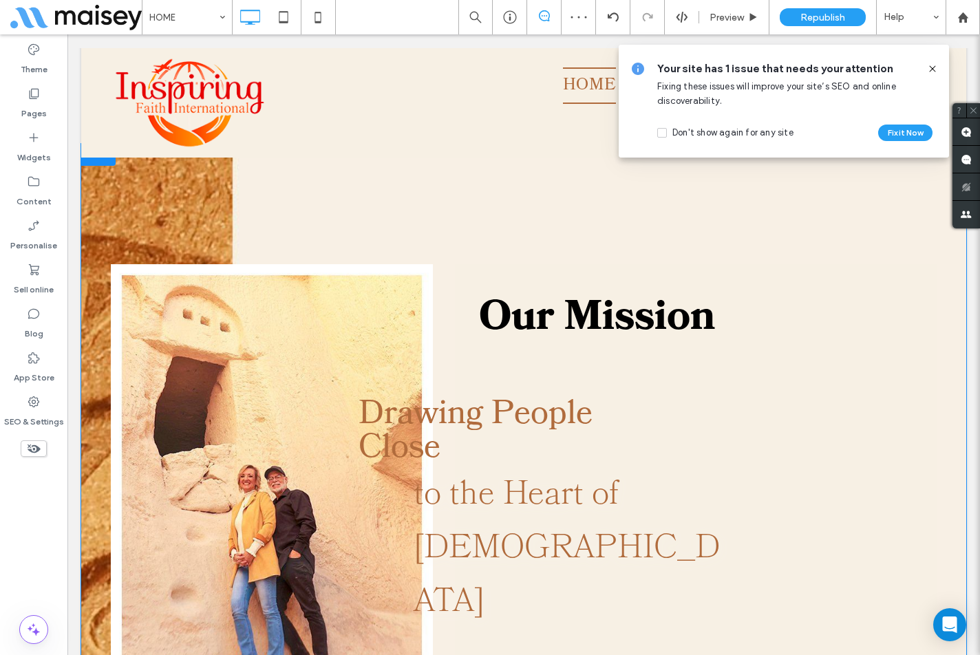
scroll to position [620, 0]
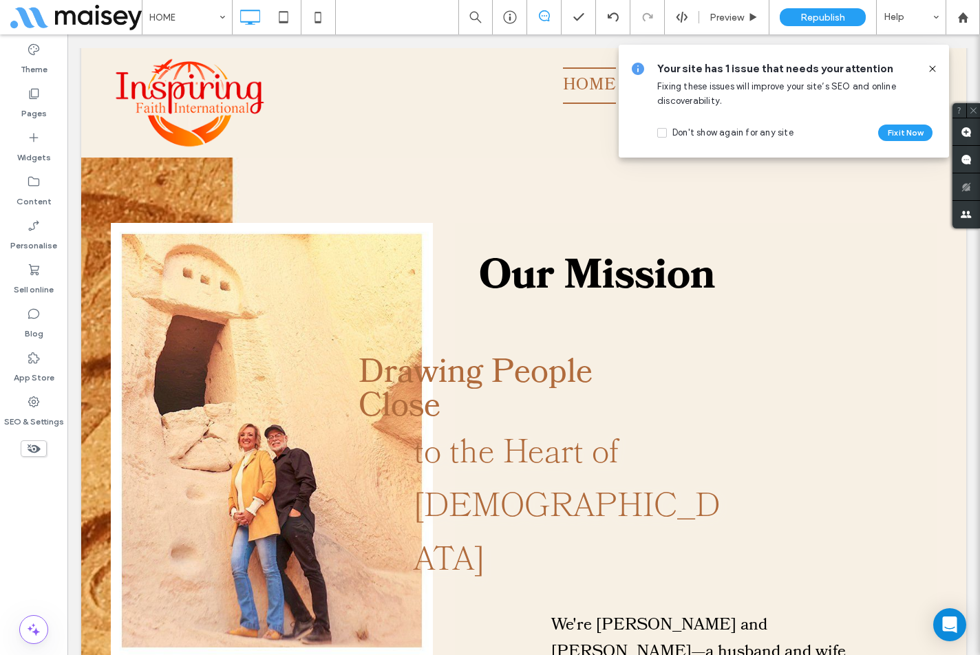
click at [24, 509] on div "Theme Pages Widgets Content Personalise Sell online Blog App Store SEO & Settin…" at bounding box center [33, 344] width 67 height 621
click at [804, 17] on span "Republish" at bounding box center [823, 18] width 45 height 12
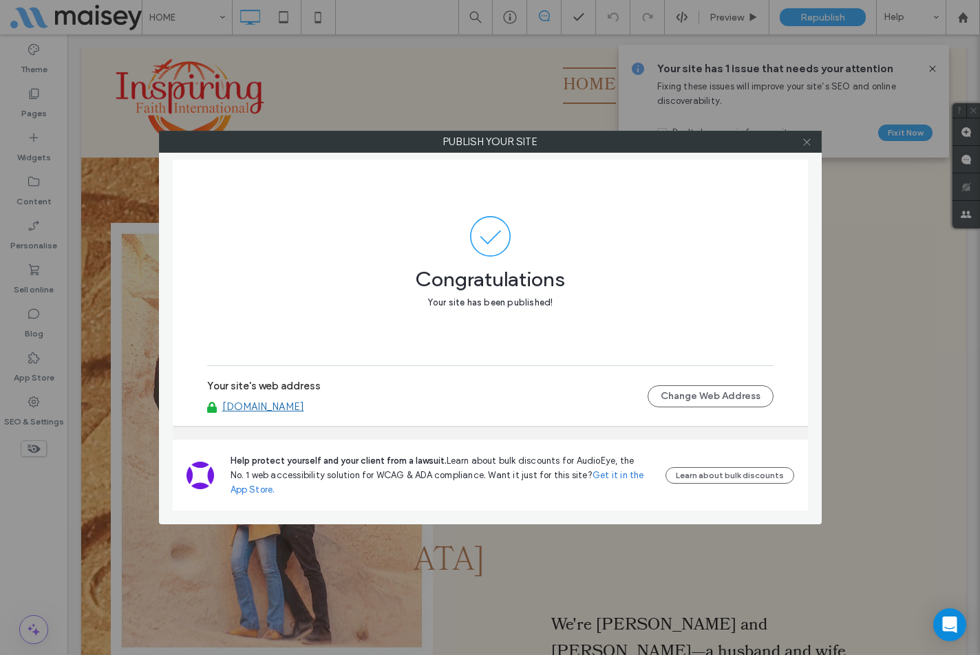
click at [804, 145] on use at bounding box center [806, 141] width 7 height 7
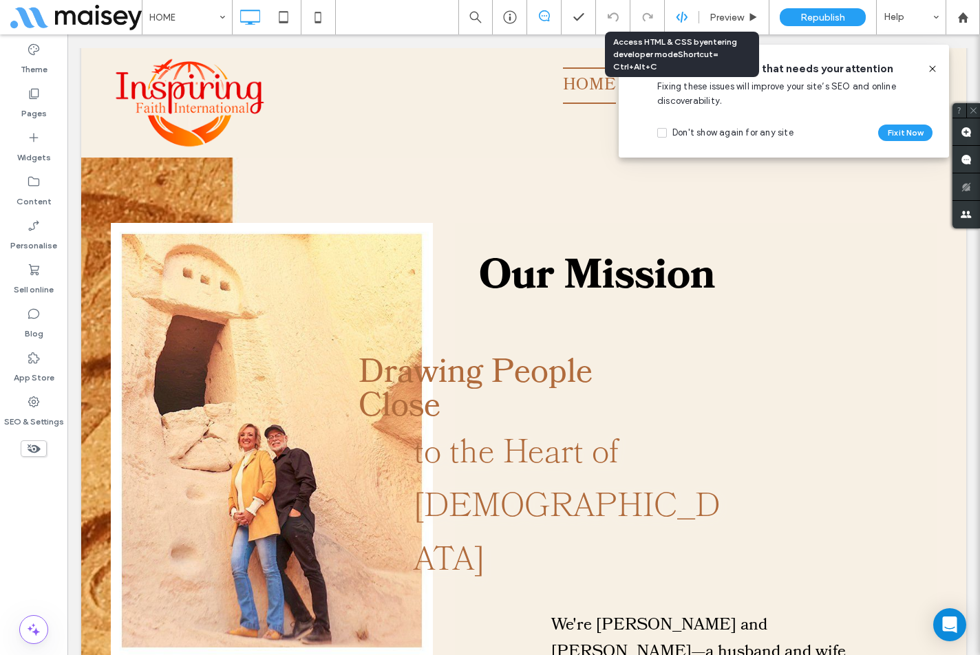
click at [684, 15] on icon at bounding box center [682, 17] width 12 height 12
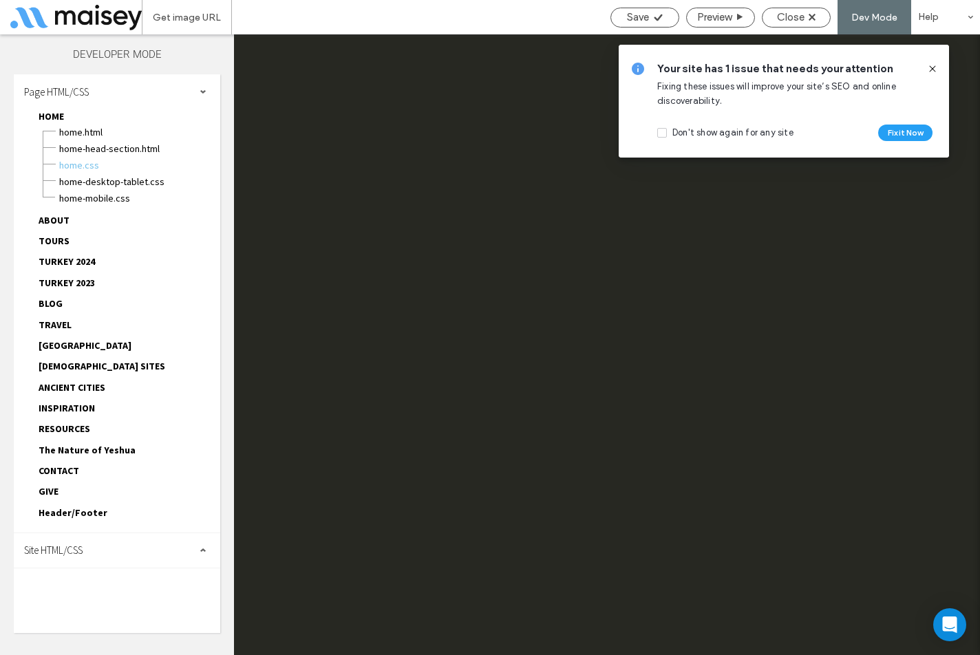
scroll to position [0, 0]
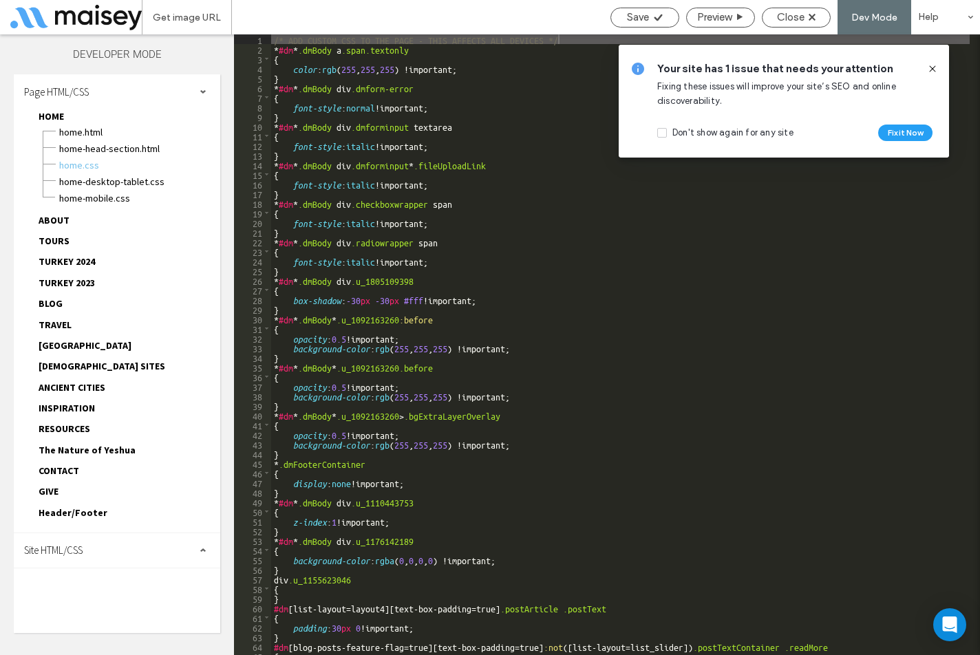
click at [131, 561] on div "Site HTML/CSS" at bounding box center [117, 551] width 207 height 34
click at [87, 607] on span "site.css" at bounding box center [142, 611] width 156 height 14
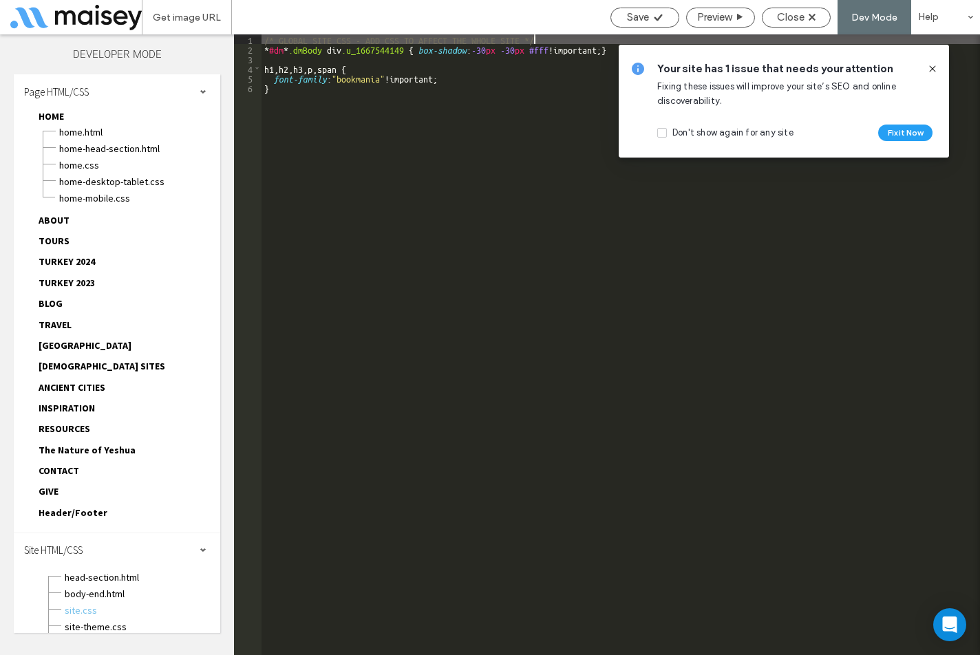
click at [308, 141] on div "/* GLOBAL SITE CSS - ADD CSS TO AFFECT THE WHOLE SITE */ * #dm * .dmBody div .u…" at bounding box center [621, 354] width 719 height 640
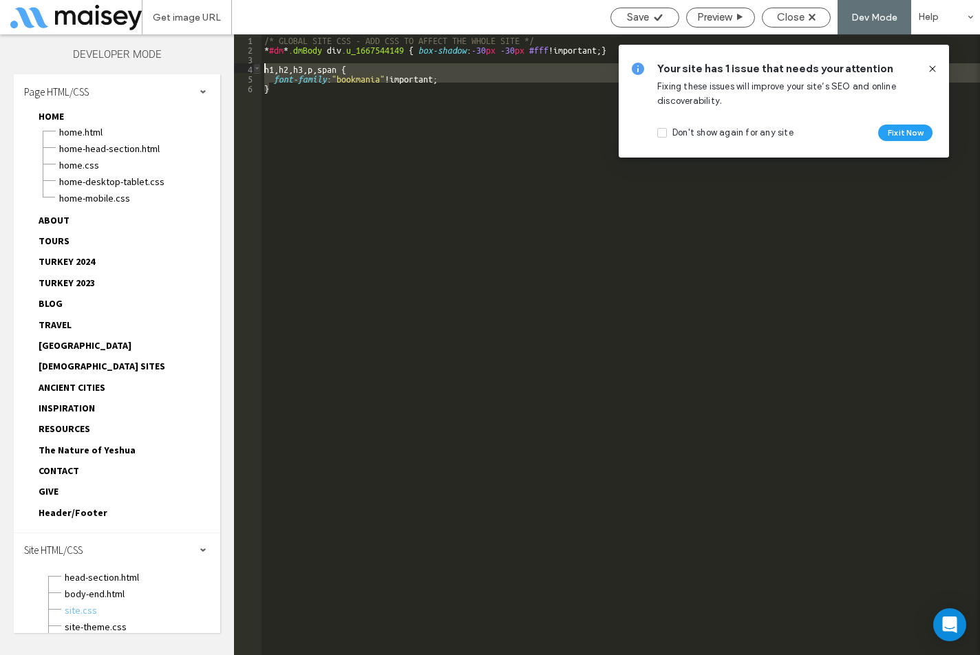
drag, startPoint x: 289, startPoint y: 84, endPoint x: 255, endPoint y: 71, distance: 36.2
click at [255, 71] on div "** 1 2 3 4 5 6 /* GLOBAL SITE CSS - ADD CSS TO AFFECT THE WHOLE SITE */ * #dm *…" at bounding box center [607, 344] width 746 height 621
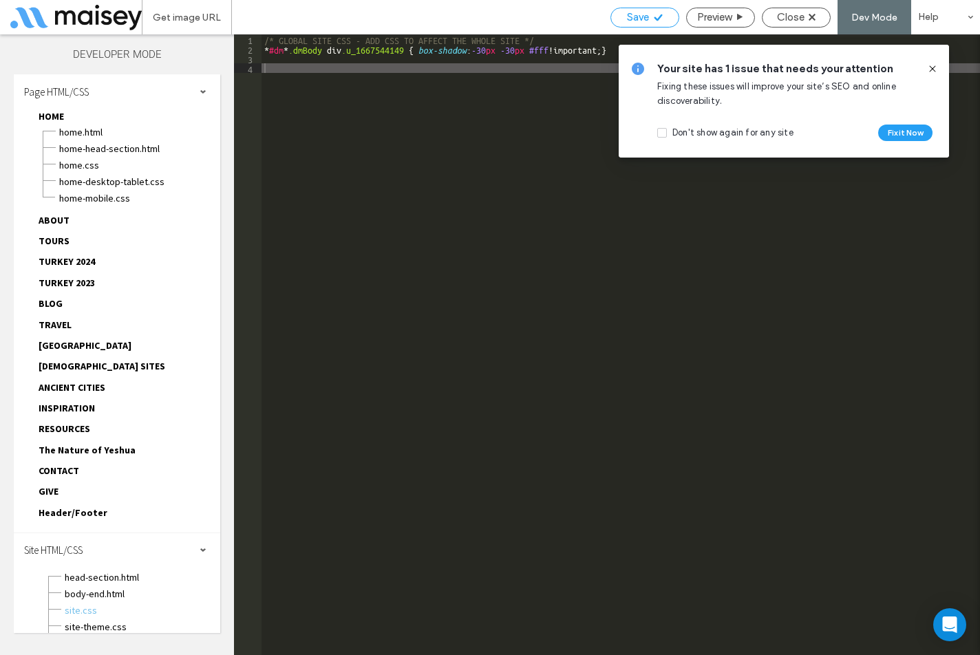
click at [643, 16] on span "Save" at bounding box center [638, 17] width 22 height 12
click at [800, 19] on span "Close" at bounding box center [791, 17] width 28 height 12
